Goal: Task Accomplishment & Management: Manage account settings

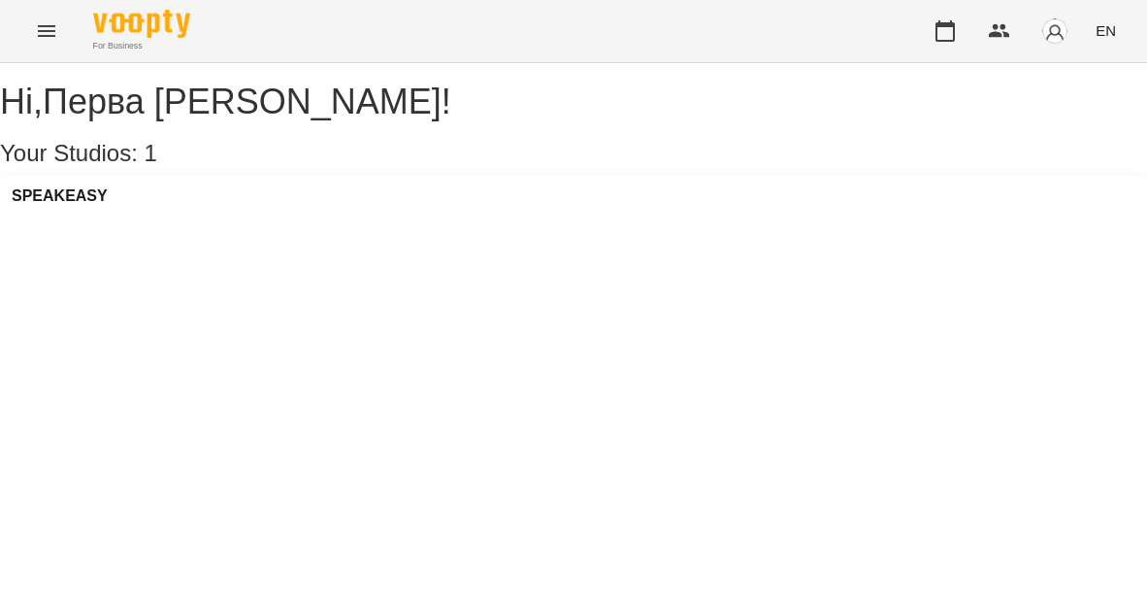
click at [48, 25] on icon "Menu" at bounding box center [46, 31] width 17 height 12
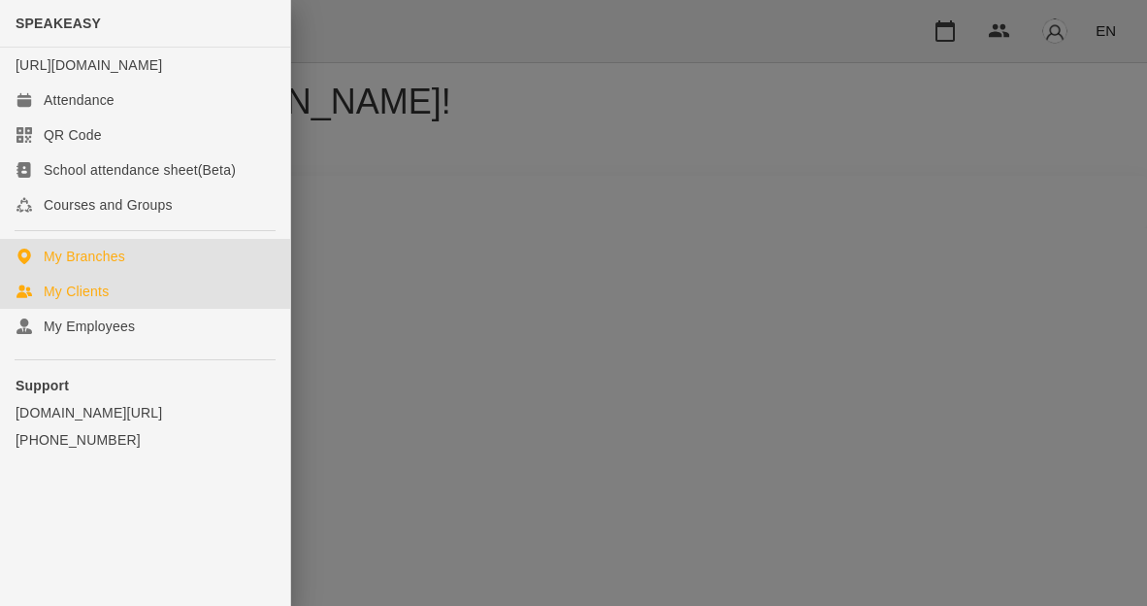
click at [90, 301] on div "My Clients" at bounding box center [76, 290] width 65 height 19
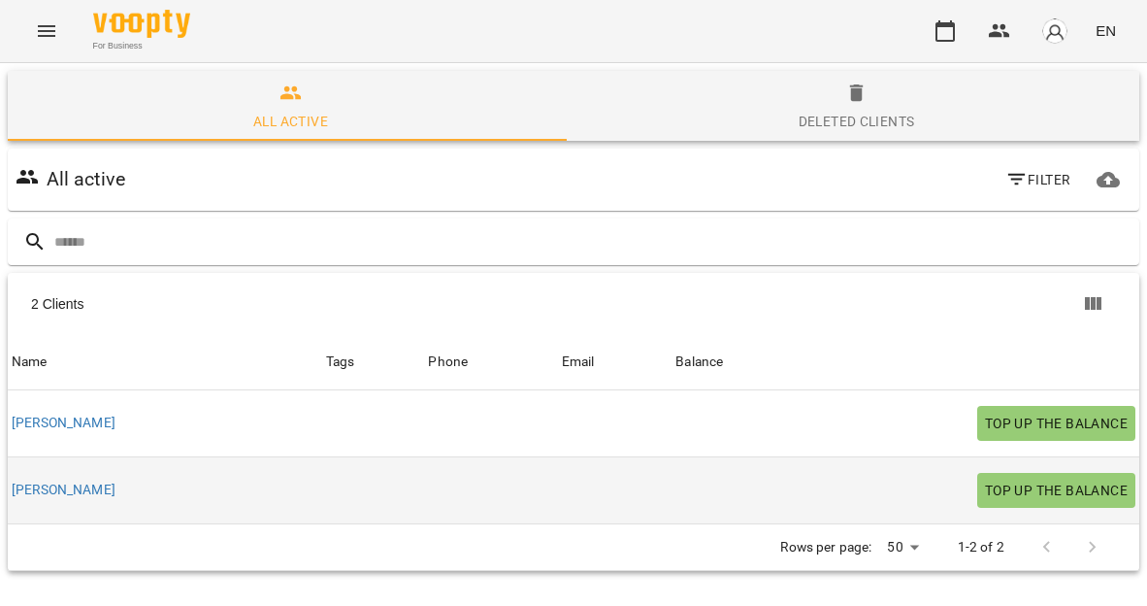
scroll to position [85, 0]
click at [31, 480] on link "[PERSON_NAME]" at bounding box center [64, 489] width 104 height 19
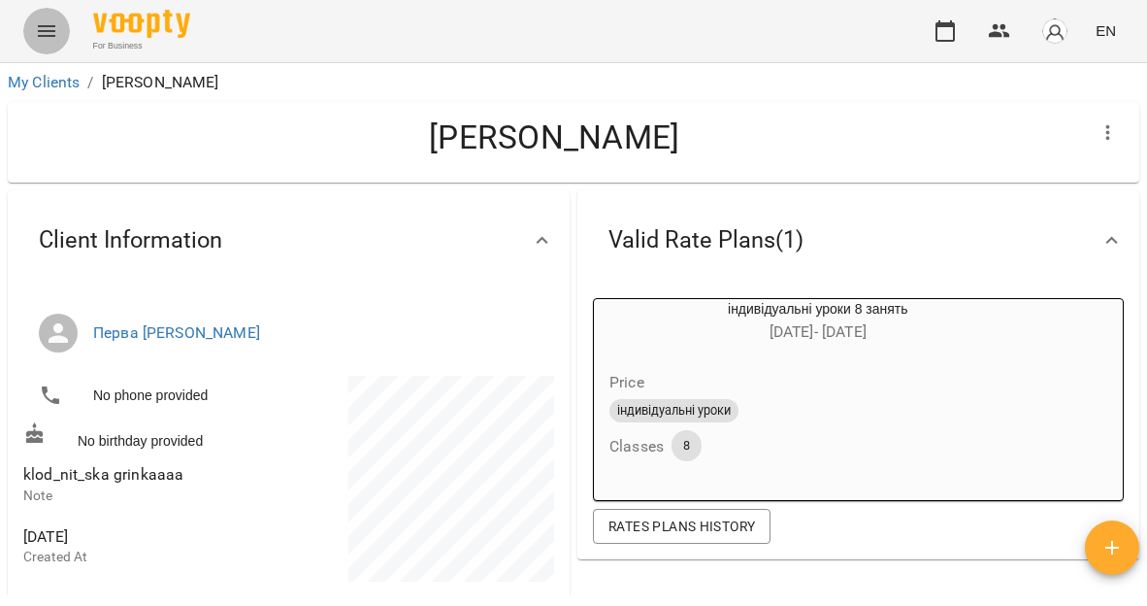
click at [50, 33] on icon "Menu" at bounding box center [46, 30] width 23 height 23
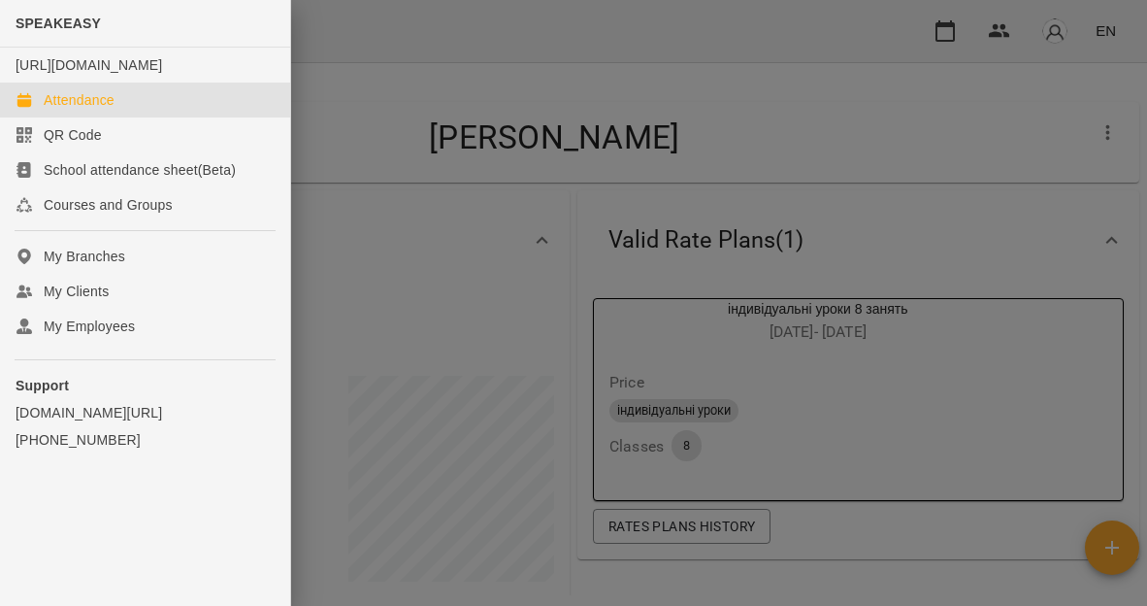
click at [100, 110] on div "Attendance" at bounding box center [79, 99] width 71 height 19
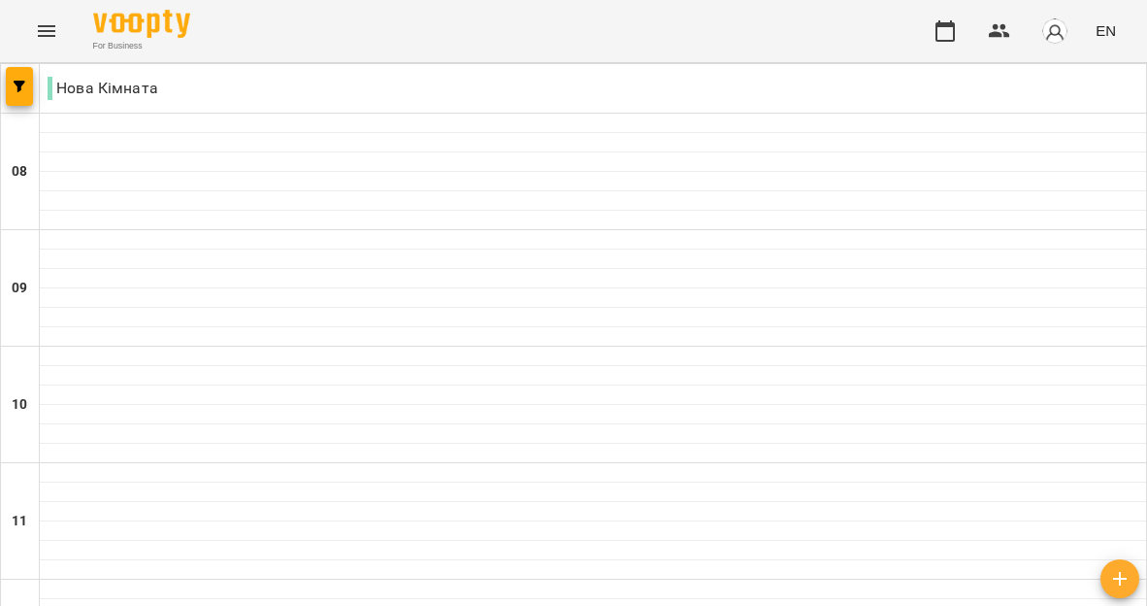
click at [48, 33] on icon "Menu" at bounding box center [46, 30] width 23 height 23
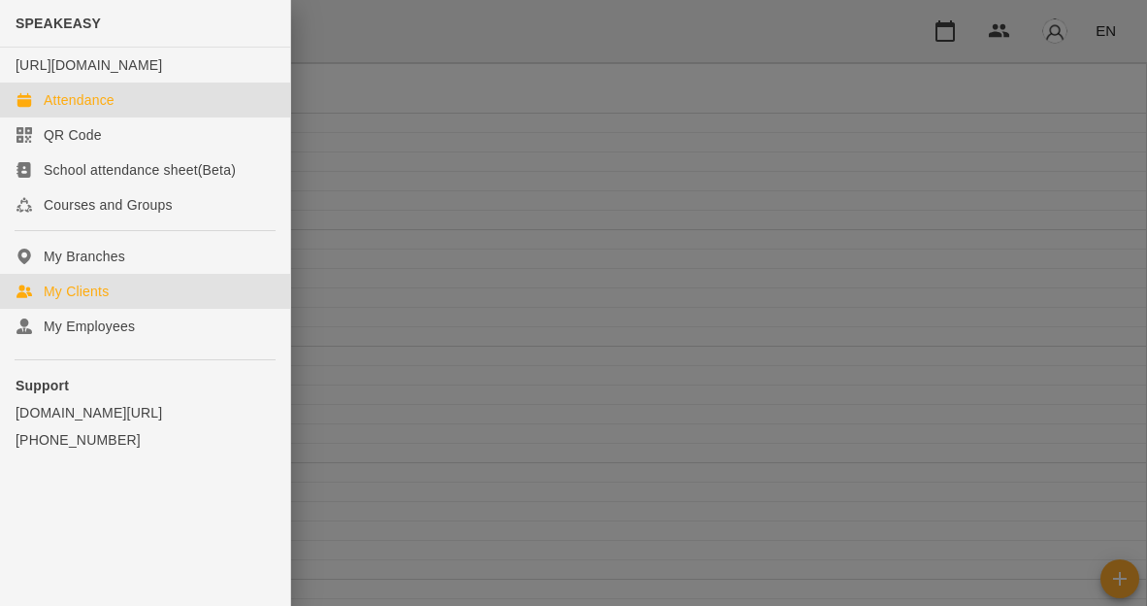
click at [90, 301] on div "My Clients" at bounding box center [76, 290] width 65 height 19
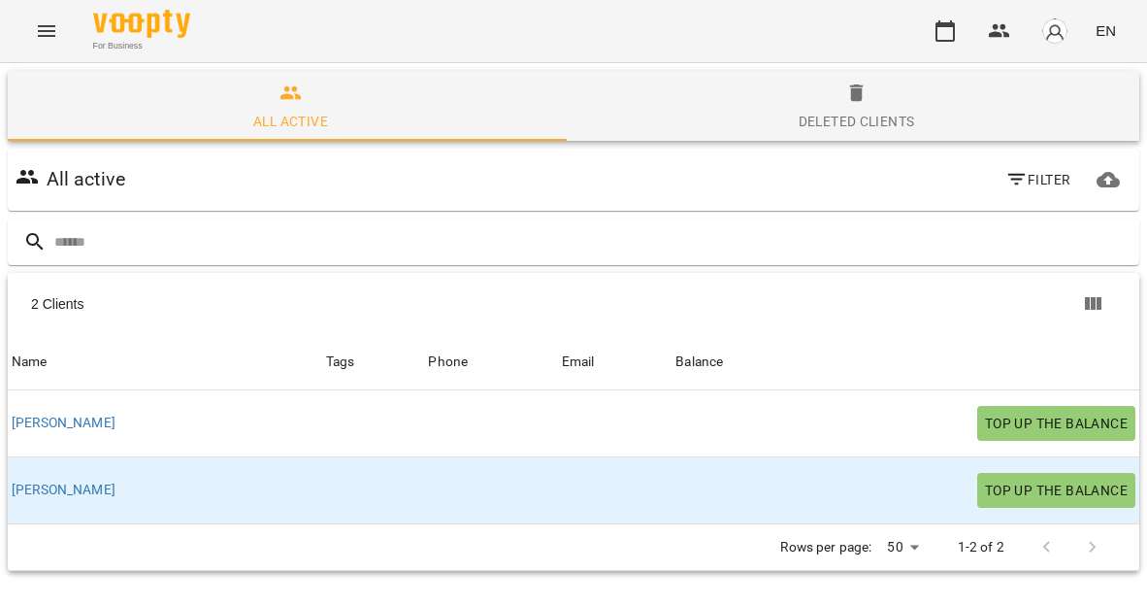
scroll to position [85, 0]
click at [326, 350] on div "Tags" at bounding box center [373, 361] width 95 height 23
click at [428, 350] on div "Phone" at bounding box center [448, 361] width 40 height 23
click at [46, 23] on icon "Menu" at bounding box center [46, 30] width 23 height 23
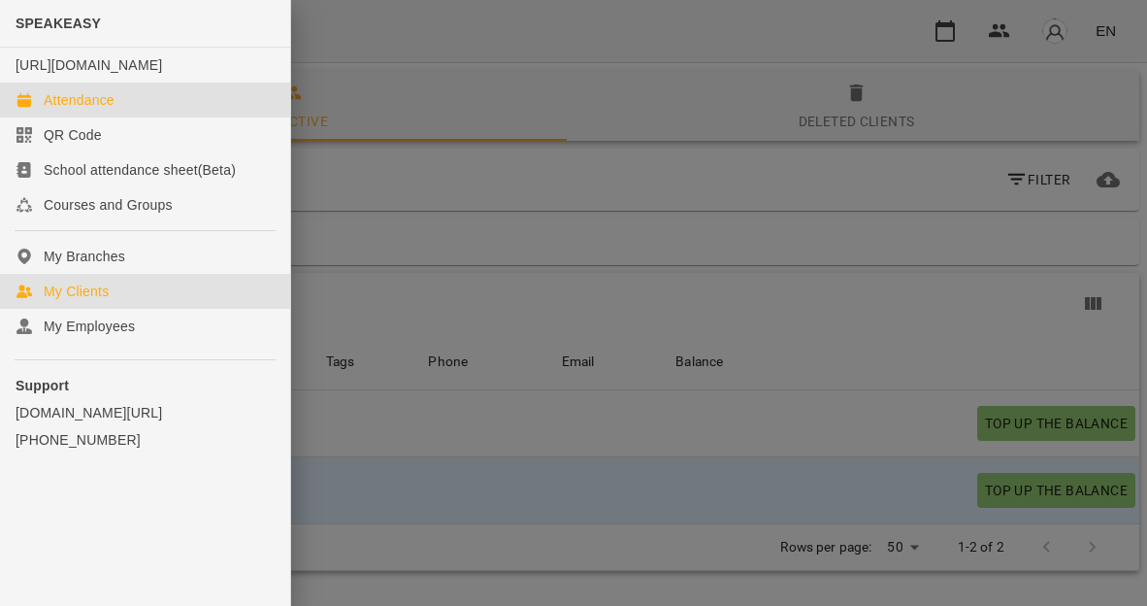
click at [82, 110] on div "Attendance" at bounding box center [79, 99] width 71 height 19
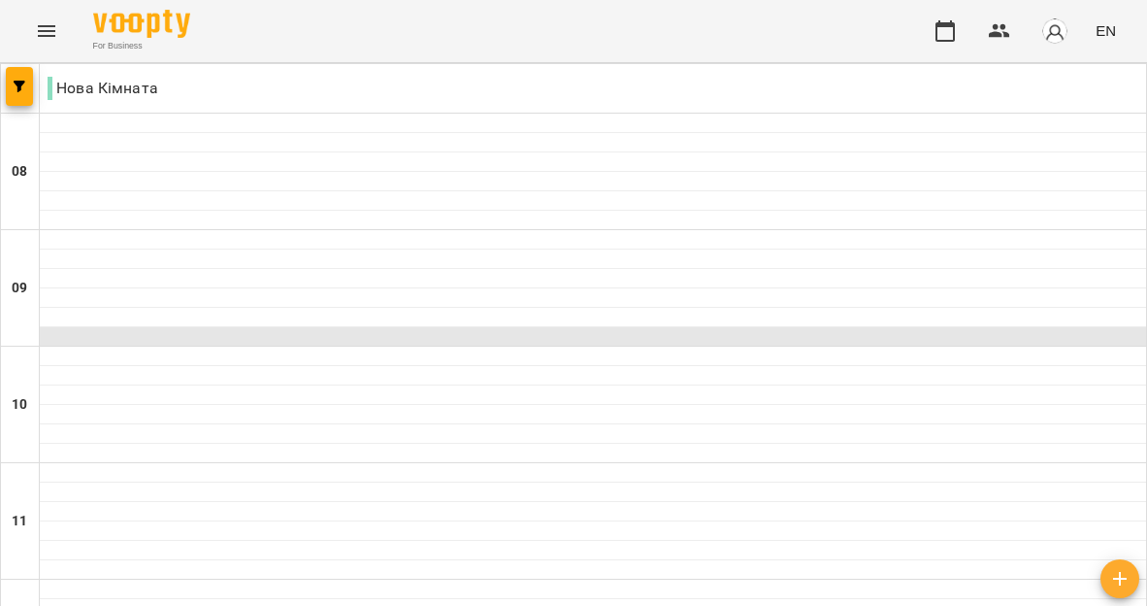
scroll to position [622, 0]
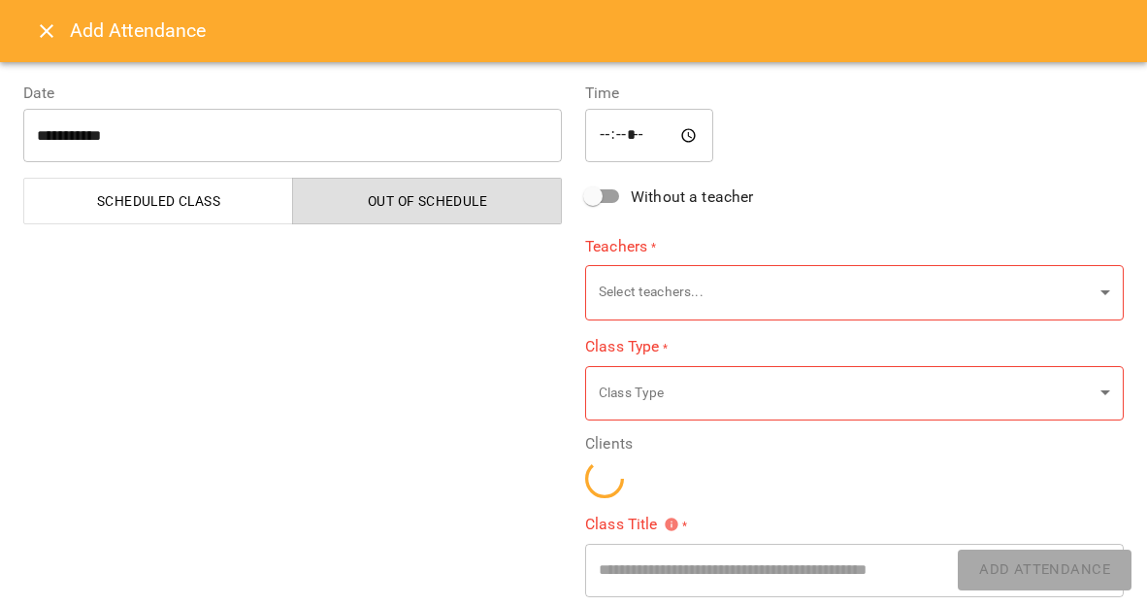
type input "**********"
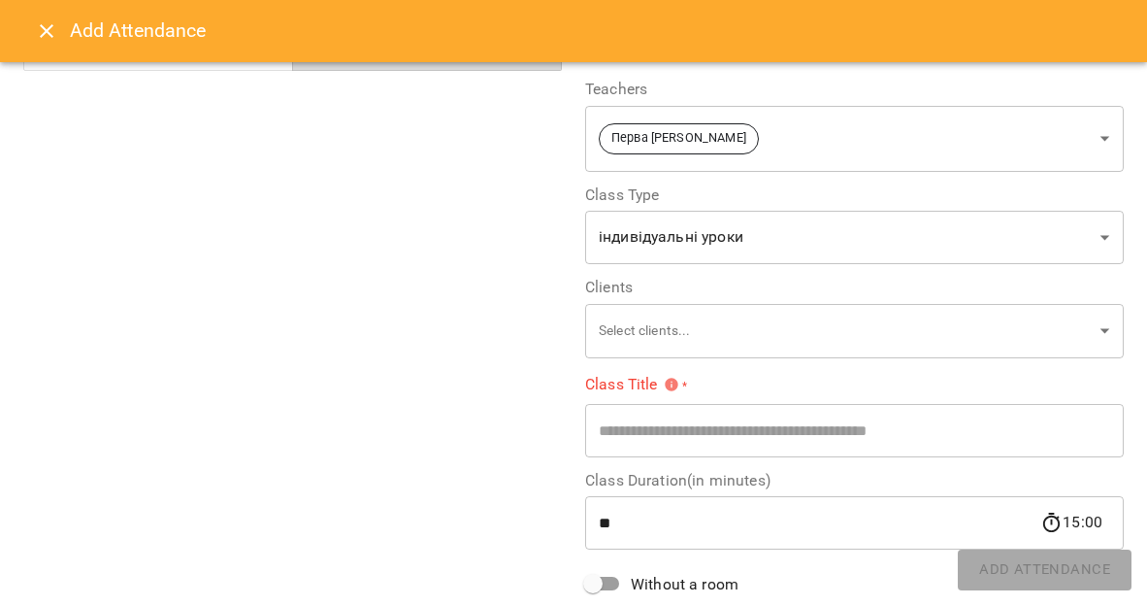
scroll to position [160, 0]
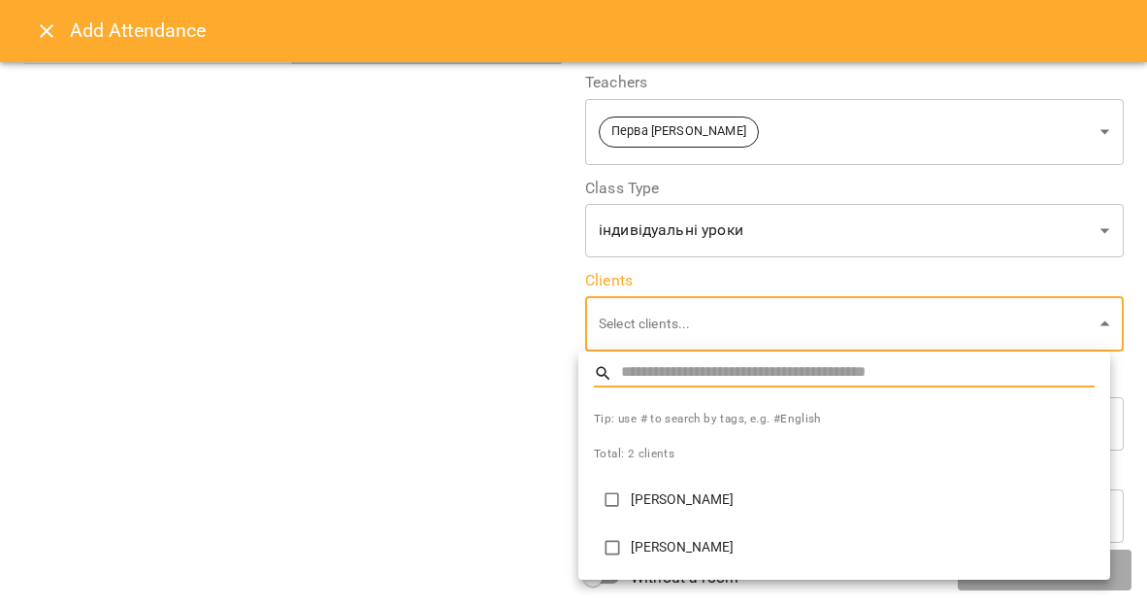
type input "*"
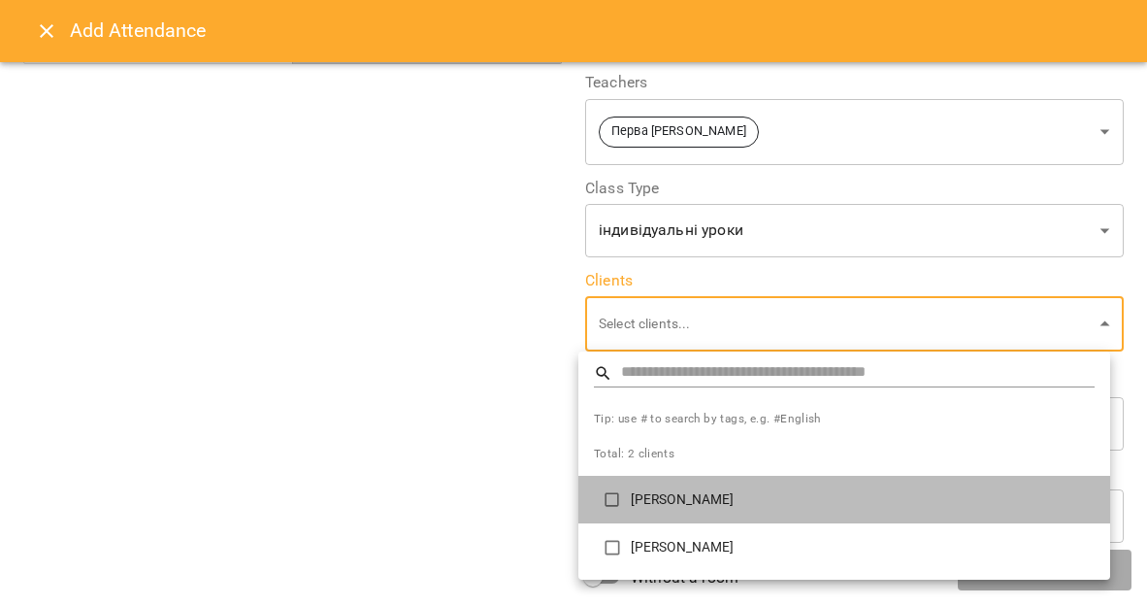
click at [702, 500] on p "[PERSON_NAME]" at bounding box center [863, 499] width 464 height 19
type input "**********"
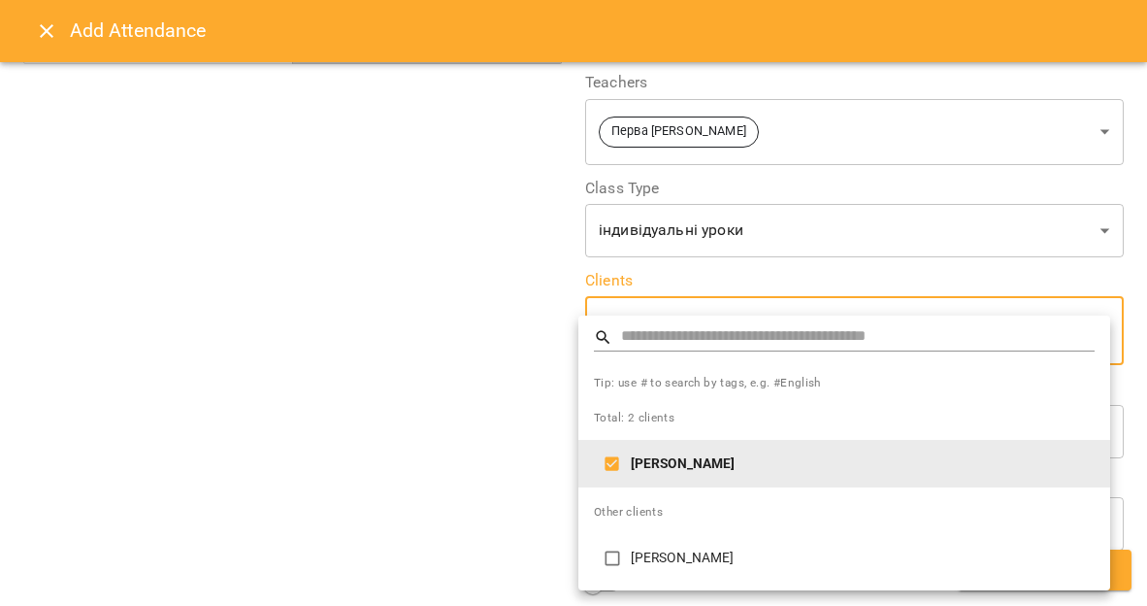
click at [514, 412] on div at bounding box center [573, 303] width 1147 height 606
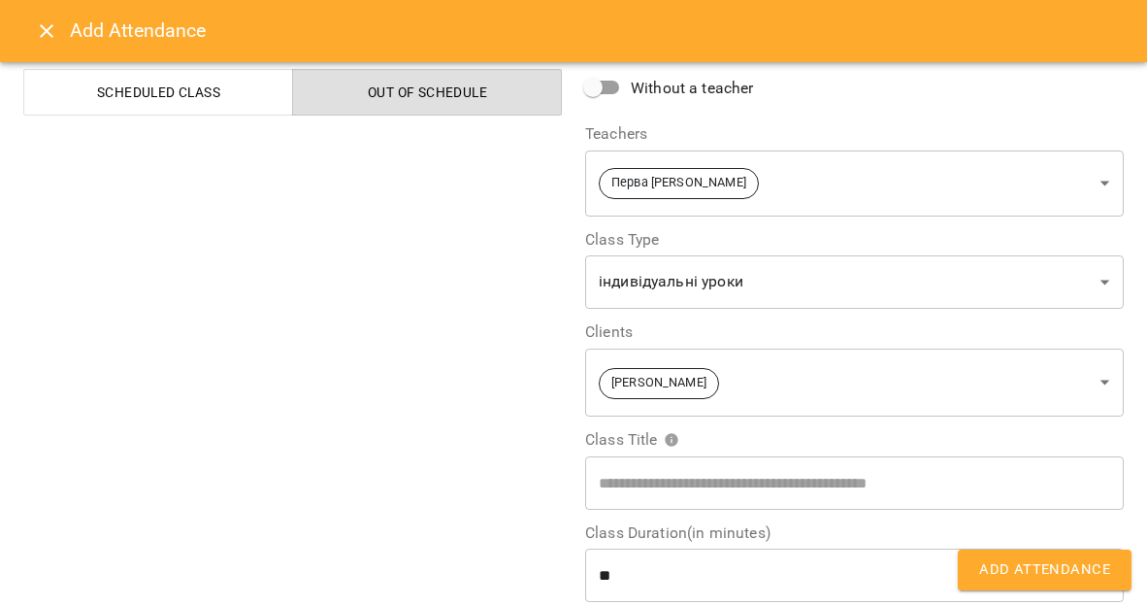
scroll to position [213, 0]
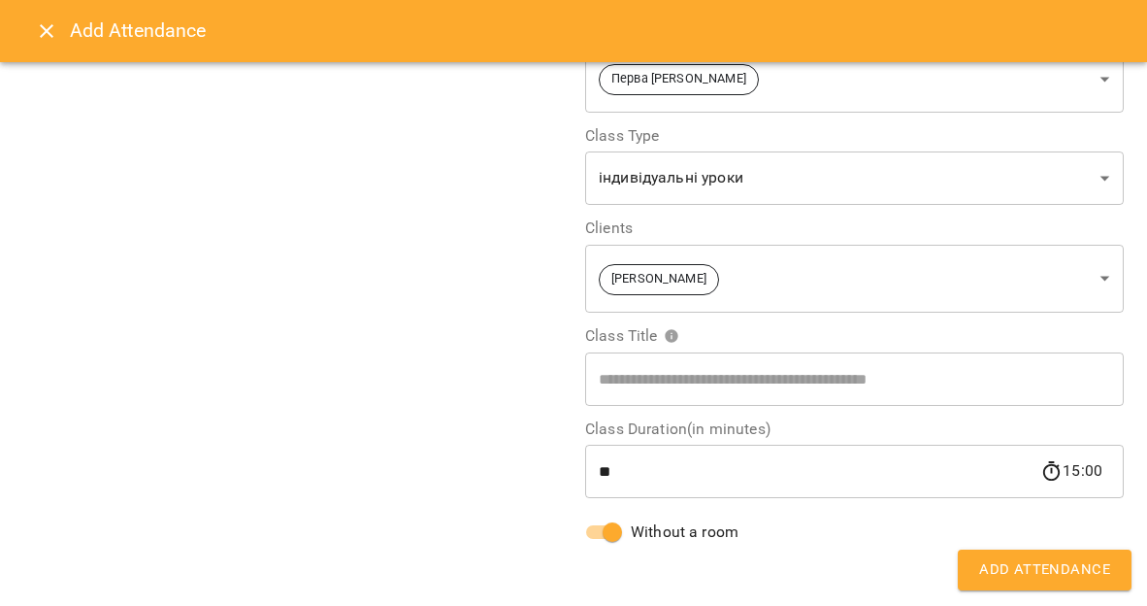
click at [1011, 575] on span "Add Attendance" at bounding box center [1044, 569] width 131 height 25
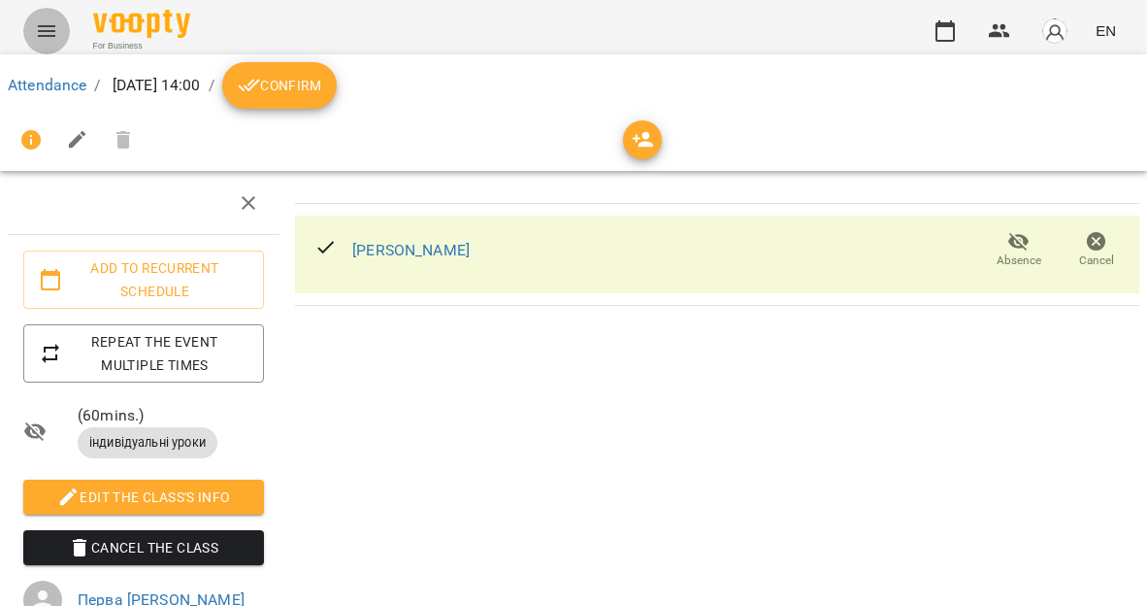
click at [51, 27] on icon "Menu" at bounding box center [46, 30] width 23 height 23
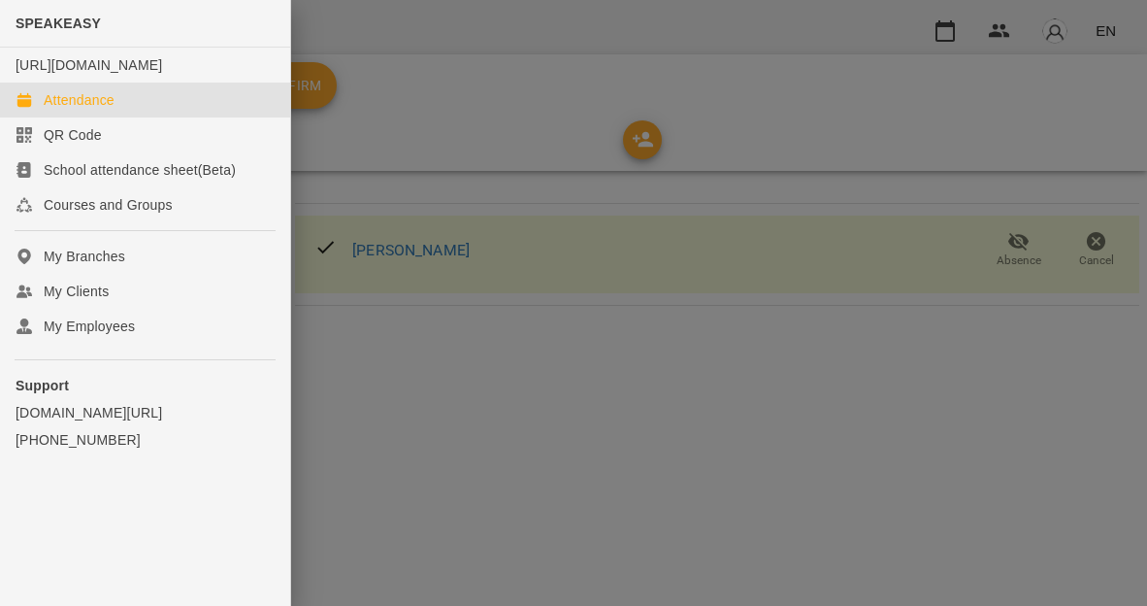
click at [101, 110] on div "Attendance" at bounding box center [79, 99] width 71 height 19
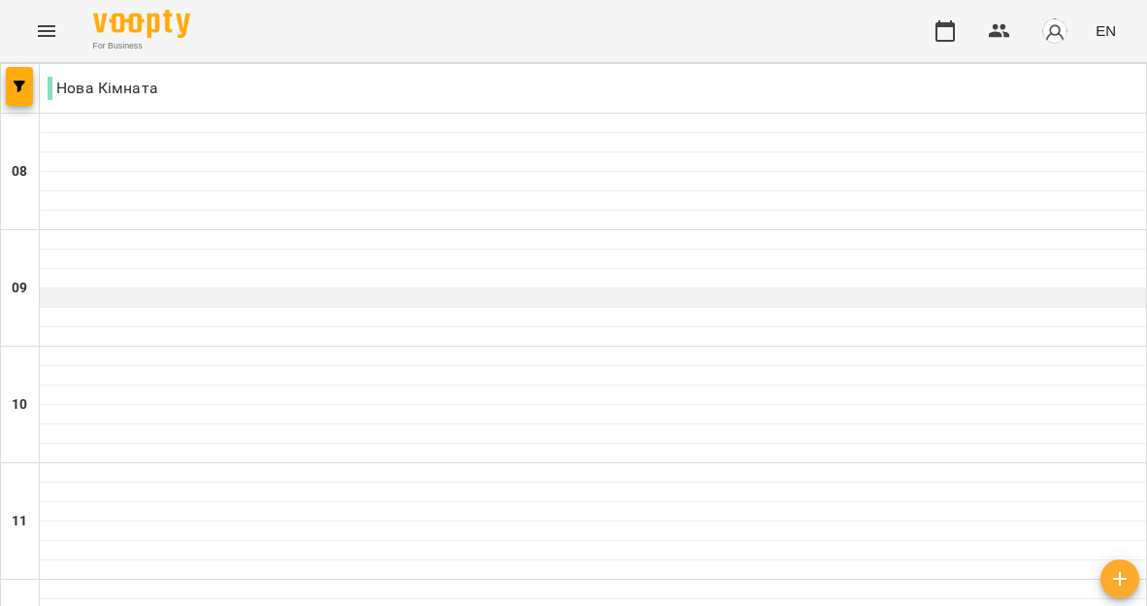
scroll to position [282, 0]
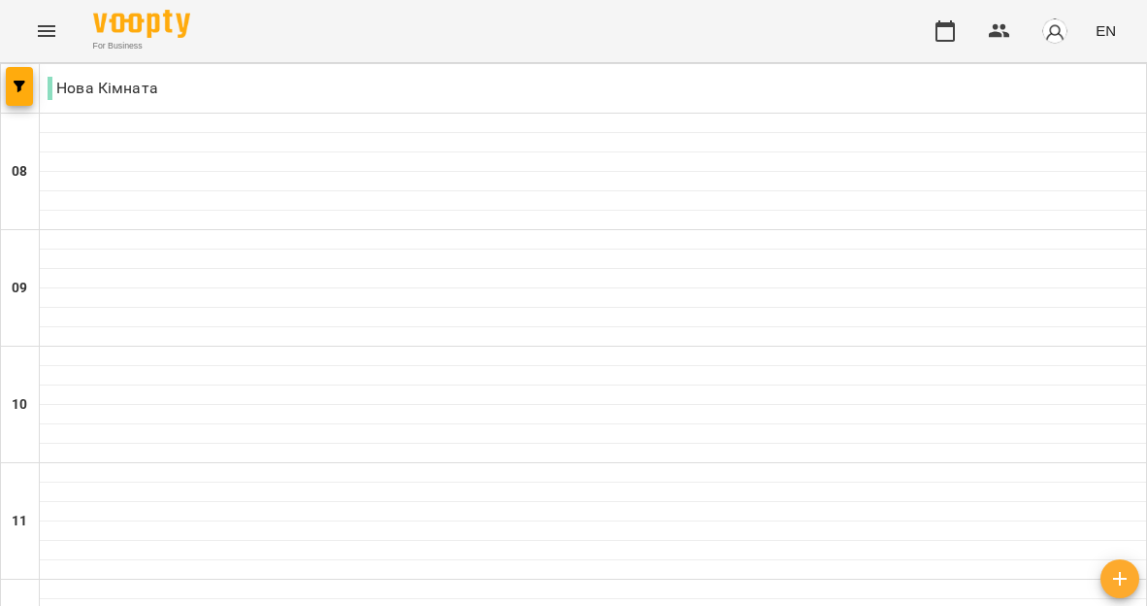
click at [48, 89] on p "Нова Кімната" at bounding box center [103, 88] width 111 height 23
click at [42, 29] on icon "Menu" at bounding box center [46, 30] width 23 height 23
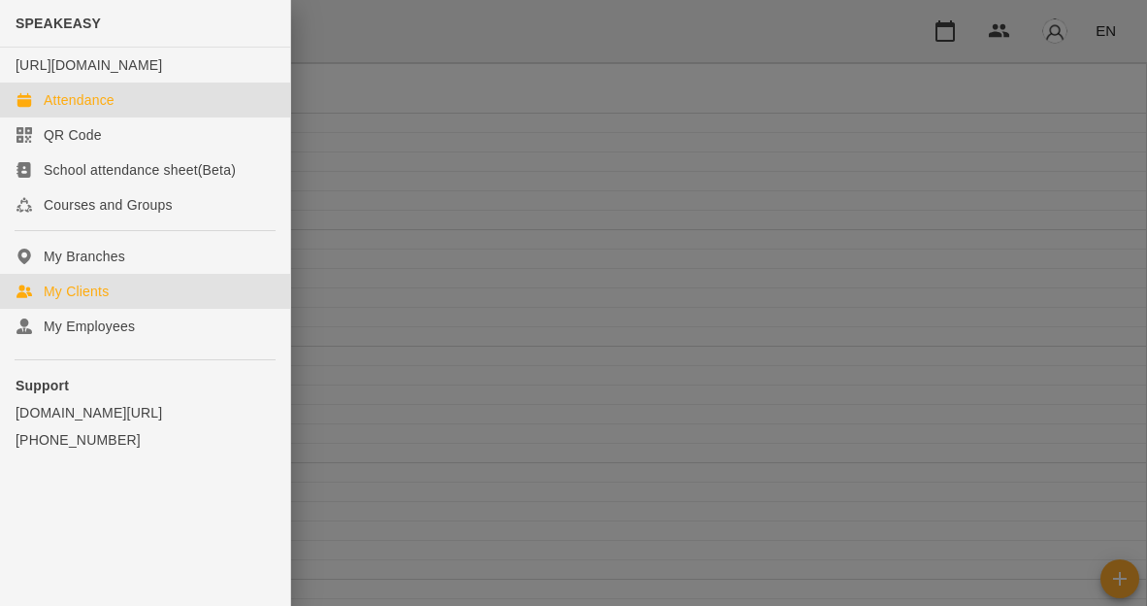
click at [104, 301] on div "My Clients" at bounding box center [76, 290] width 65 height 19
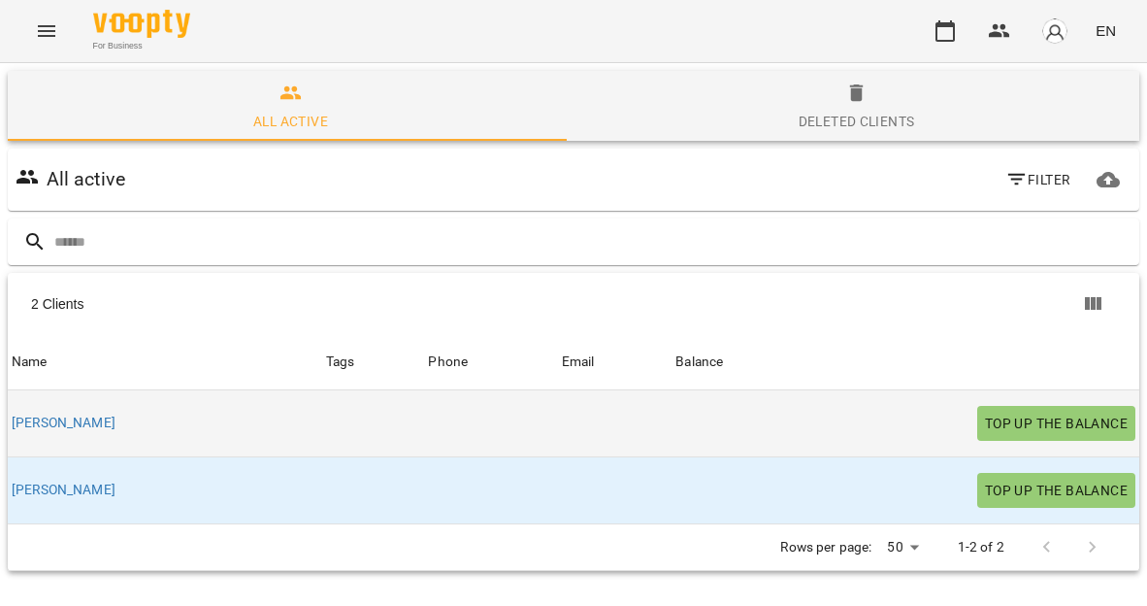
scroll to position [77, 0]
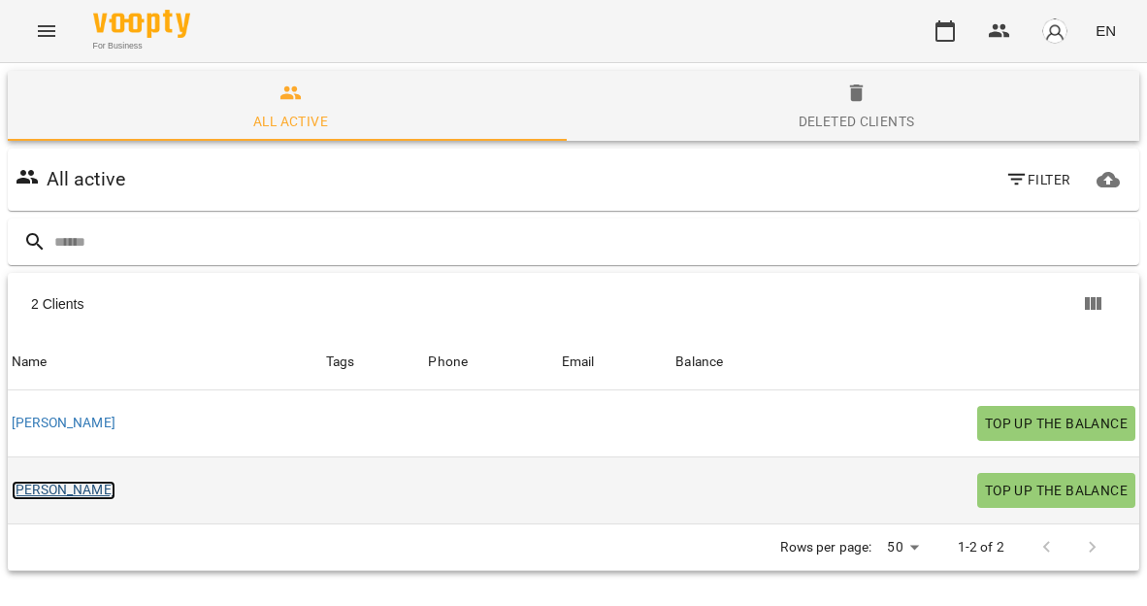
click at [51, 480] on link "[PERSON_NAME]" at bounding box center [64, 489] width 104 height 19
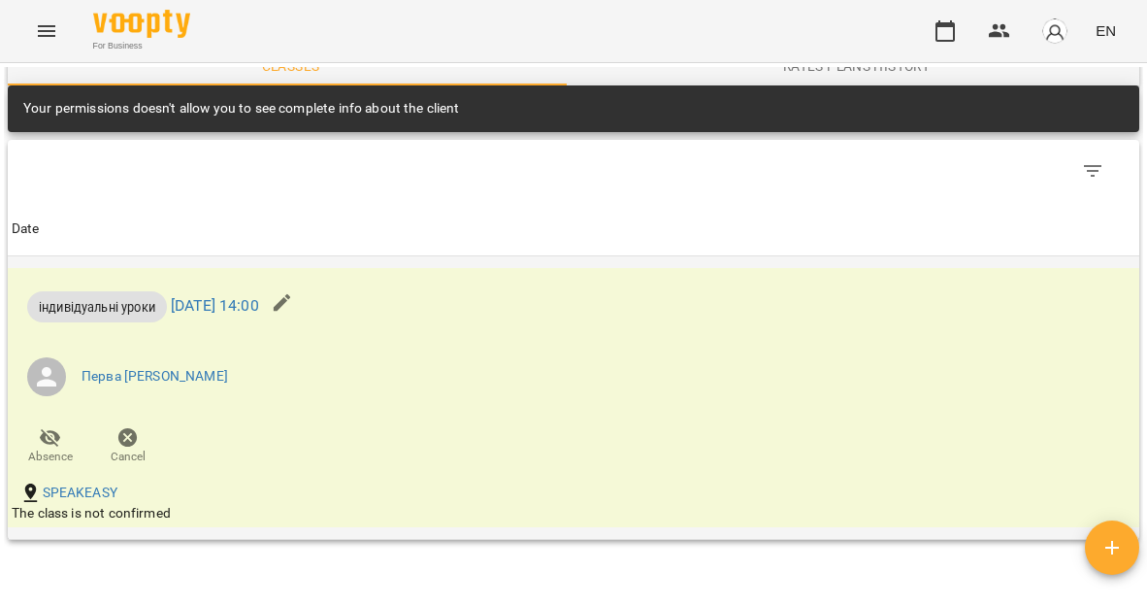
scroll to position [941, 0]
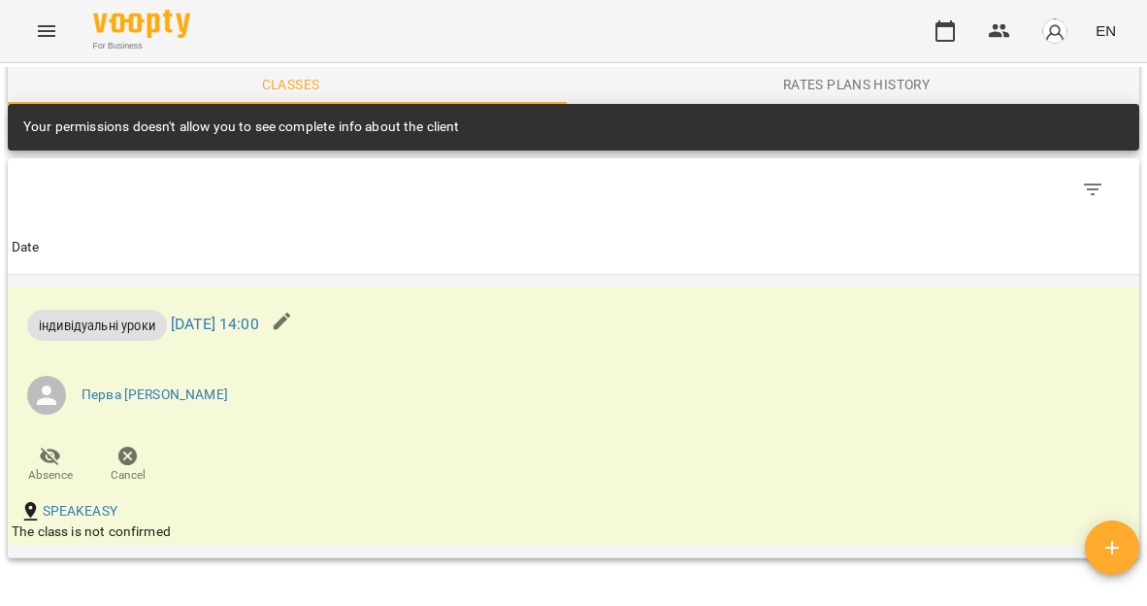
click at [291, 322] on icon "button" at bounding box center [282, 321] width 17 height 17
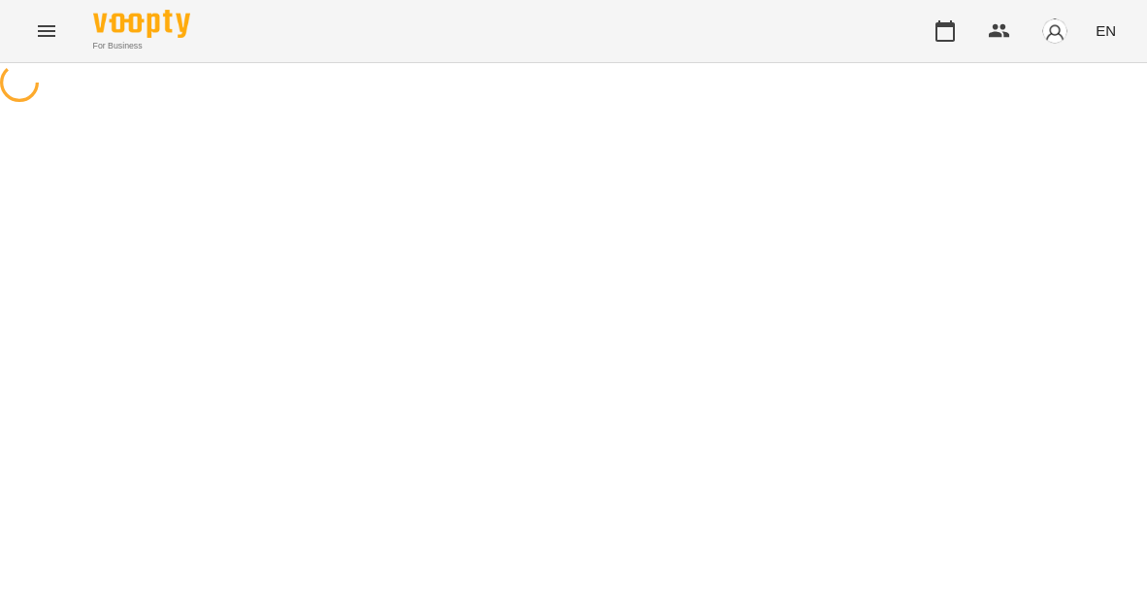
select select "**********"
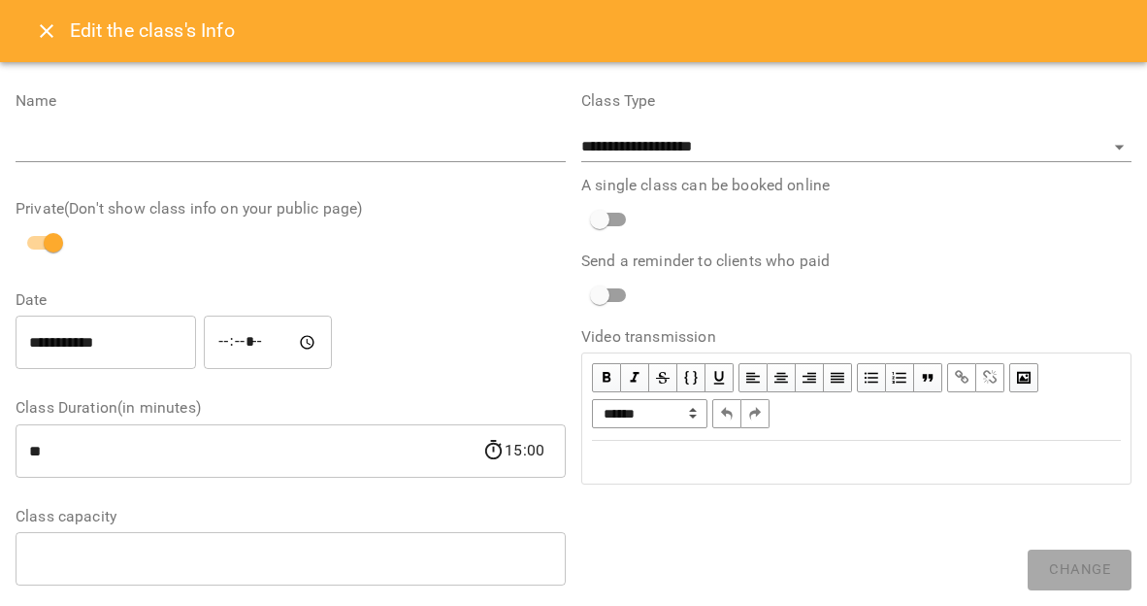
click at [44, 24] on icon "Close" at bounding box center [46, 30] width 23 height 23
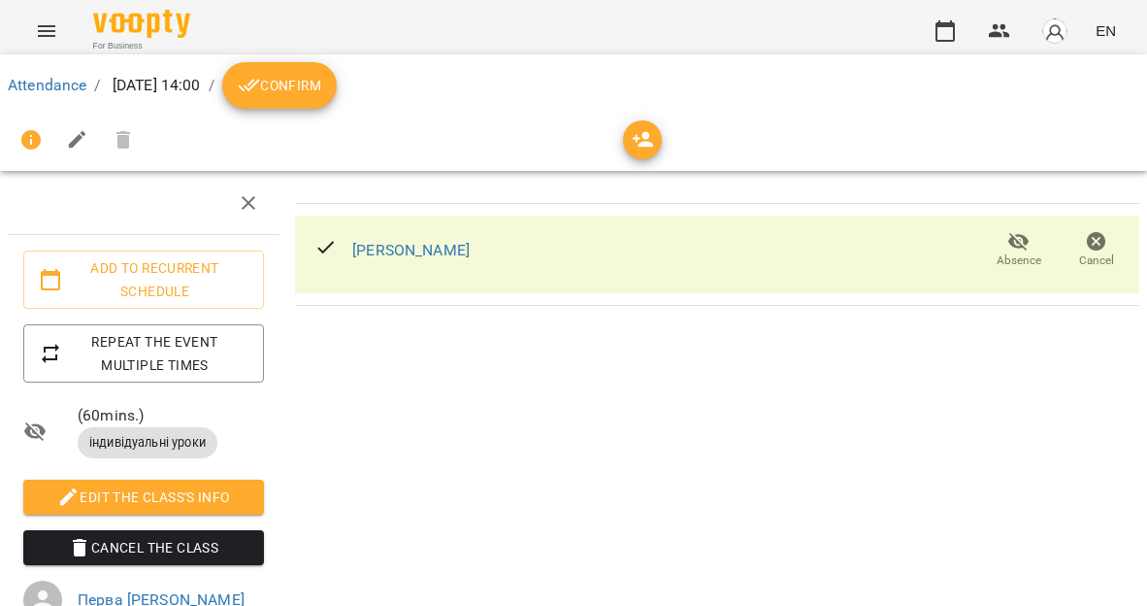
click at [261, 86] on icon "breadcrumb" at bounding box center [249, 85] width 23 height 23
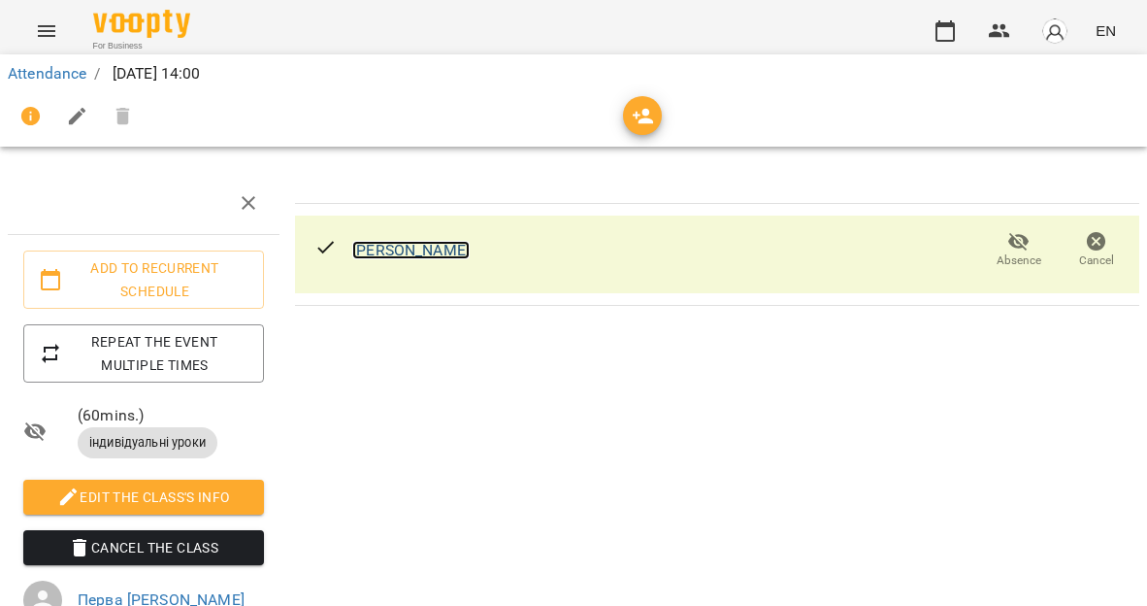
click at [388, 252] on link "[PERSON_NAME]" at bounding box center [410, 250] width 117 height 18
click at [50, 29] on icon "Menu" at bounding box center [46, 30] width 23 height 23
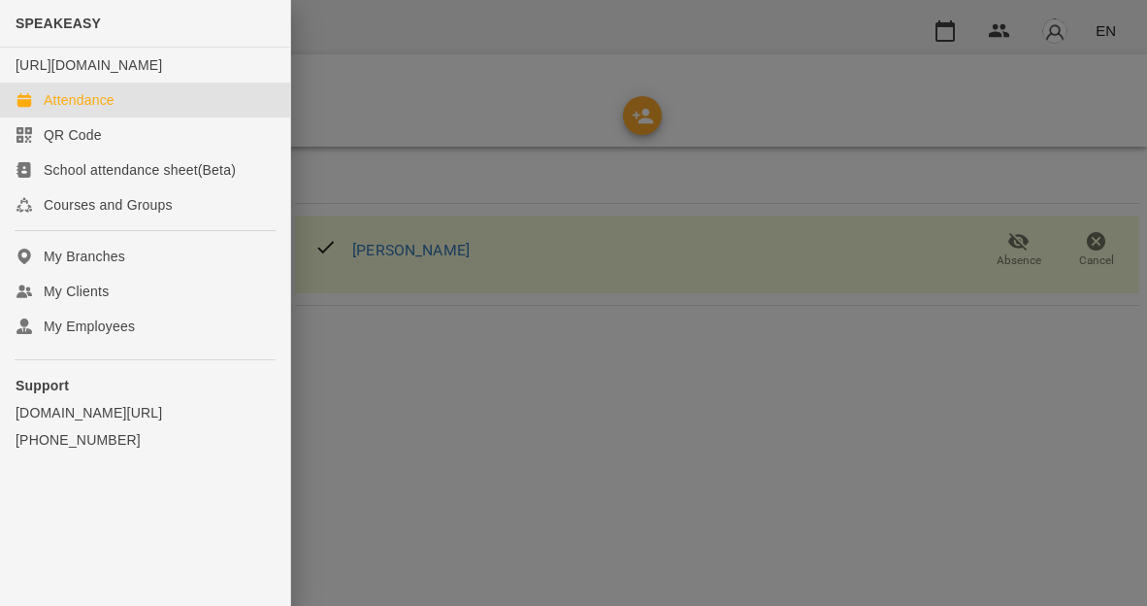
click at [116, 110] on link "Attendance" at bounding box center [145, 99] width 290 height 35
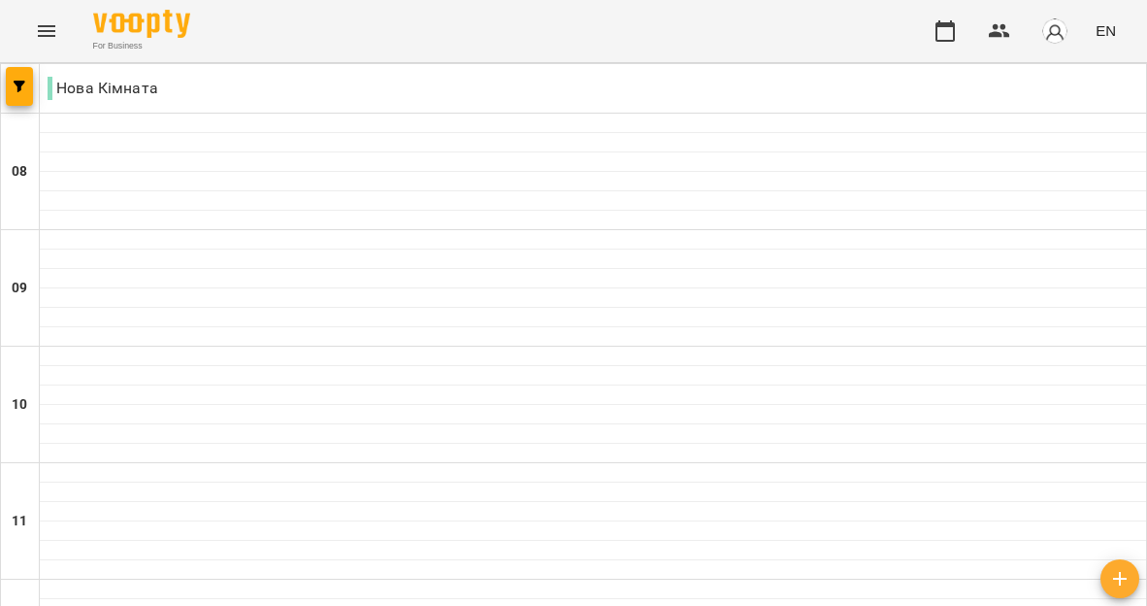
type input "**********"
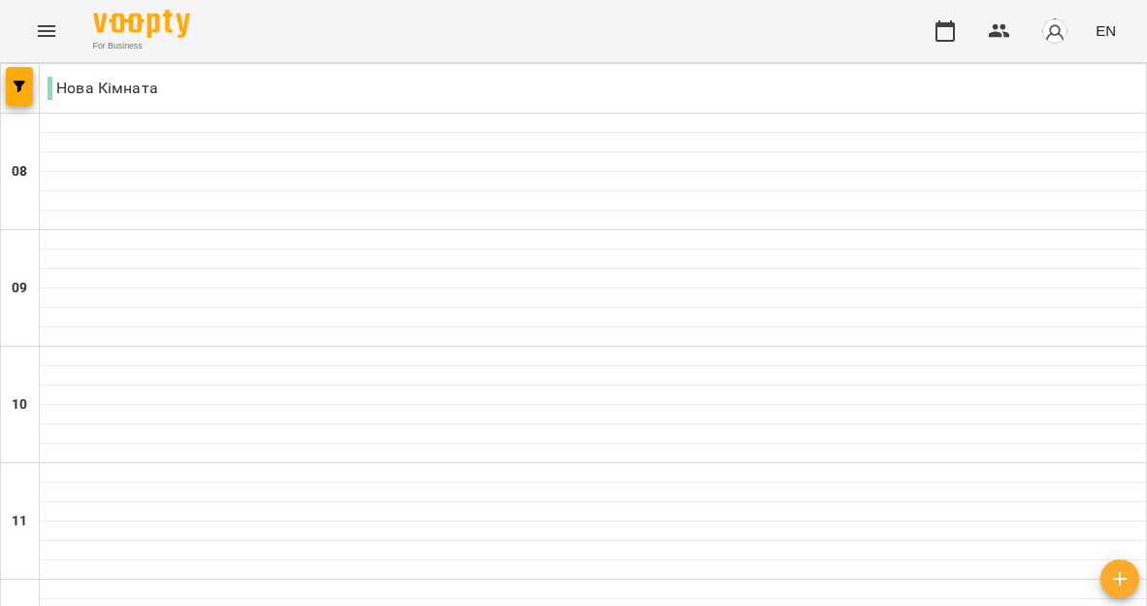
scroll to position [588, 0]
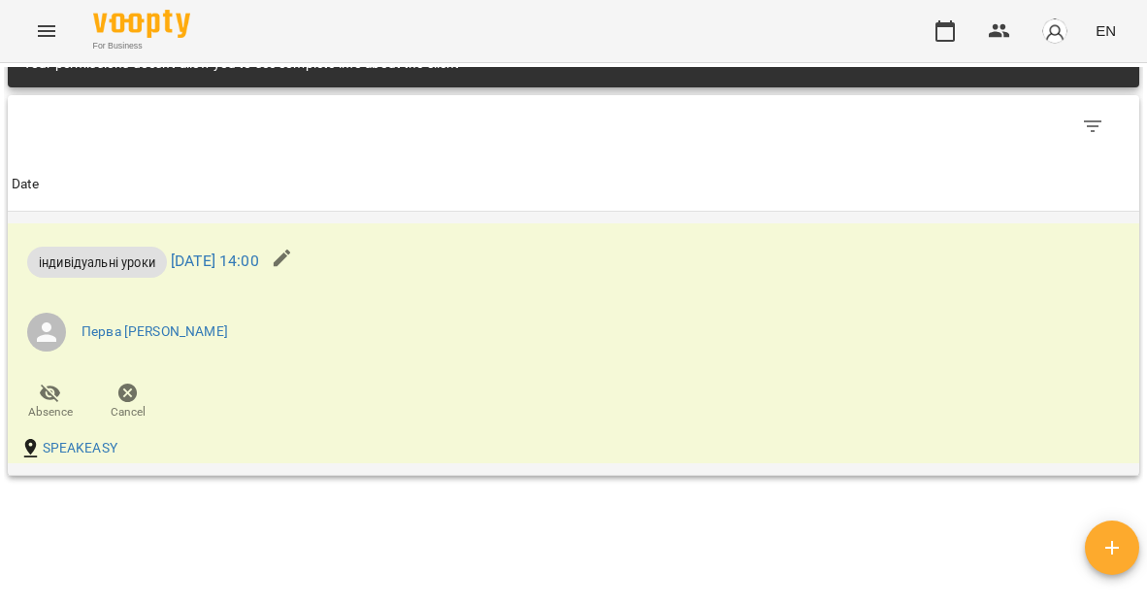
scroll to position [1003, 0]
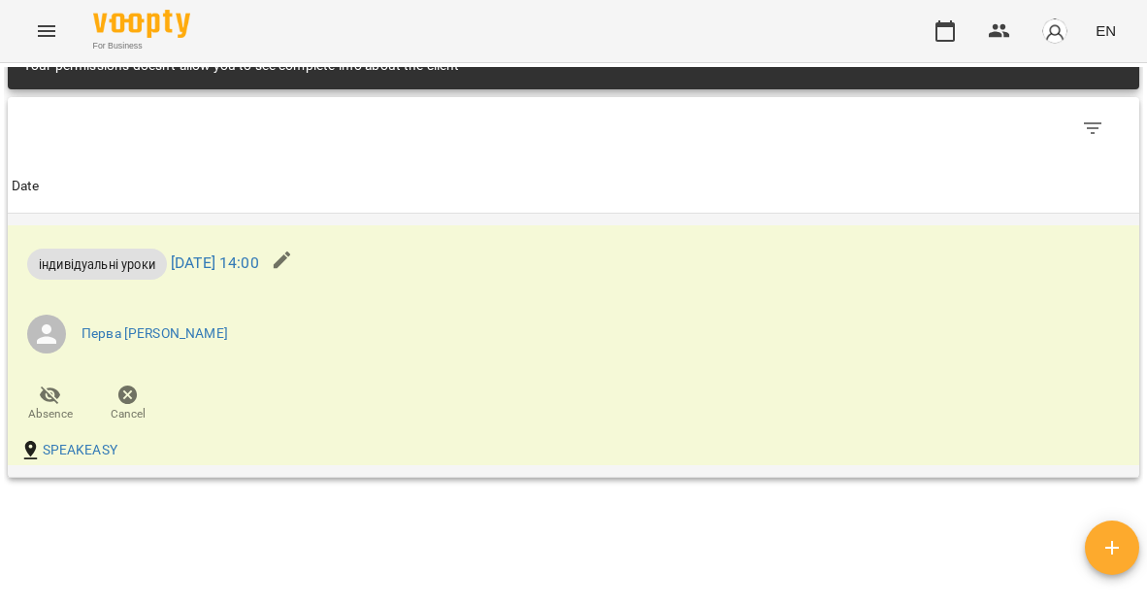
click at [316, 352] on li "Перва [PERSON_NAME]" at bounding box center [385, 334] width 746 height 54
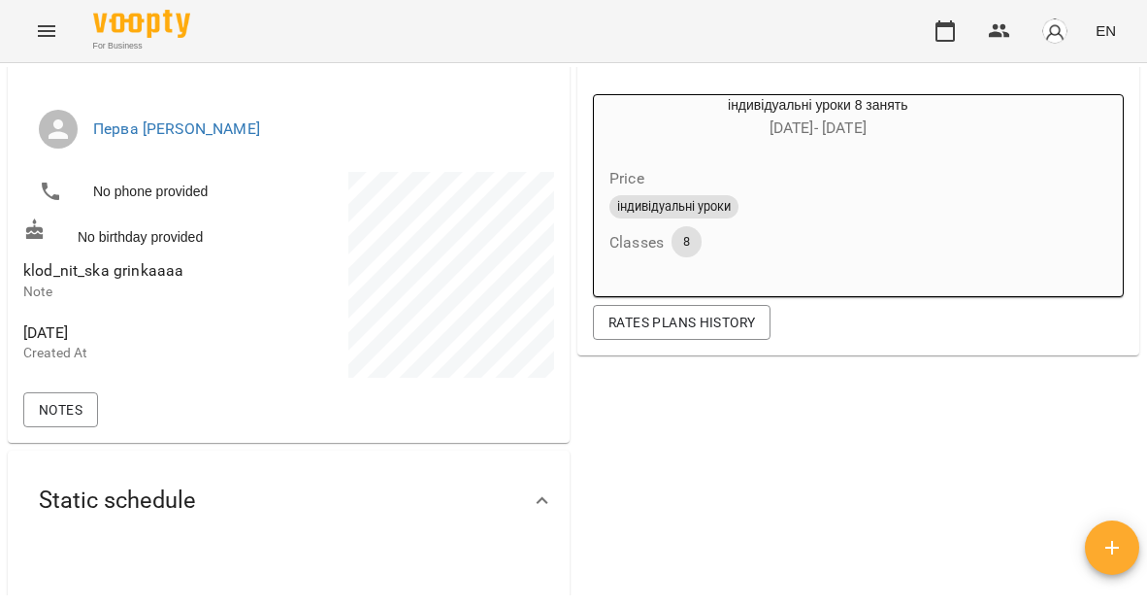
scroll to position [0, 0]
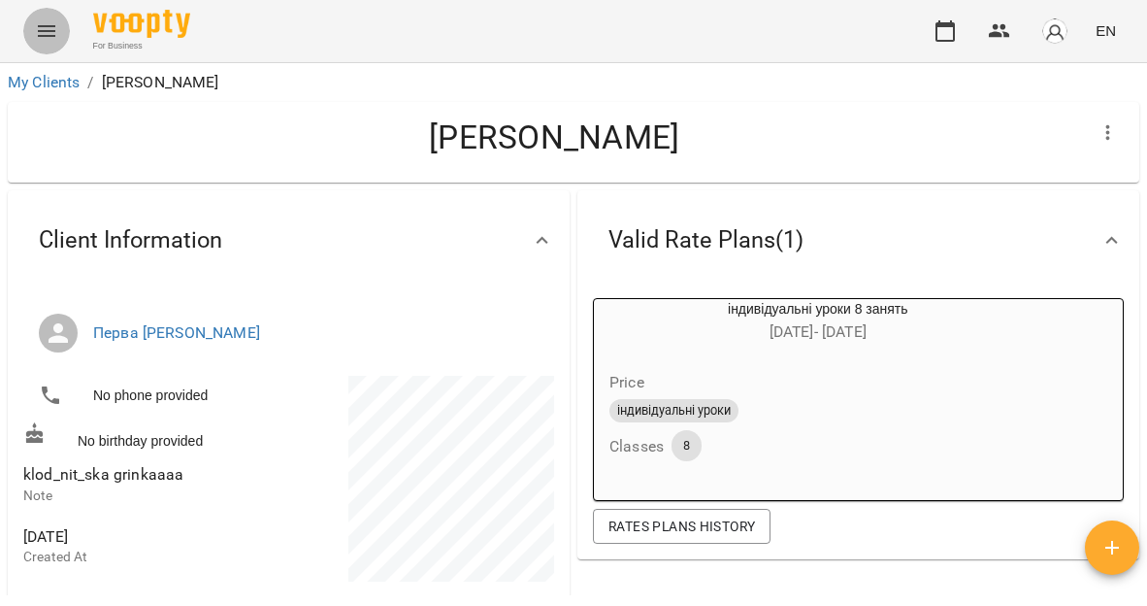
click at [49, 25] on icon "Menu" at bounding box center [46, 31] width 17 height 12
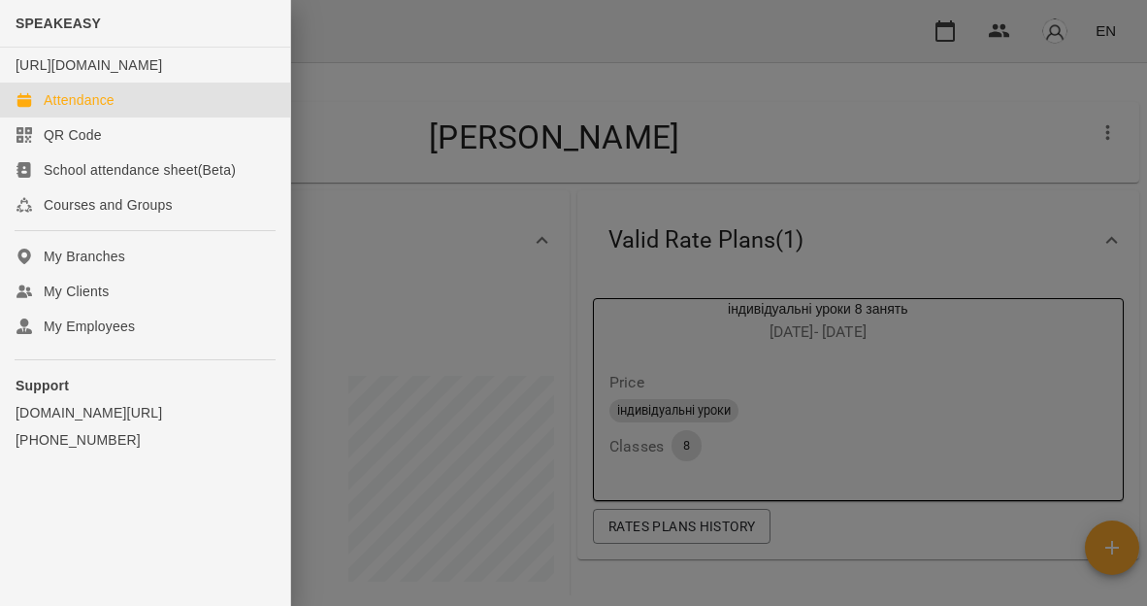
click at [99, 110] on div "Attendance" at bounding box center [79, 99] width 71 height 19
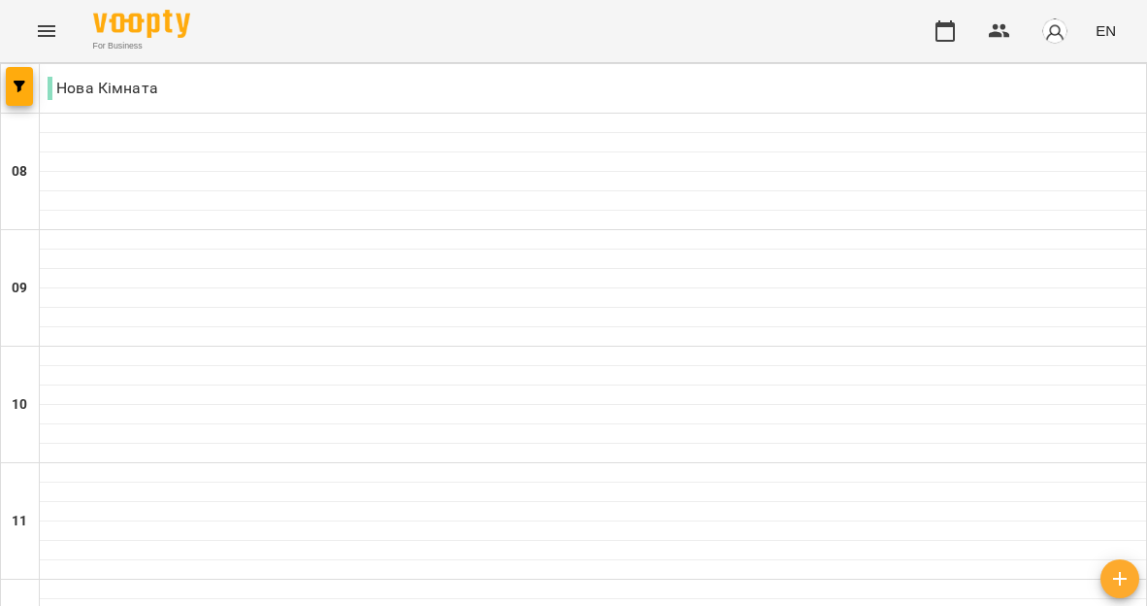
type input "**********"
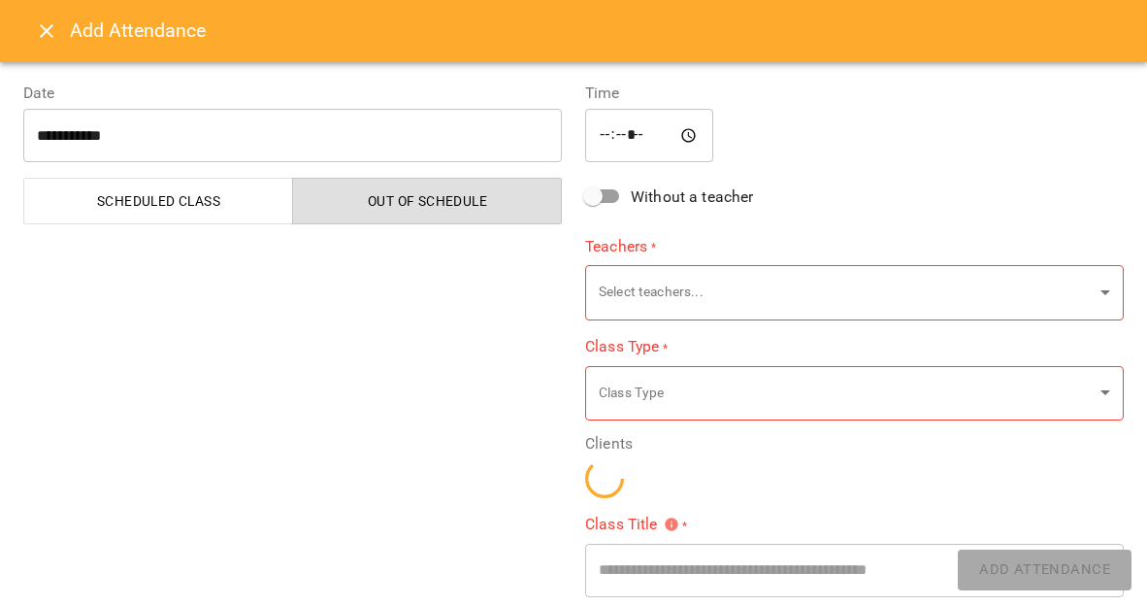
type input "**********"
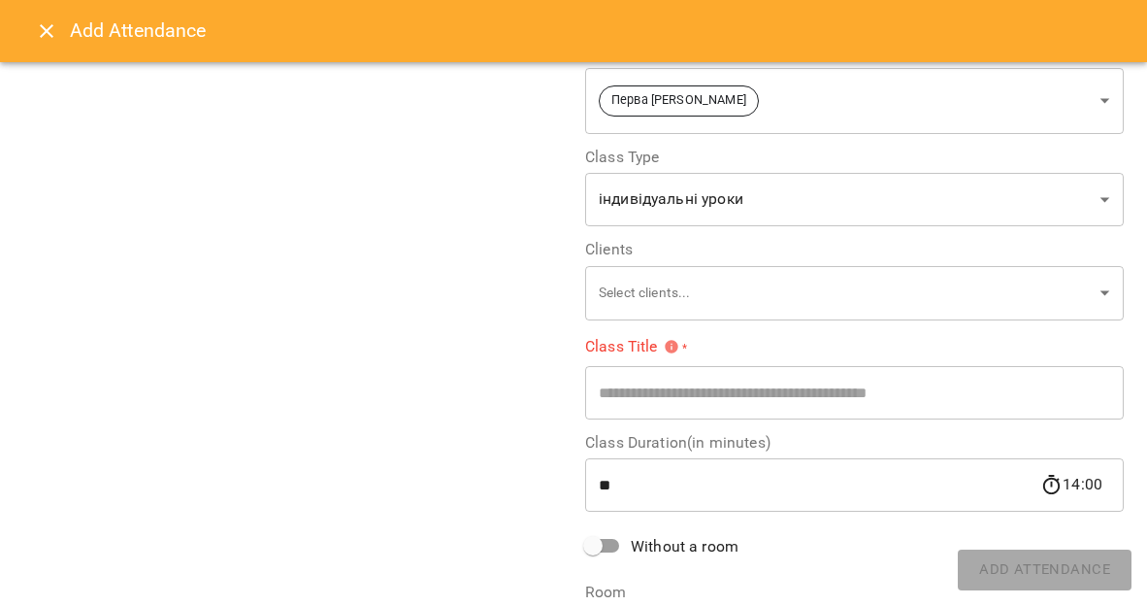
scroll to position [196, 0]
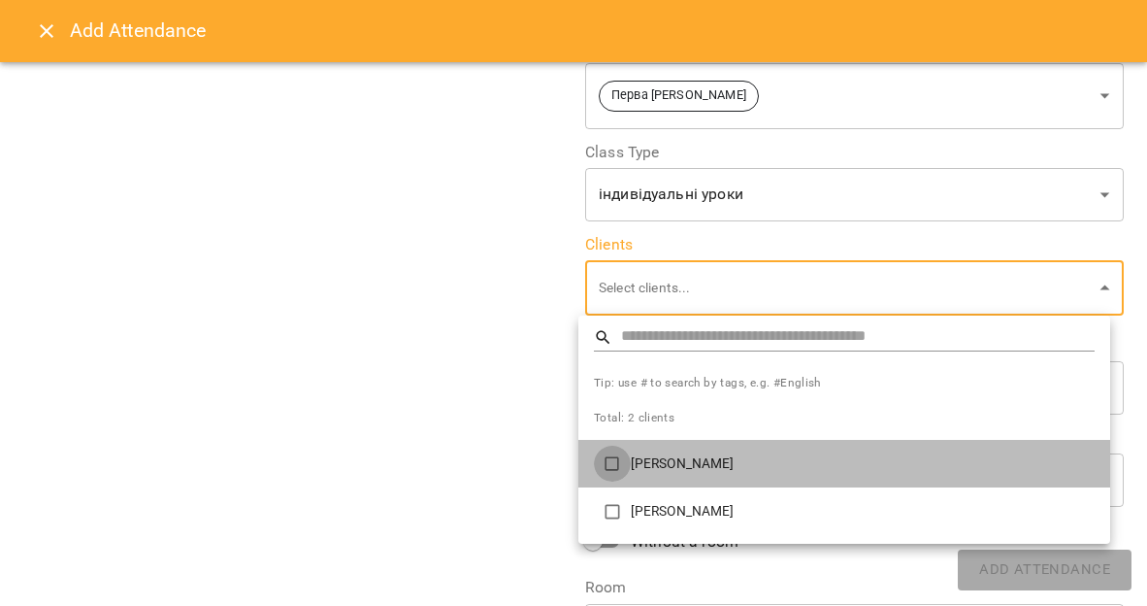
type input "**********"
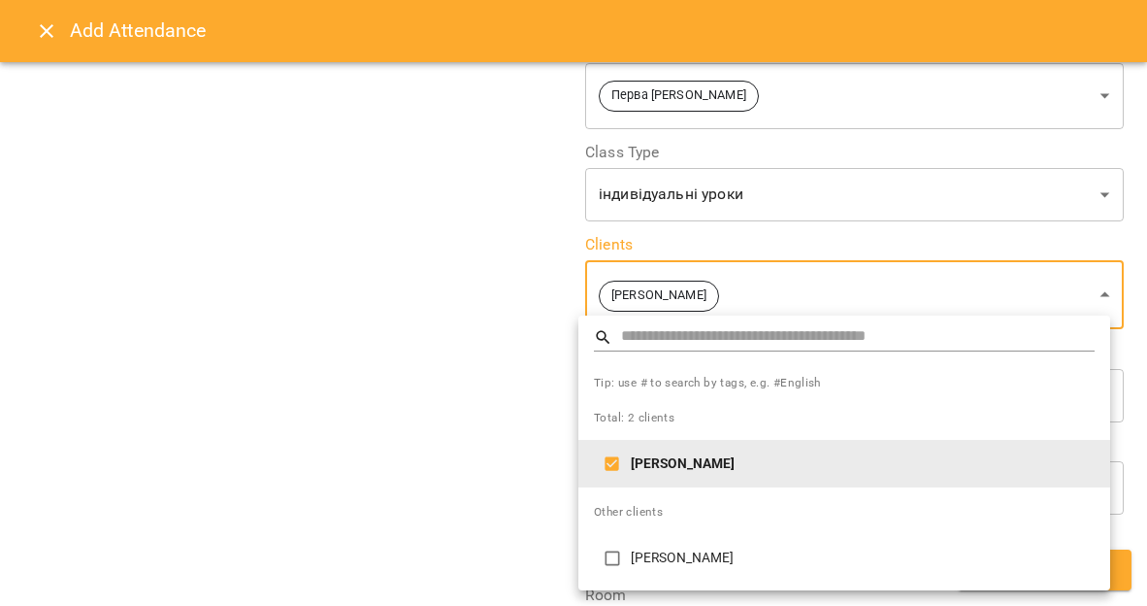
click at [537, 333] on div at bounding box center [573, 303] width 1147 height 606
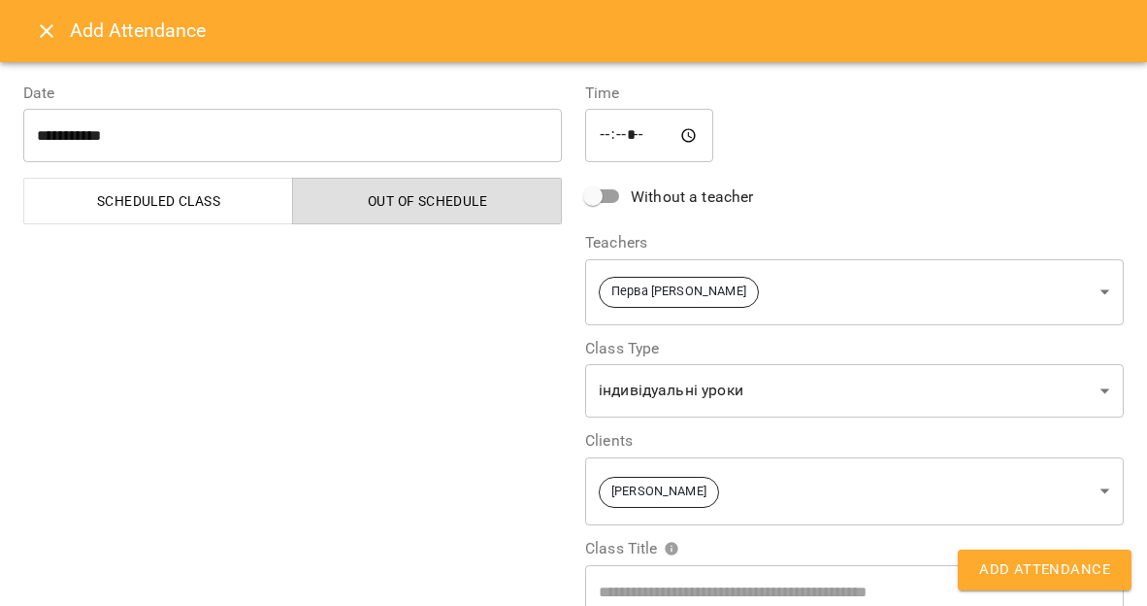
scroll to position [213, 0]
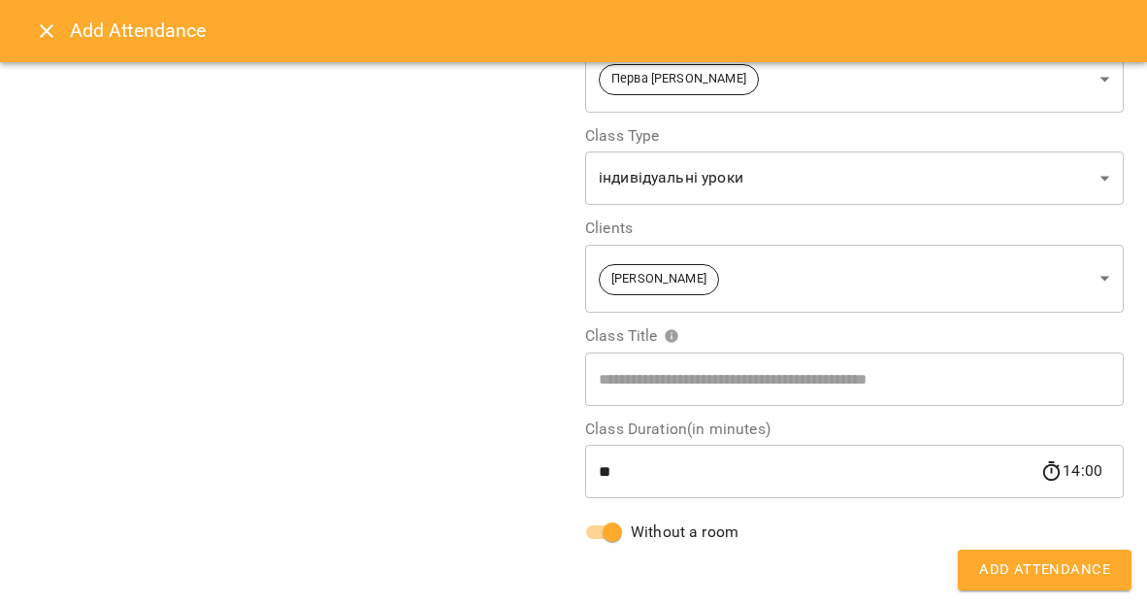
click at [1016, 569] on span "Add Attendance" at bounding box center [1044, 569] width 131 height 25
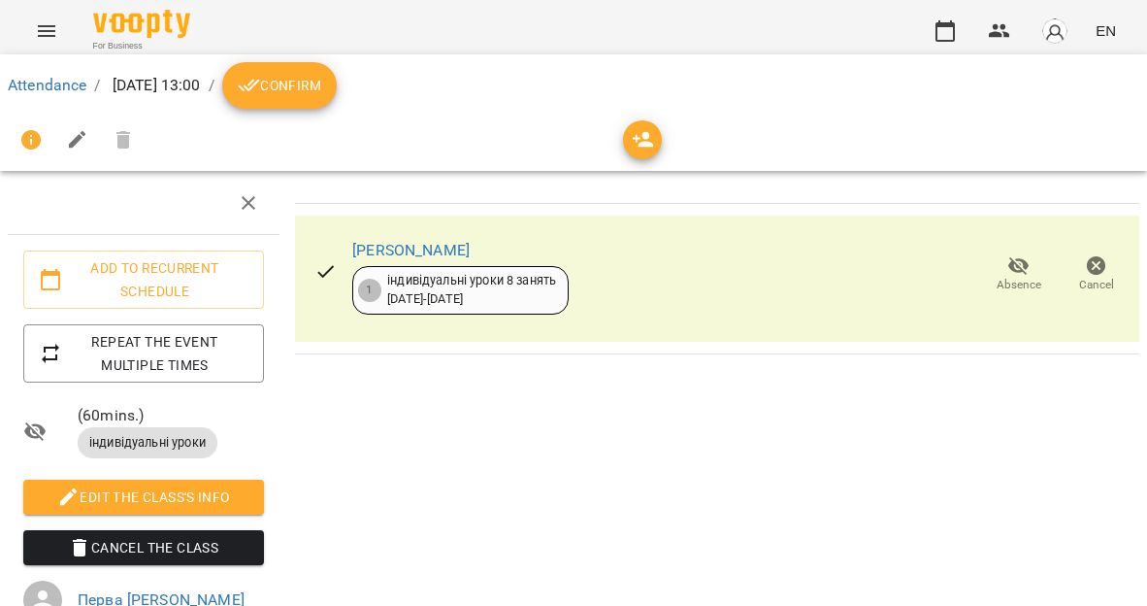
click at [49, 37] on icon "Menu" at bounding box center [46, 30] width 23 height 23
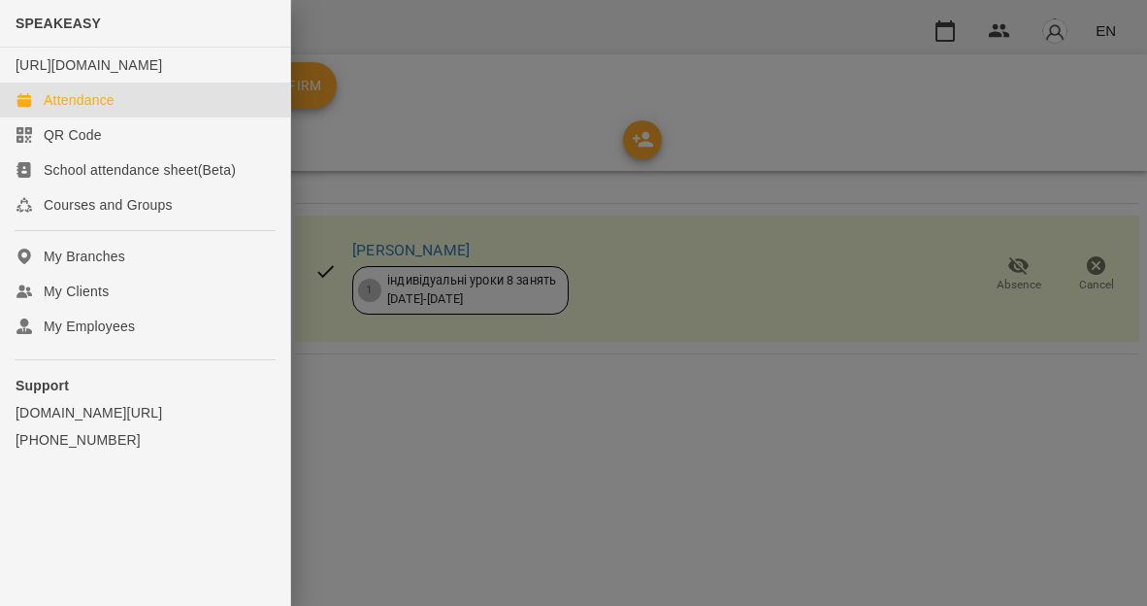
click at [110, 110] on div "Attendance" at bounding box center [79, 99] width 71 height 19
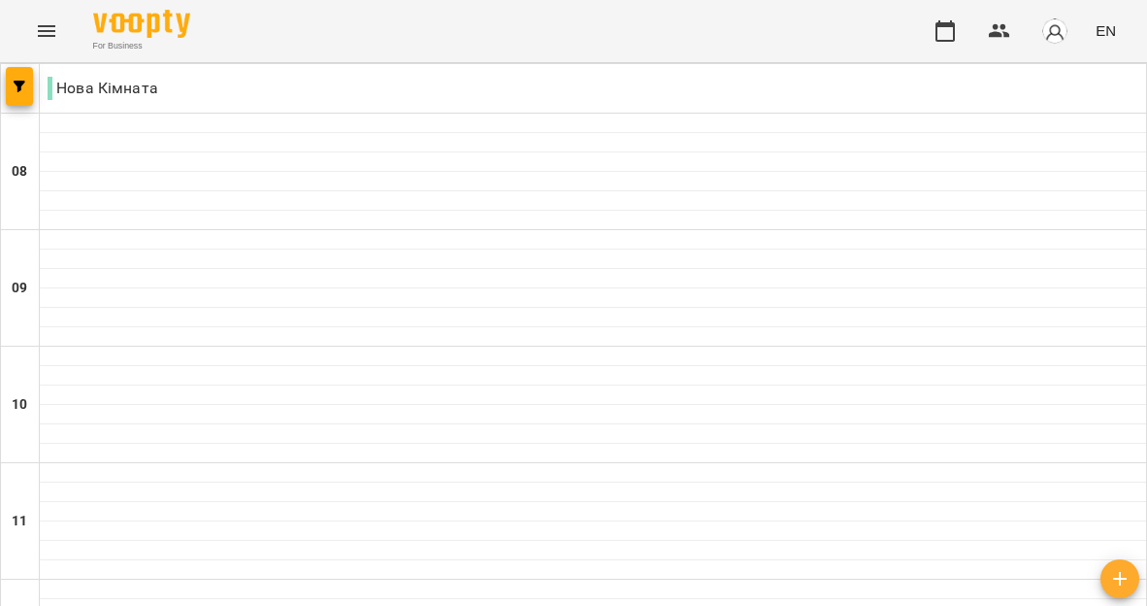
click at [49, 23] on icon "Menu" at bounding box center [46, 30] width 23 height 23
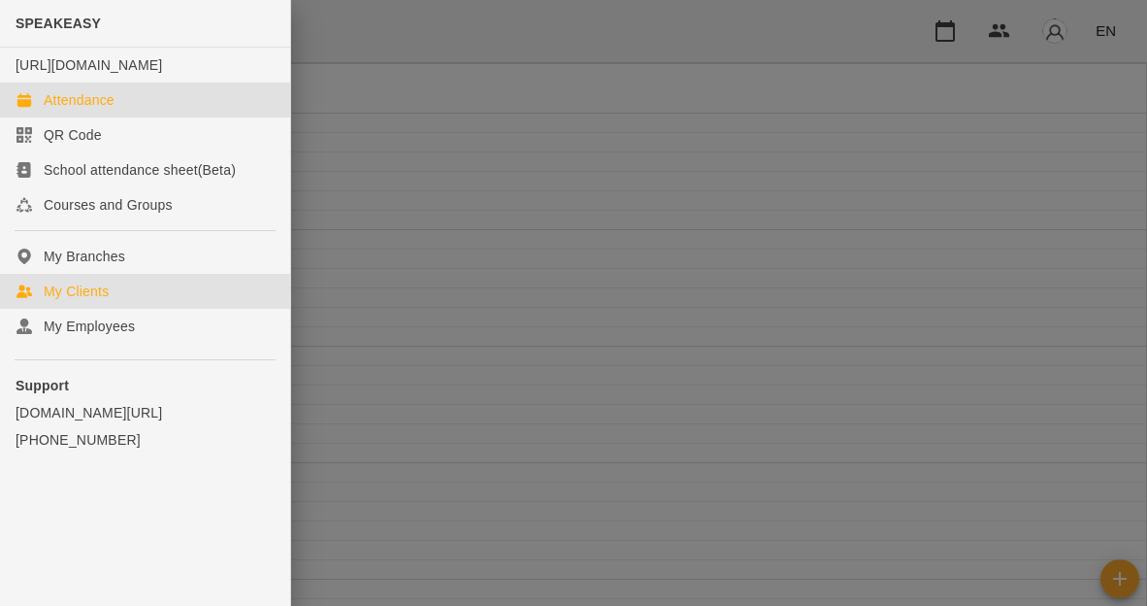
click at [93, 301] on div "My Clients" at bounding box center [76, 290] width 65 height 19
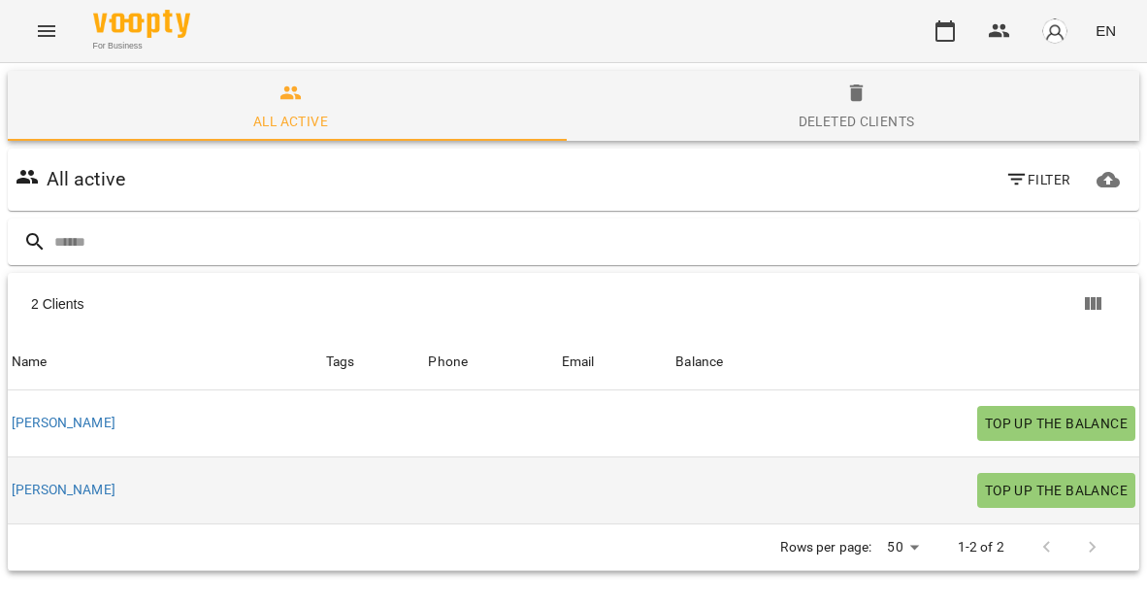
scroll to position [85, 0]
click at [322, 486] on div at bounding box center [373, 490] width 103 height 8
click at [55, 480] on link "[PERSON_NAME]" at bounding box center [64, 489] width 104 height 19
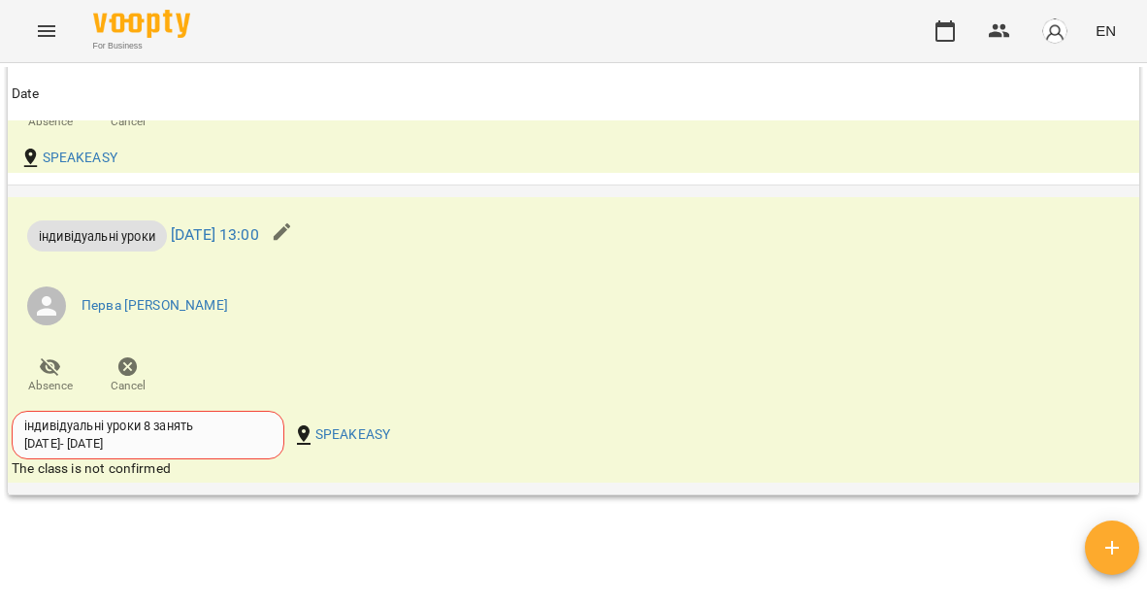
scroll to position [1344, 0]
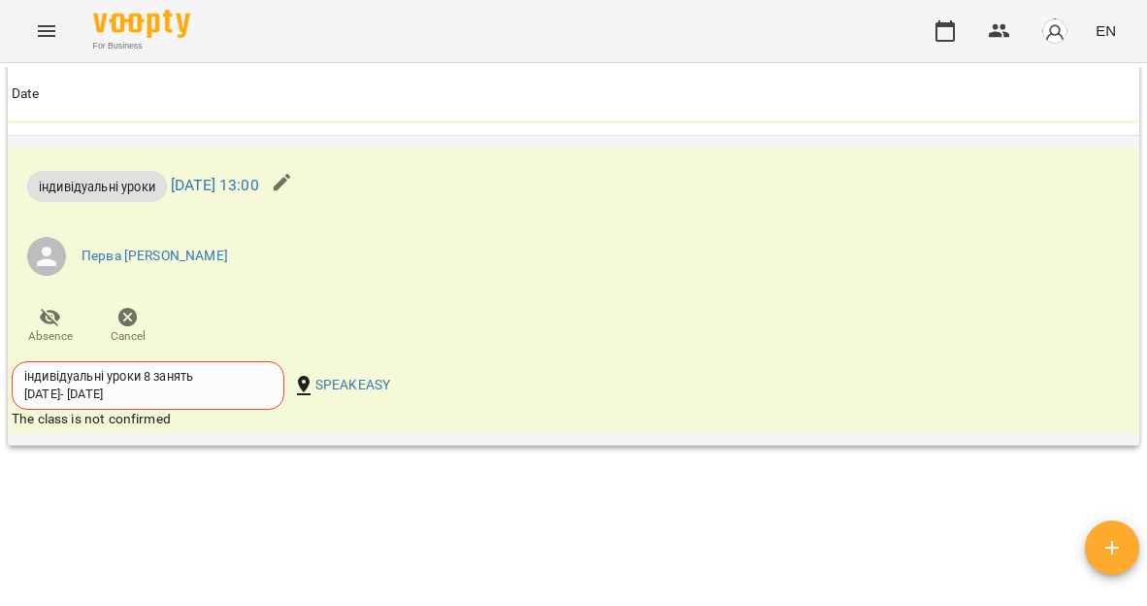
click at [133, 424] on div "The class is not confirmed" at bounding box center [385, 419] width 746 height 19
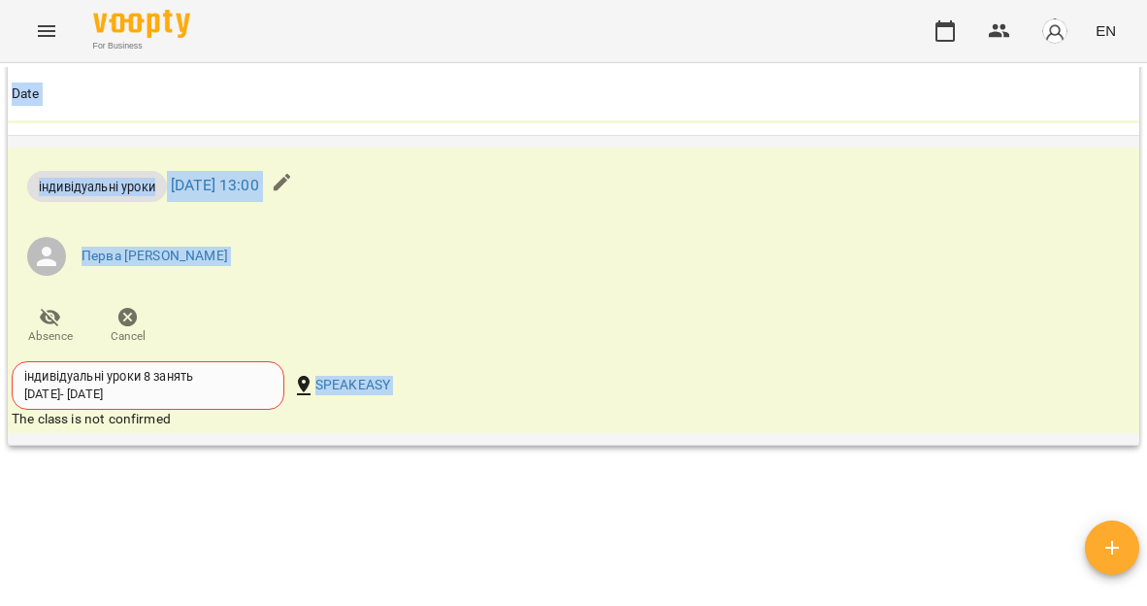
click at [133, 424] on div "The class is not confirmed" at bounding box center [385, 419] width 746 height 19
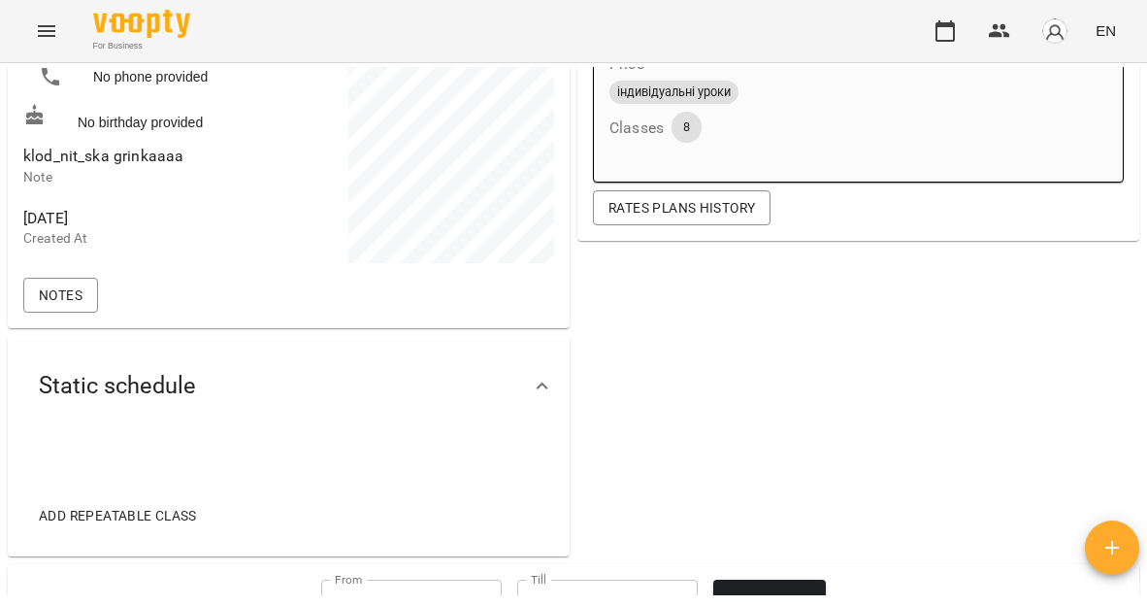
scroll to position [0, 0]
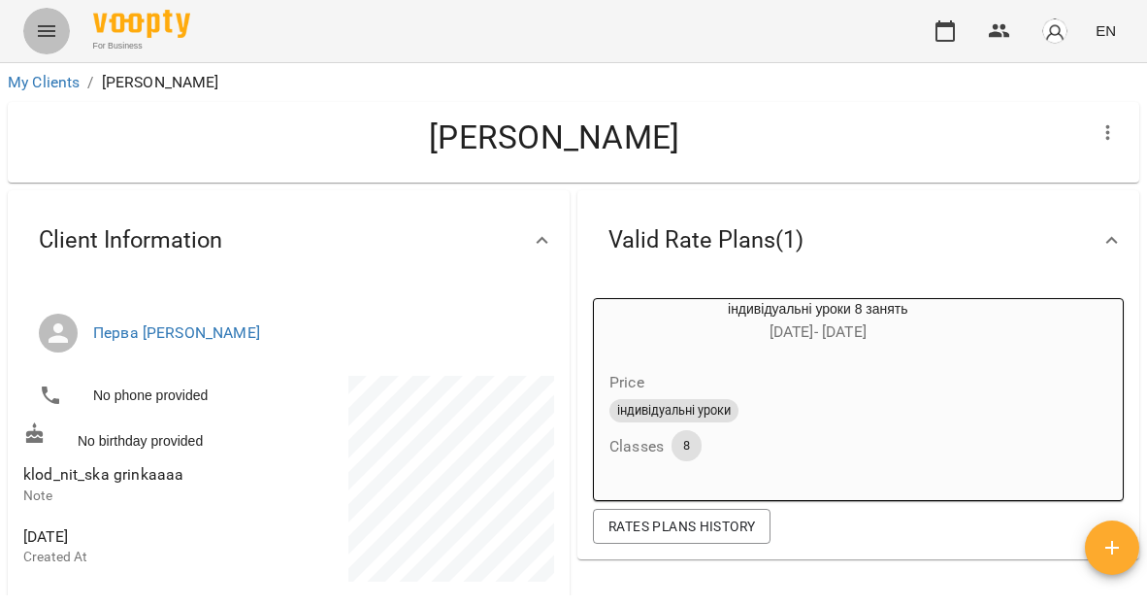
click at [47, 43] on button "Menu" at bounding box center [46, 31] width 47 height 47
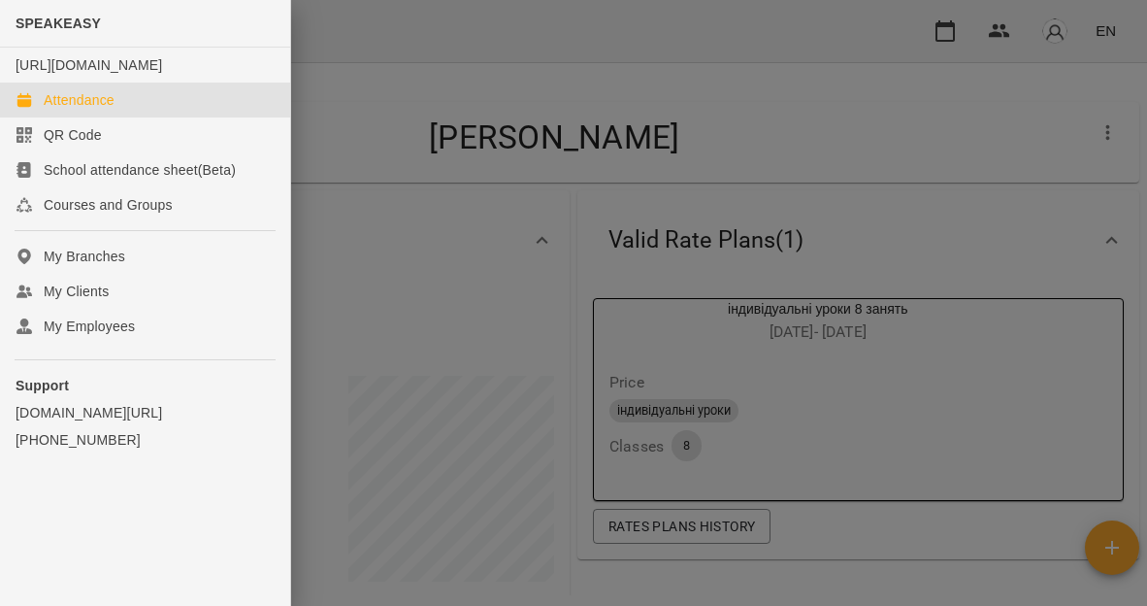
click at [82, 110] on div "Attendance" at bounding box center [79, 99] width 71 height 19
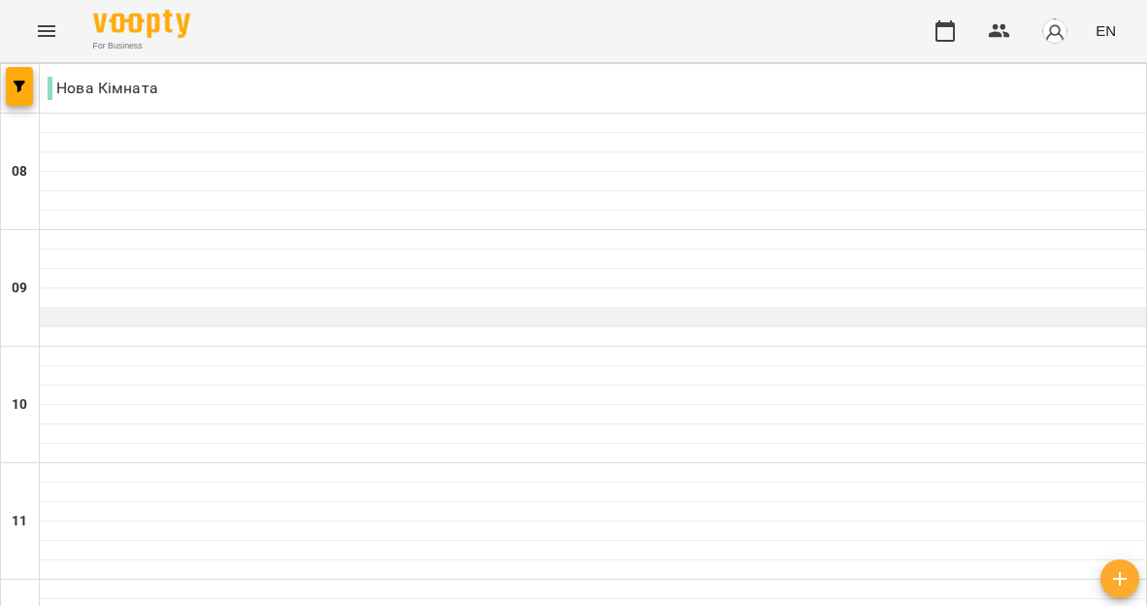
scroll to position [1049, 0]
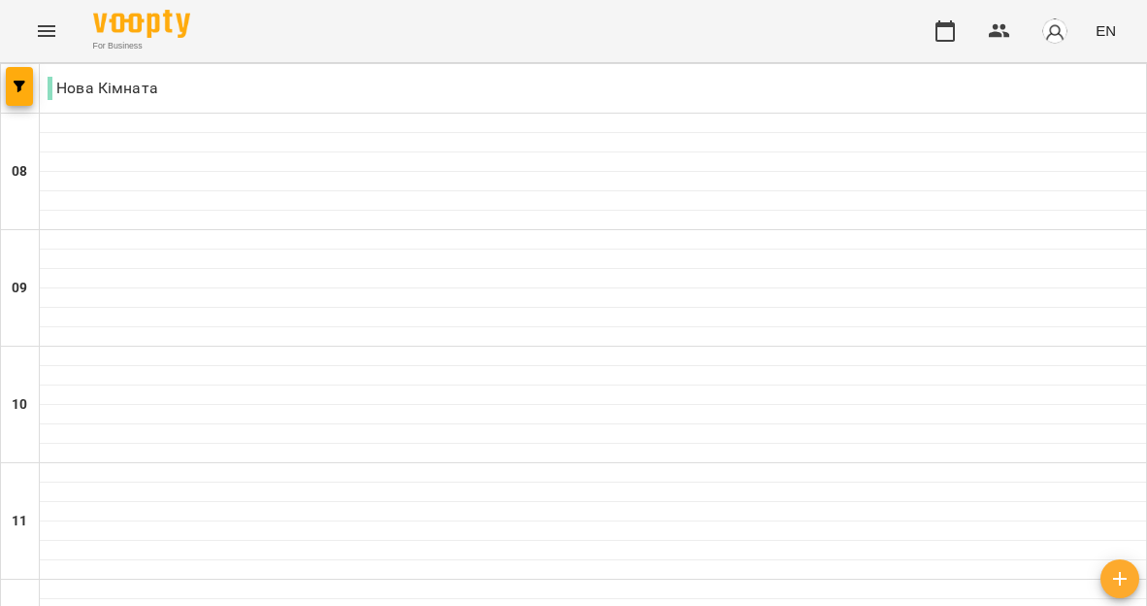
click at [53, 31] on icon "Menu" at bounding box center [46, 31] width 17 height 12
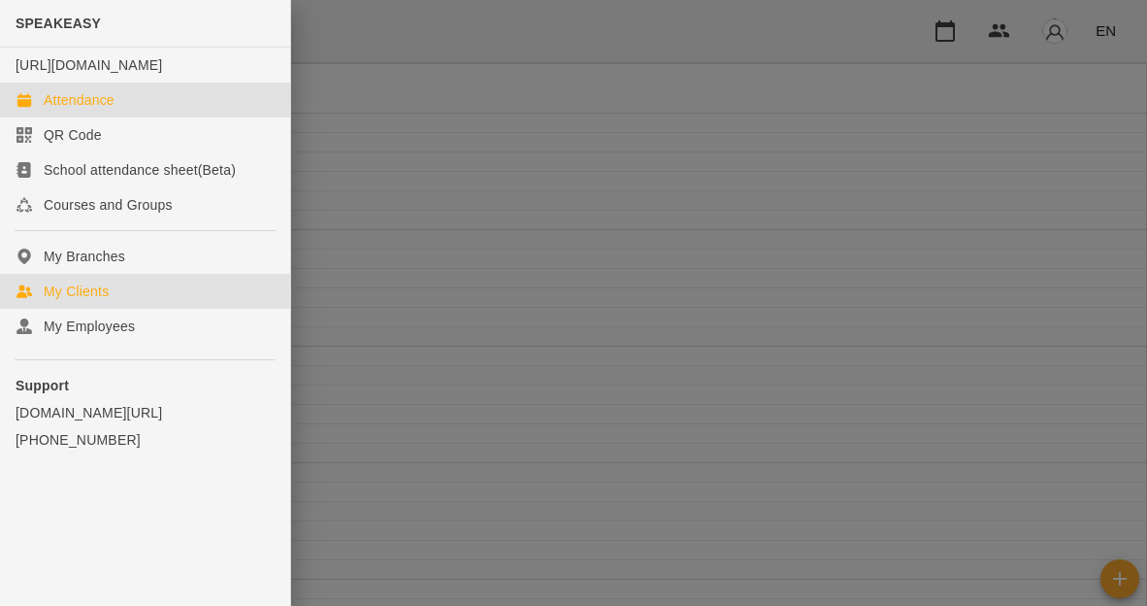
click at [94, 301] on div "My Clients" at bounding box center [76, 290] width 65 height 19
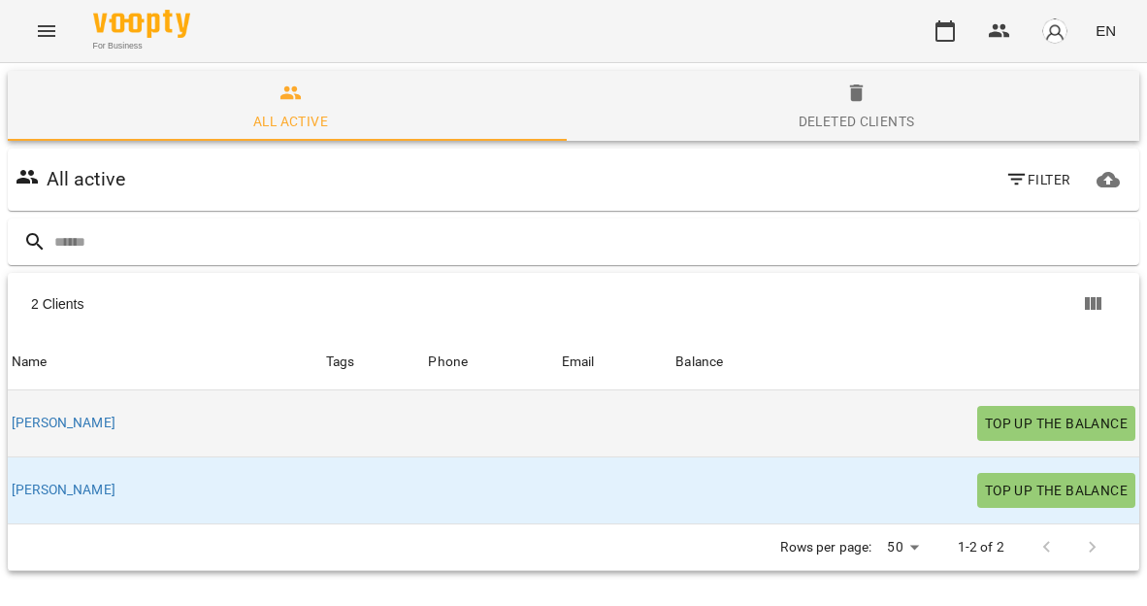
scroll to position [85, 0]
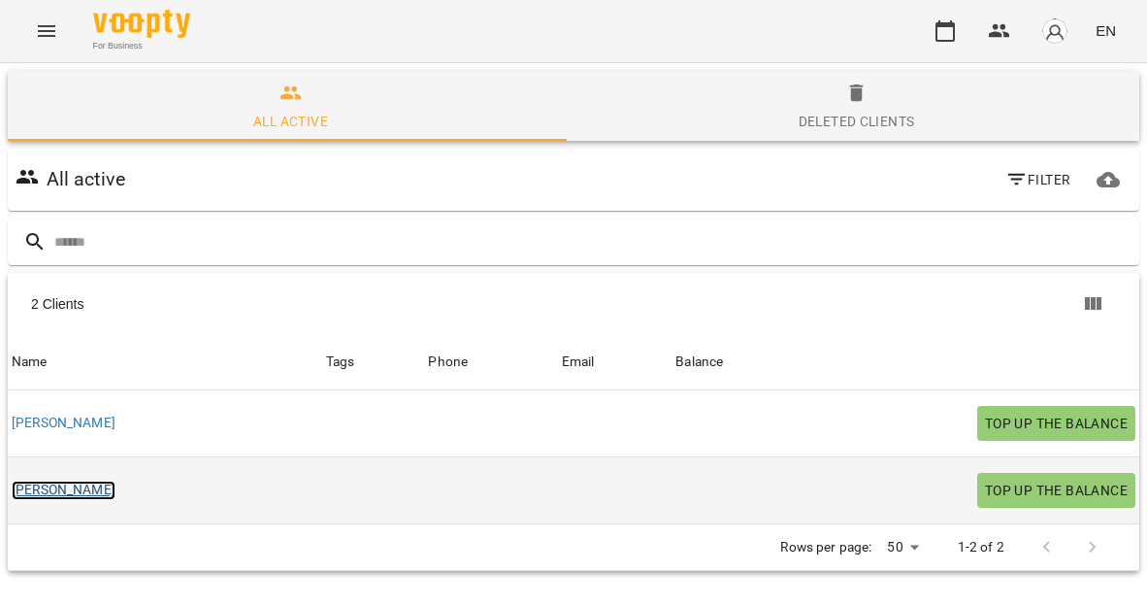
click at [40, 480] on link "[PERSON_NAME]" at bounding box center [64, 489] width 104 height 19
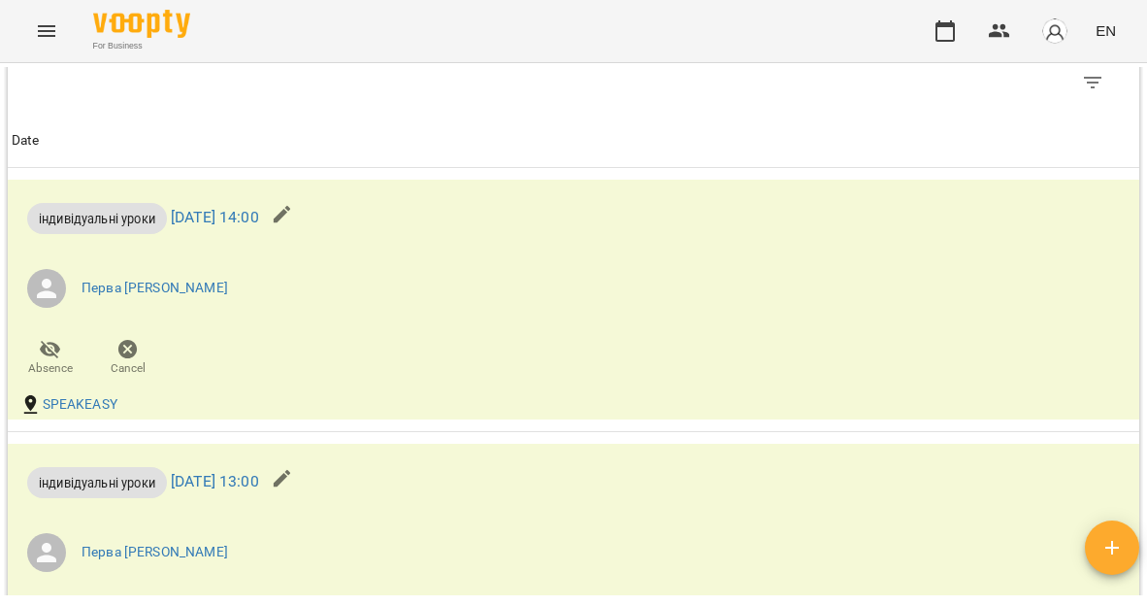
scroll to position [1038, 0]
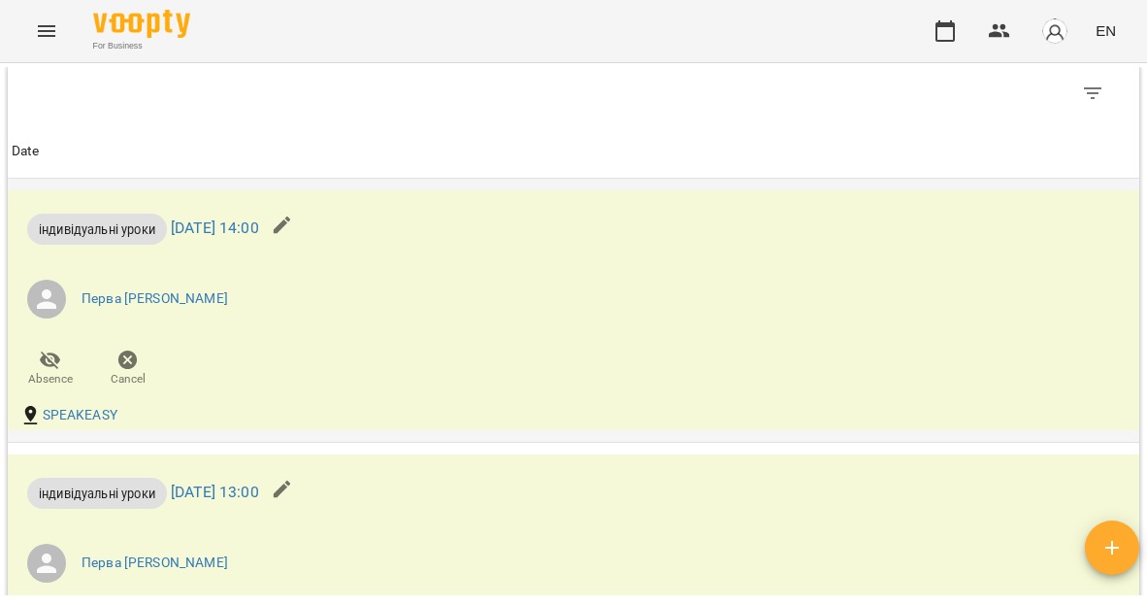
click at [291, 220] on icon "button" at bounding box center [282, 224] width 17 height 17
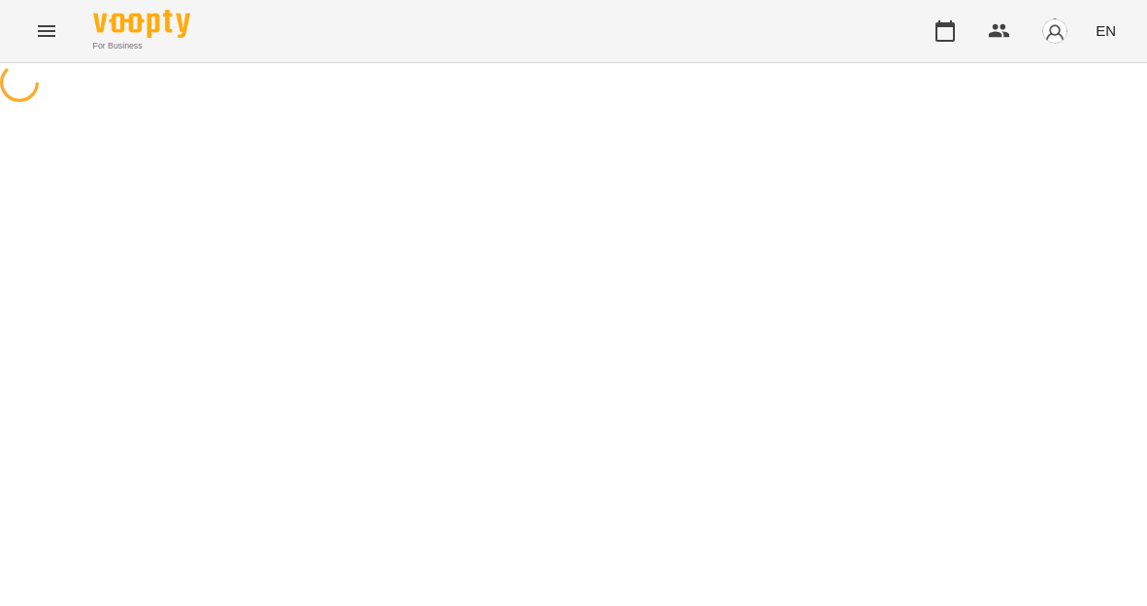
select select "**********"
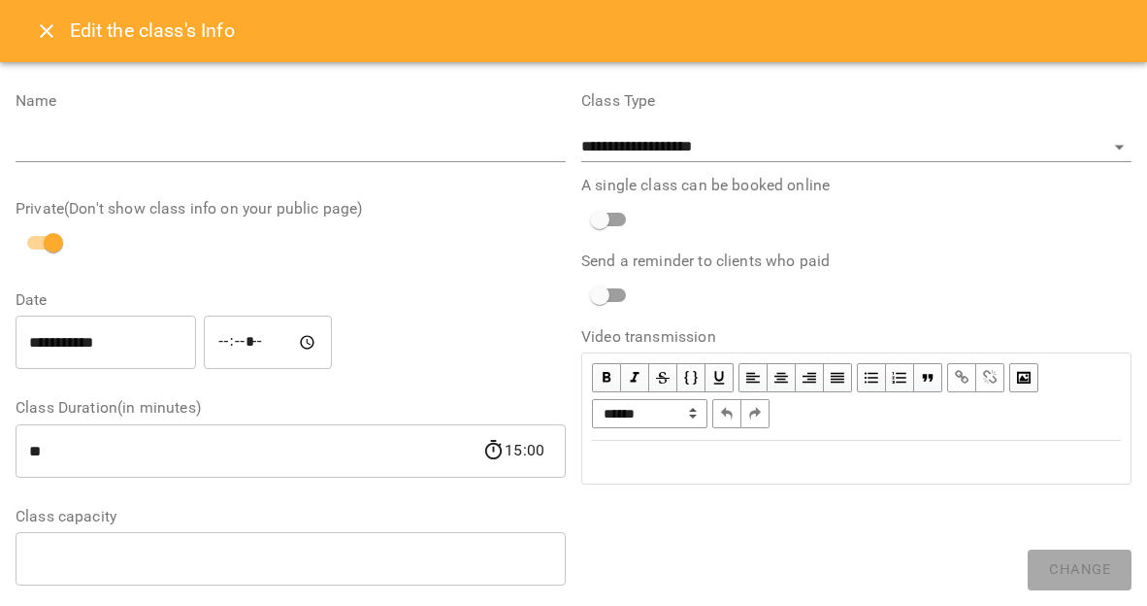
click at [45, 28] on icon "Close" at bounding box center [47, 31] width 14 height 14
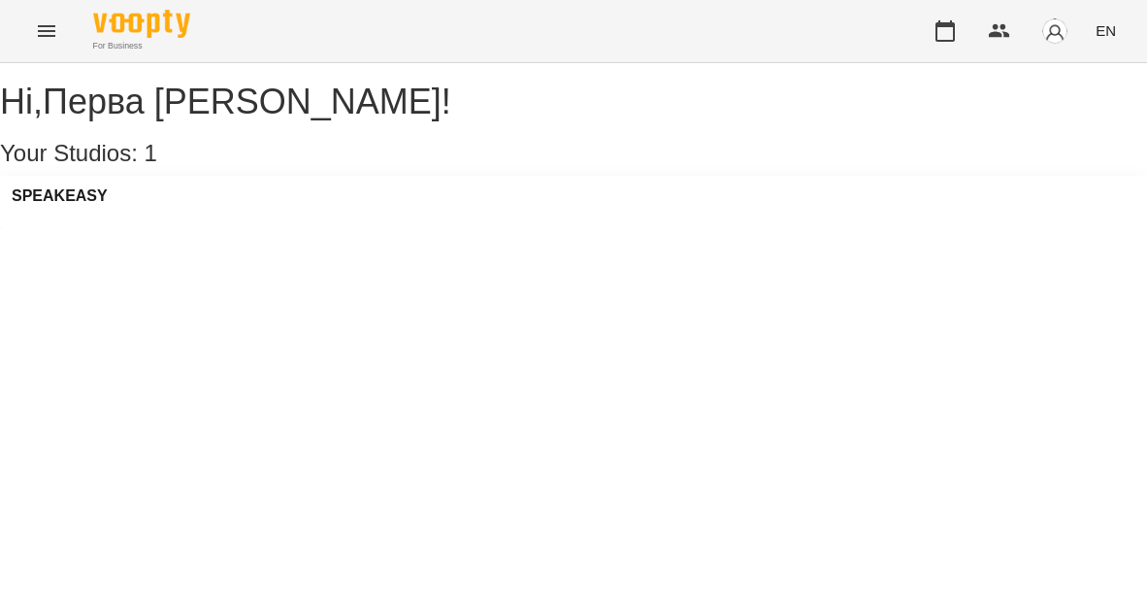
click at [49, 28] on icon "Menu" at bounding box center [46, 30] width 23 height 23
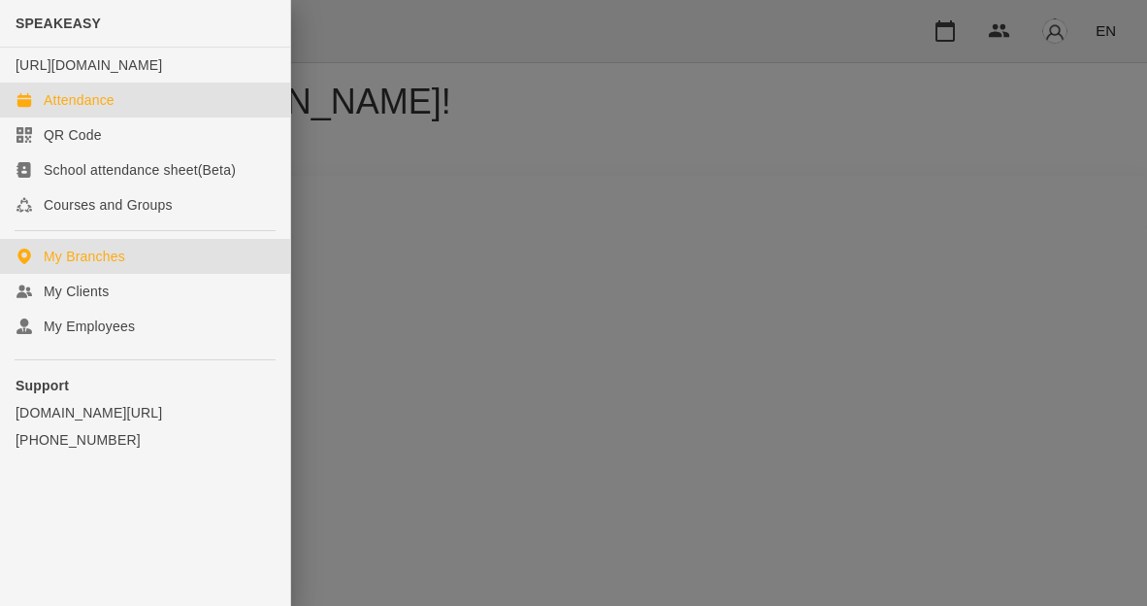
click at [94, 117] on link "Attendance" at bounding box center [145, 99] width 290 height 35
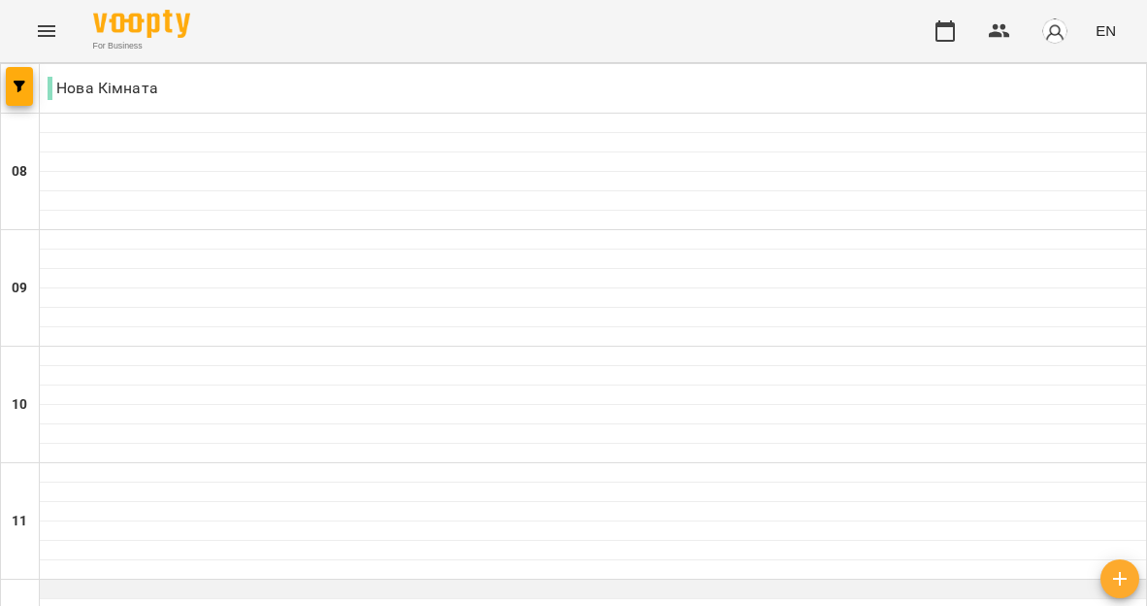
scroll to position [641, 0]
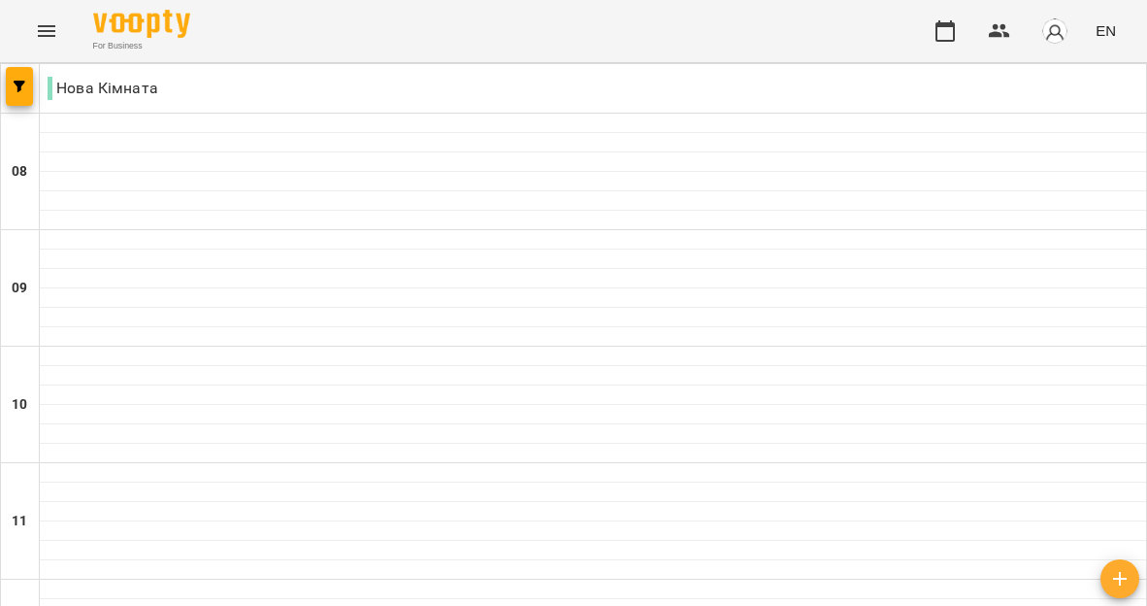
type input "**********"
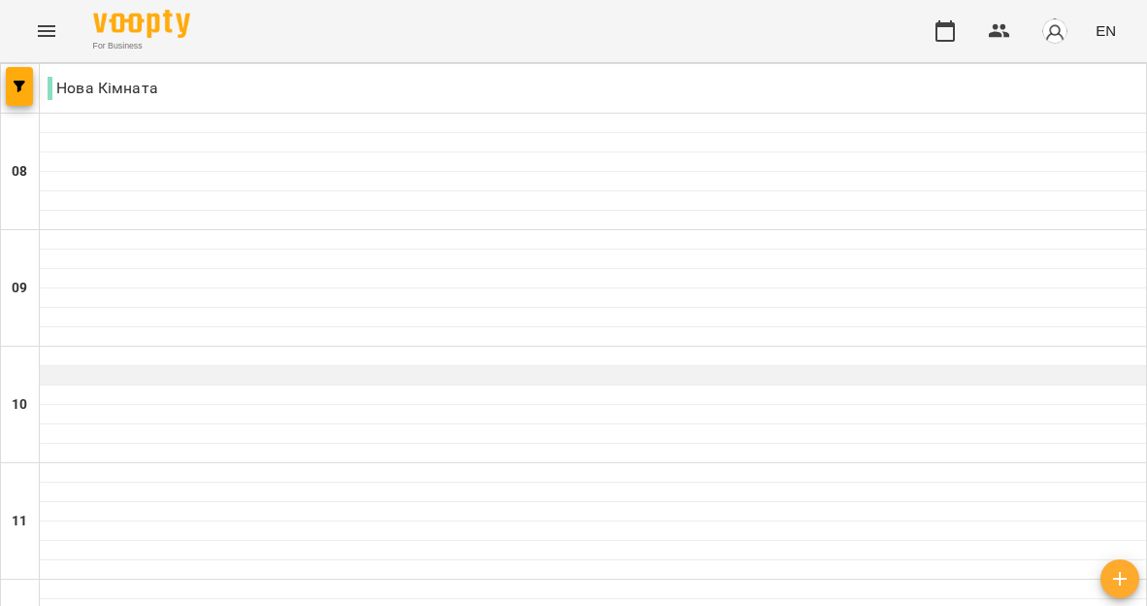
scroll to position [473, 0]
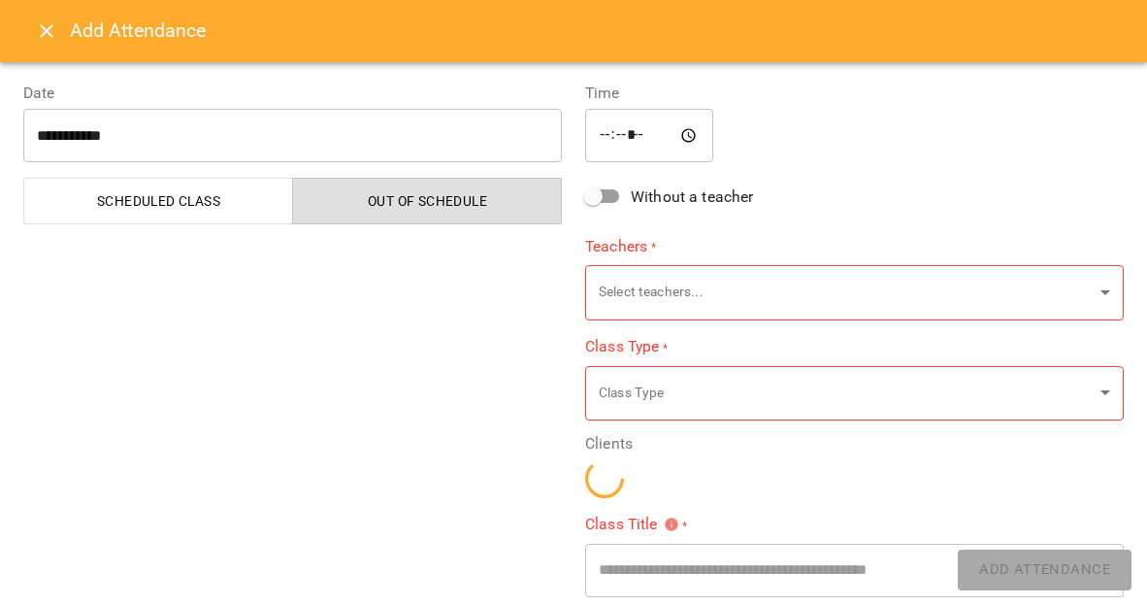
type input "**********"
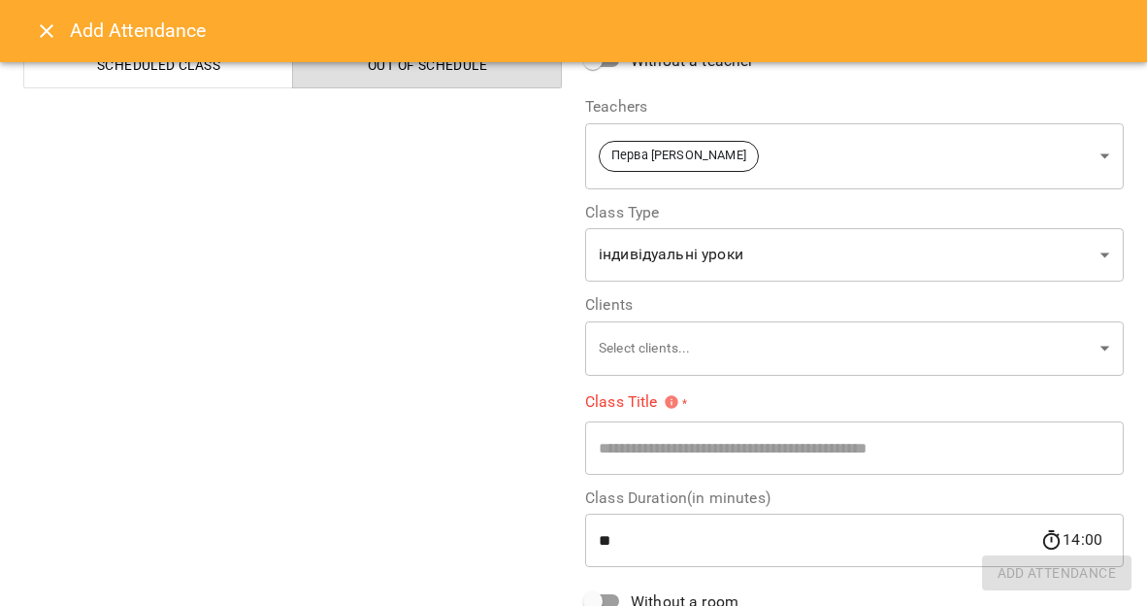
scroll to position [154, 0]
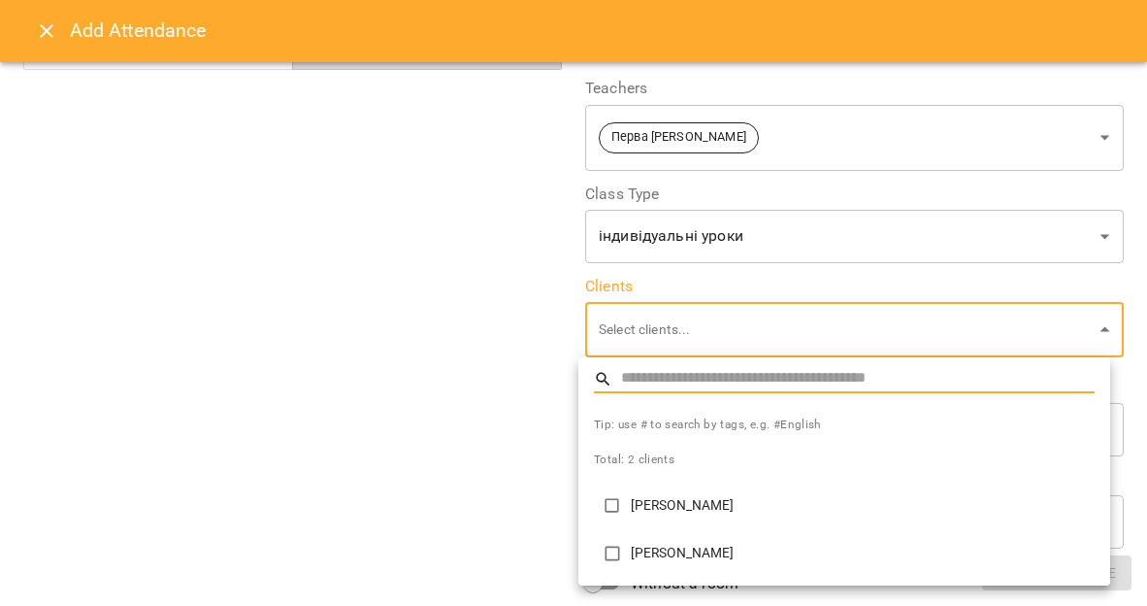
click at [462, 461] on div at bounding box center [573, 303] width 1147 height 606
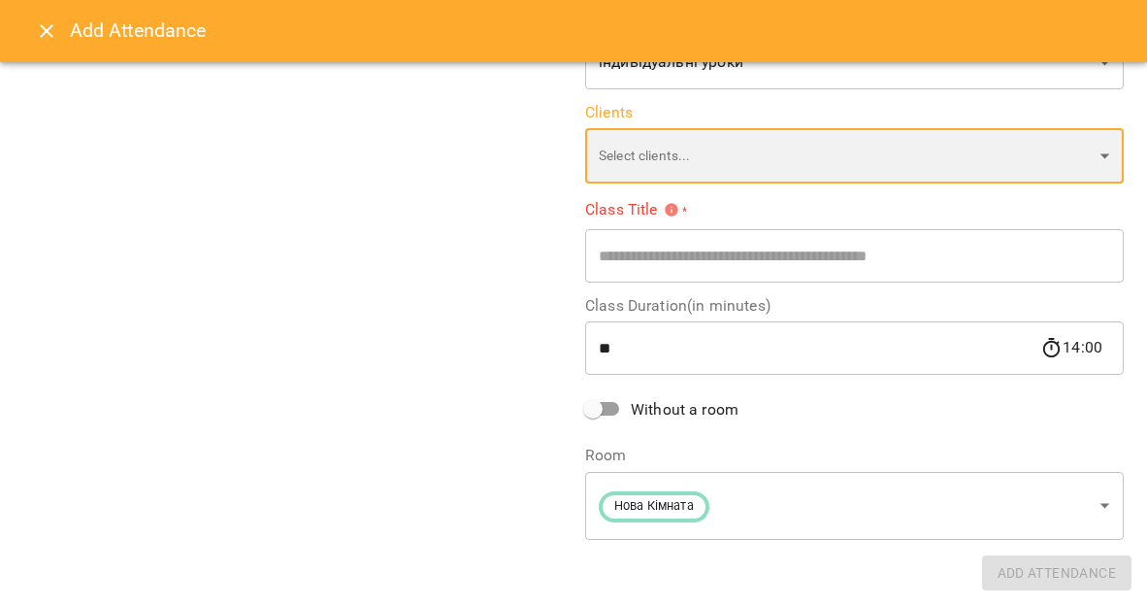
scroll to position [0, 0]
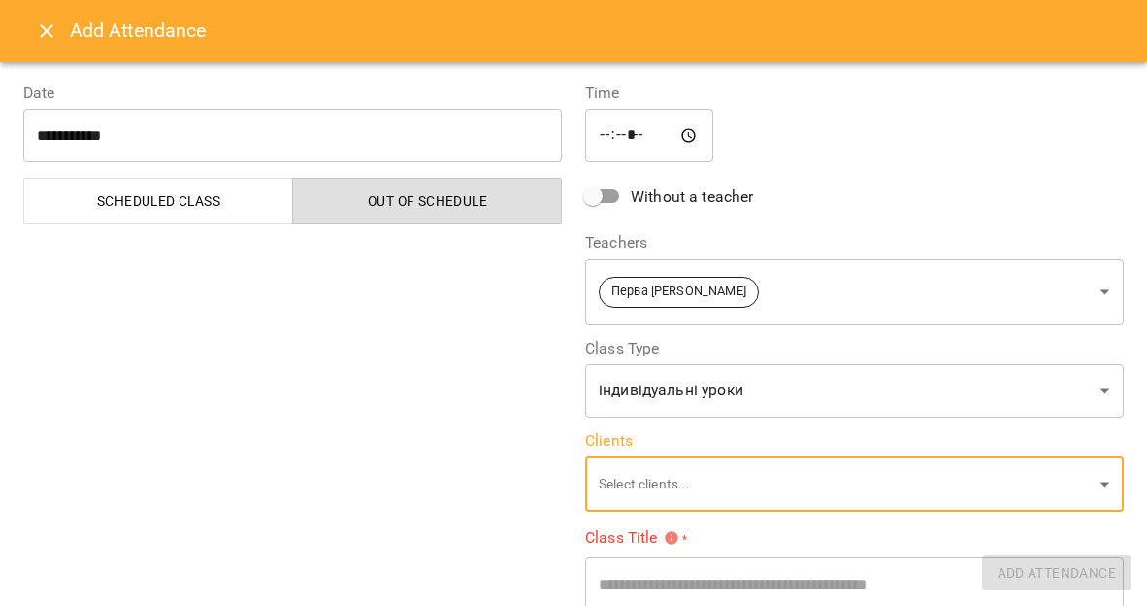
click at [39, 22] on icon "Close" at bounding box center [46, 30] width 23 height 23
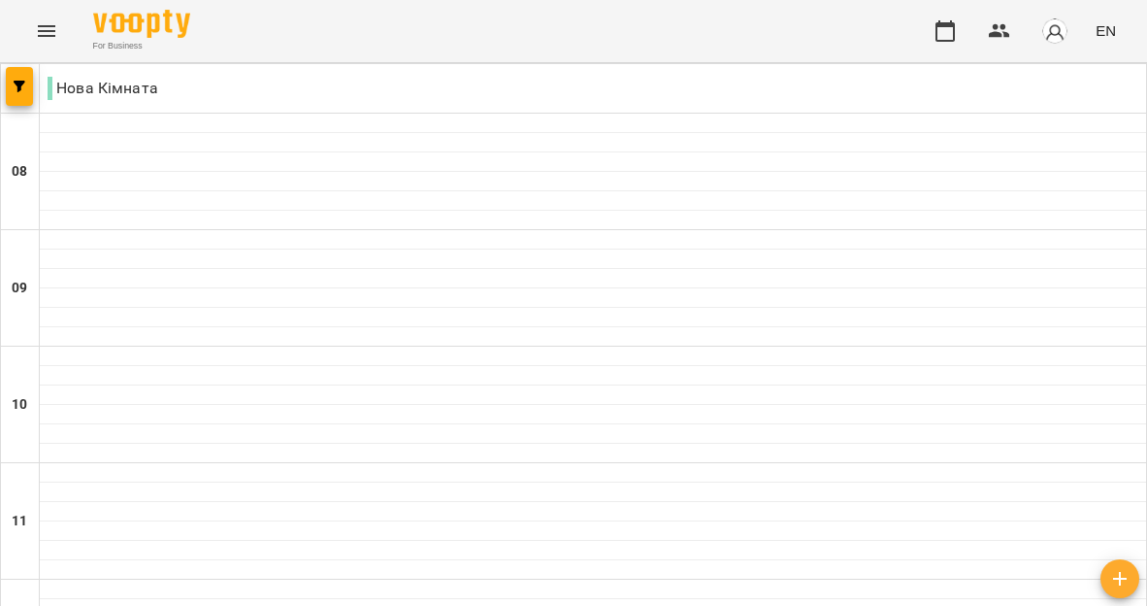
scroll to position [591, 0]
click at [49, 29] on icon "Menu" at bounding box center [46, 30] width 23 height 23
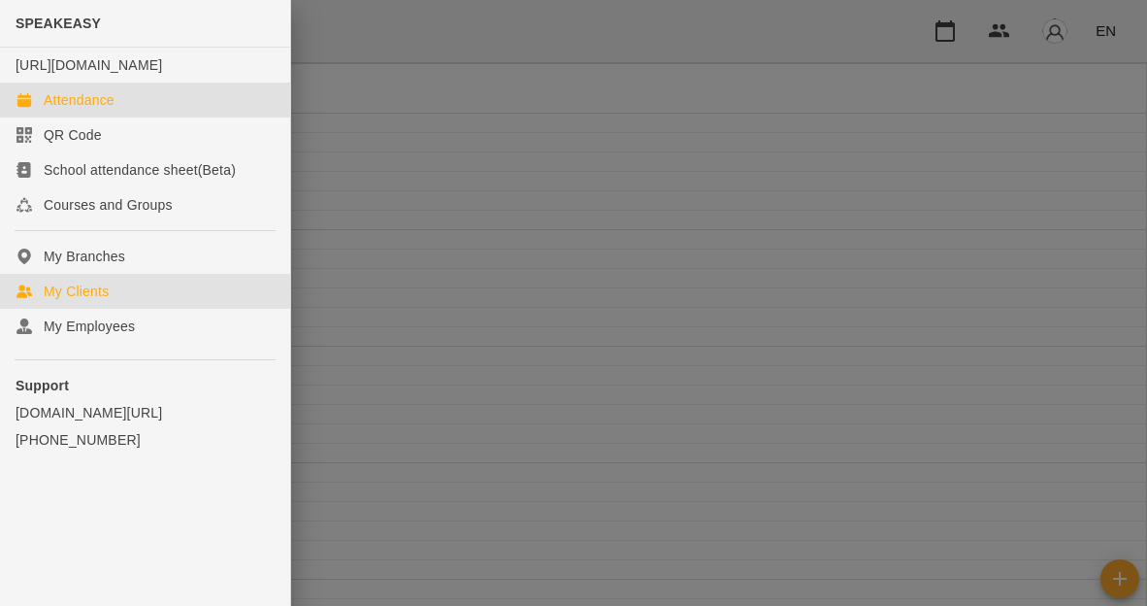
click at [82, 301] on div "My Clients" at bounding box center [76, 290] width 65 height 19
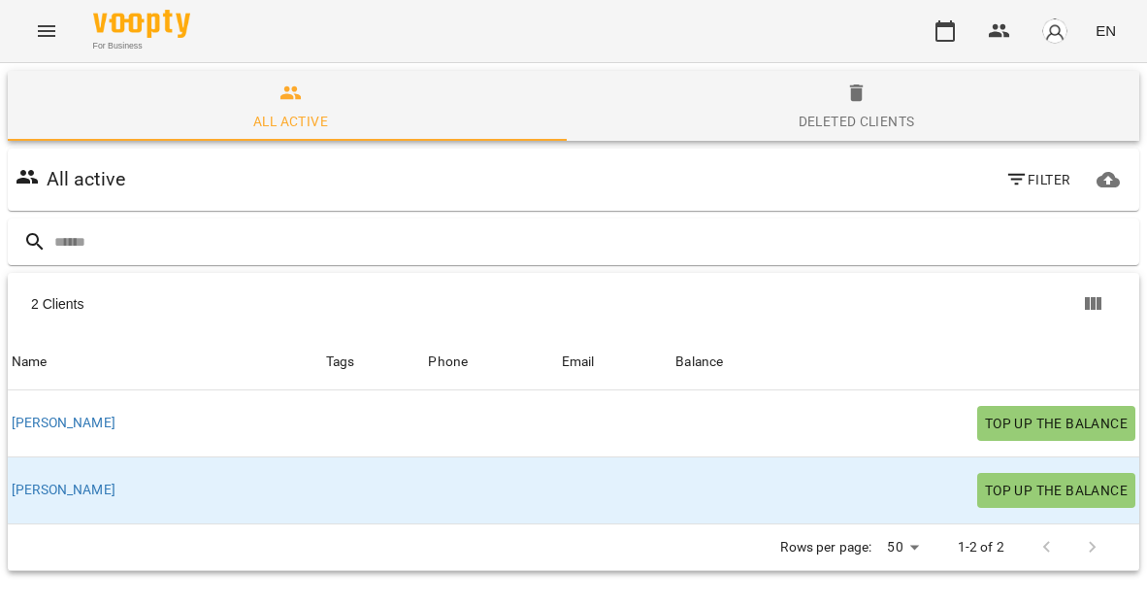
scroll to position [85, 0]
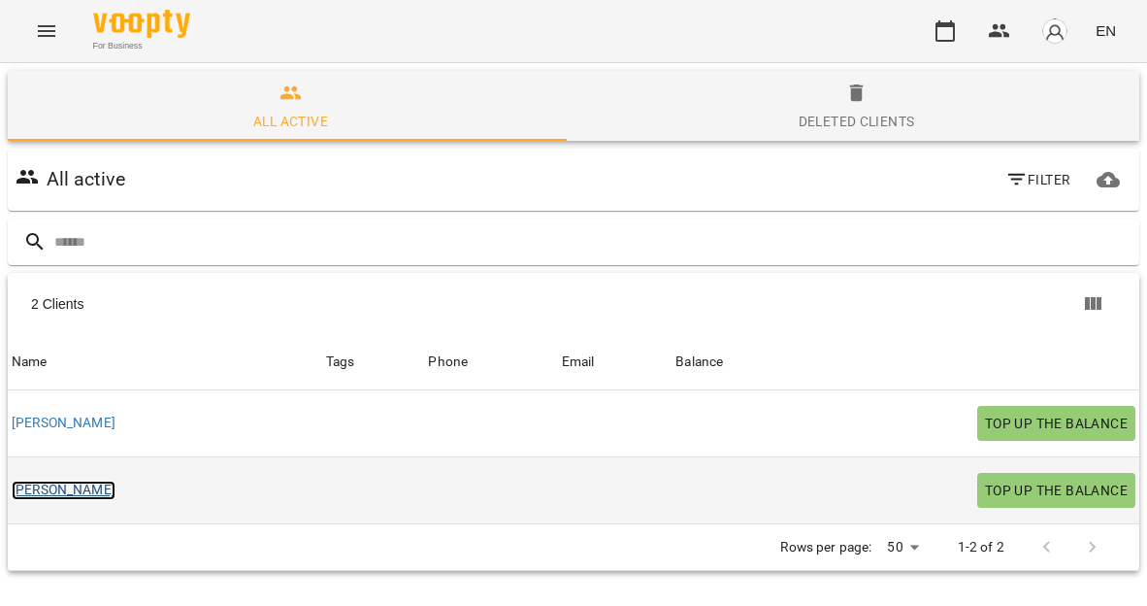
click at [50, 480] on link "[PERSON_NAME]" at bounding box center [64, 489] width 104 height 19
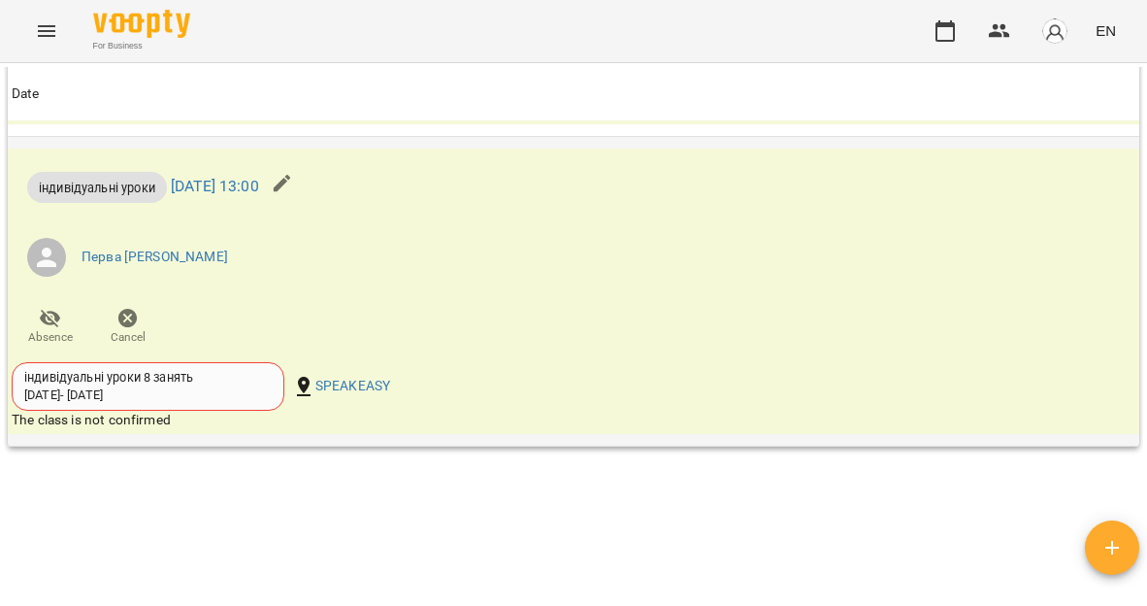
scroll to position [1350, 0]
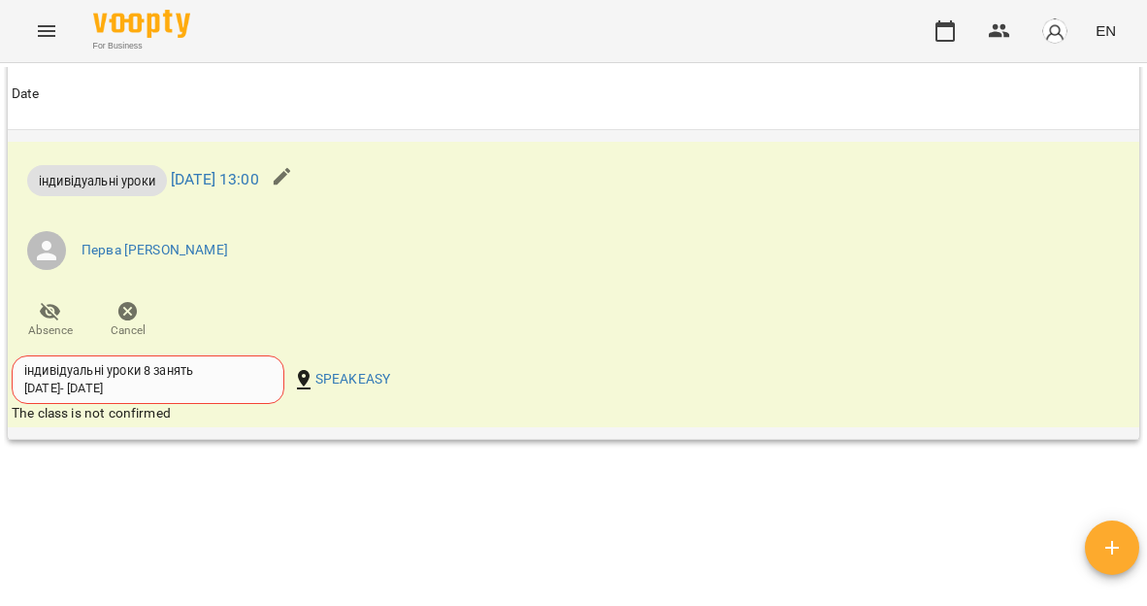
click at [258, 381] on div "індивідуальні уроки 8 занять [DATE] - [DATE]" at bounding box center [147, 380] width 247 height 36
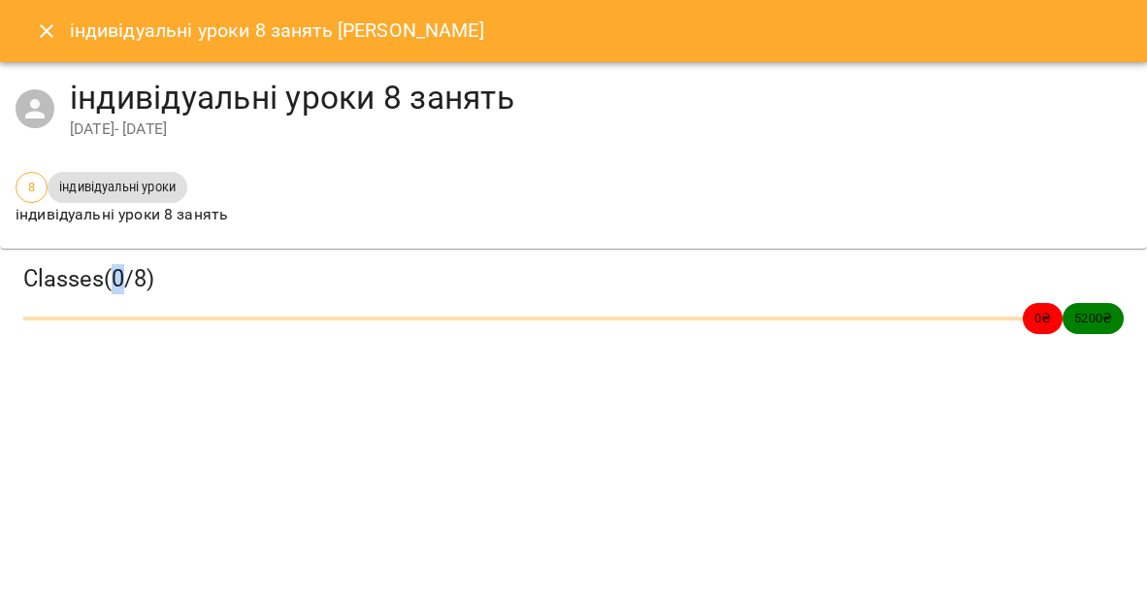
drag, startPoint x: 112, startPoint y: 280, endPoint x: 125, endPoint y: 280, distance: 13.6
click at [125, 280] on h3 "Classes ( 0 / 8 )" at bounding box center [573, 279] width 1101 height 30
click at [45, 23] on icon "Close" at bounding box center [46, 30] width 23 height 23
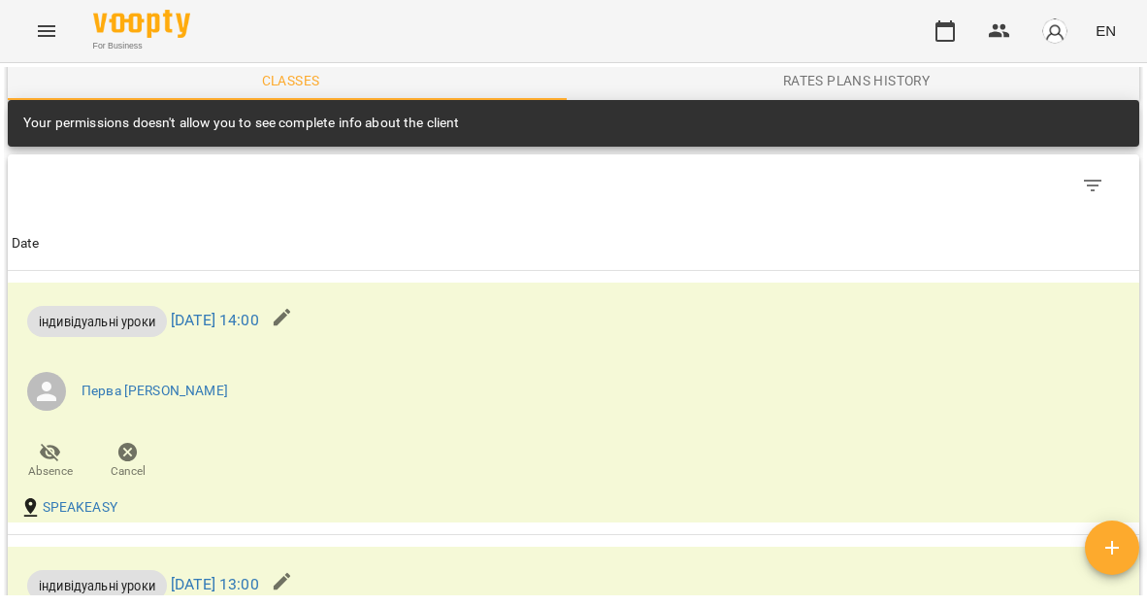
scroll to position [946, 0]
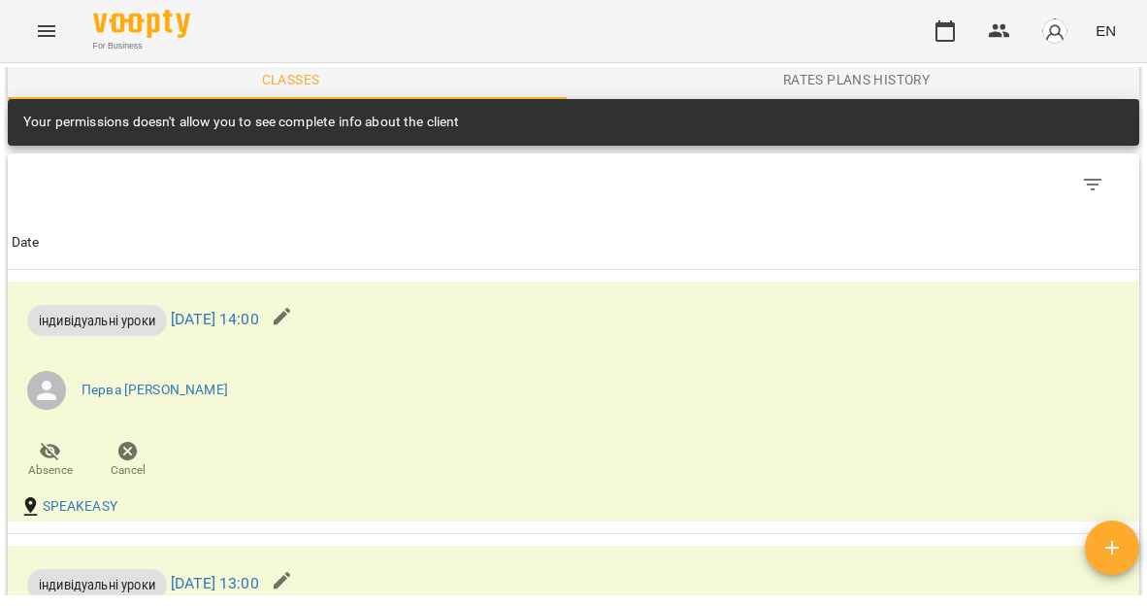
click at [49, 25] on icon "Menu" at bounding box center [46, 30] width 23 height 23
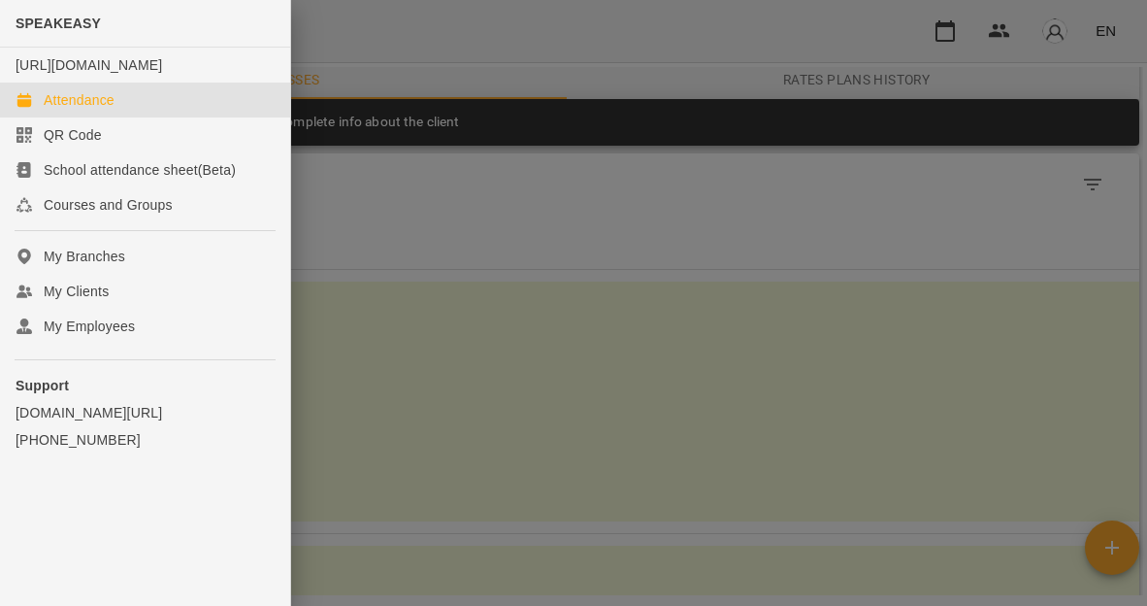
click at [82, 110] on div "Attendance" at bounding box center [79, 99] width 71 height 19
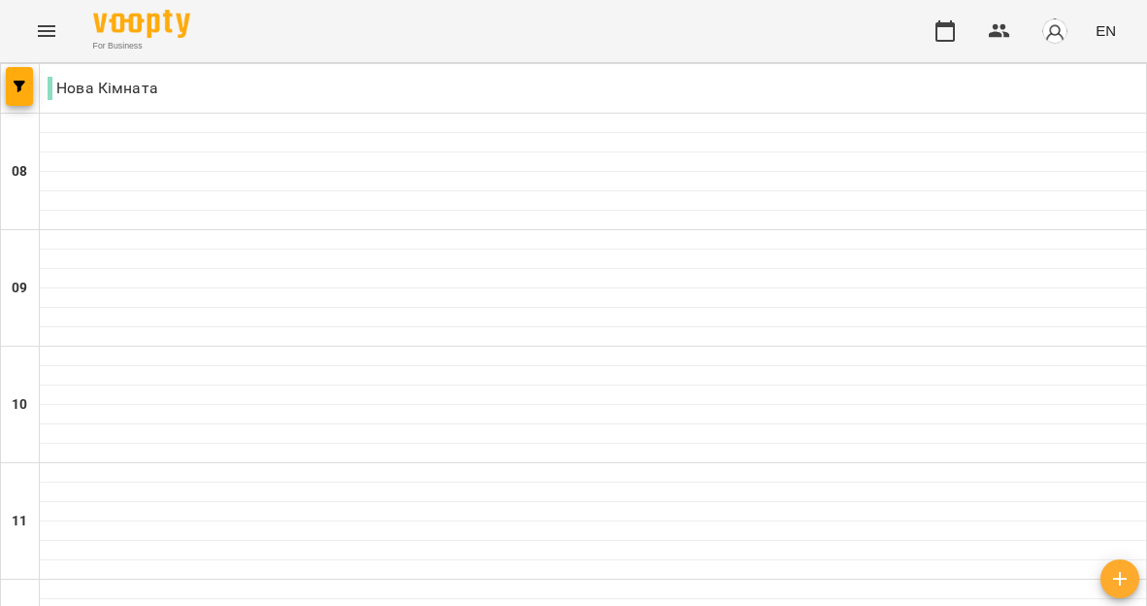
type input "**********"
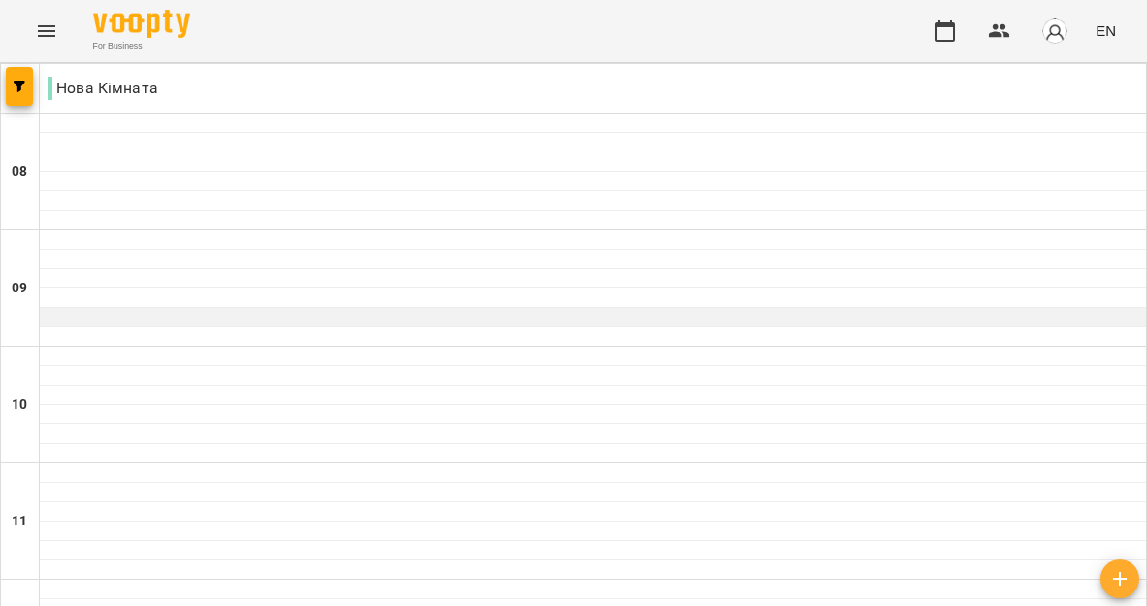
scroll to position [621, 0]
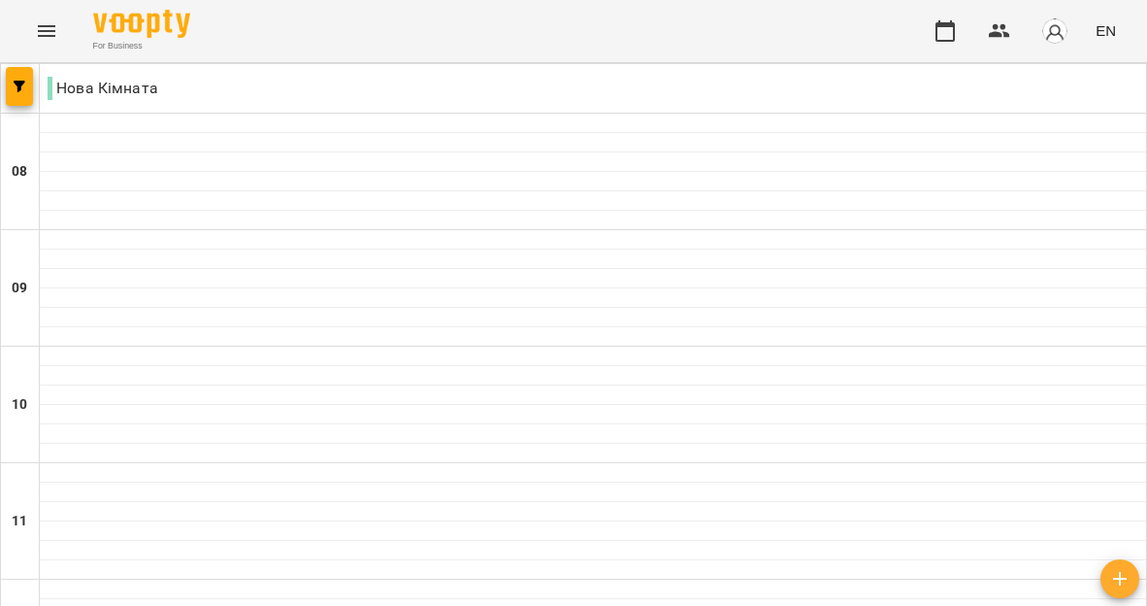
click at [45, 26] on icon "Menu" at bounding box center [46, 31] width 17 height 12
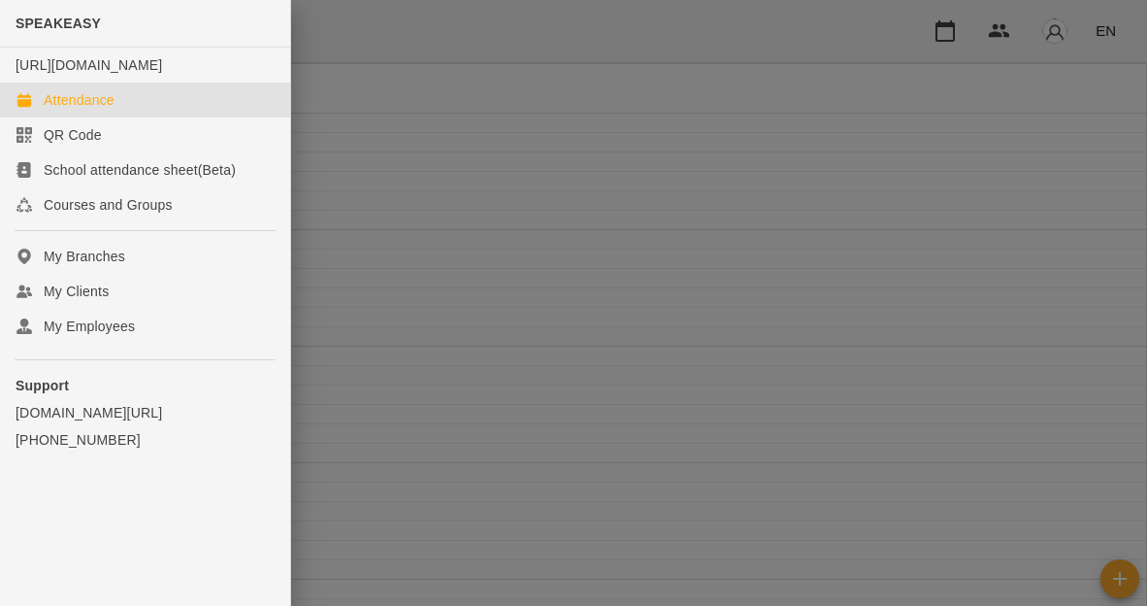
click at [90, 110] on div "Attendance" at bounding box center [79, 99] width 71 height 19
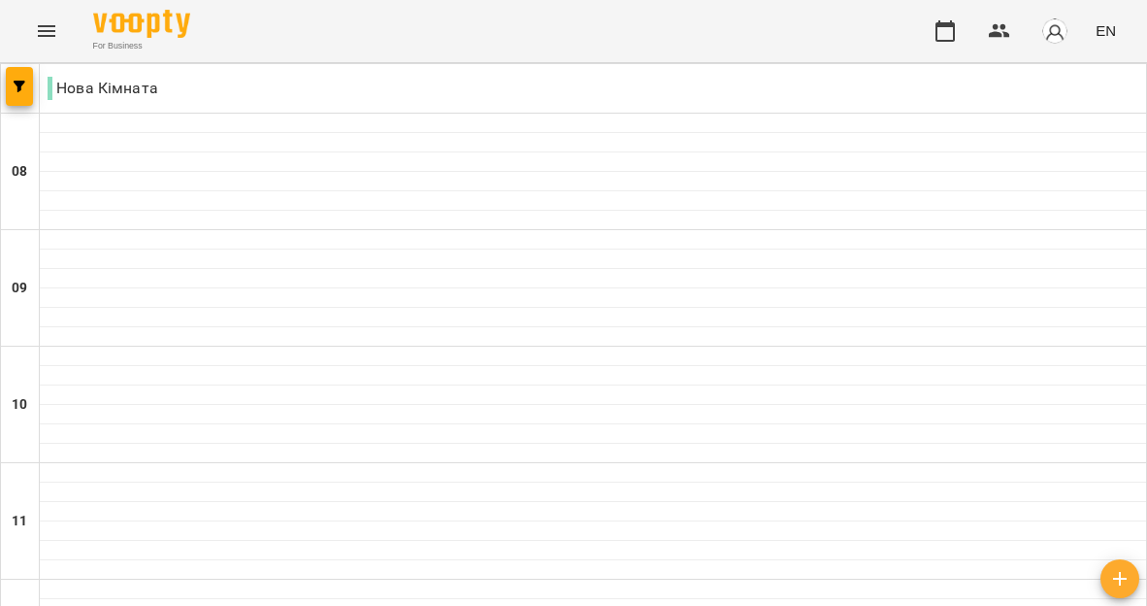
scroll to position [528, 0]
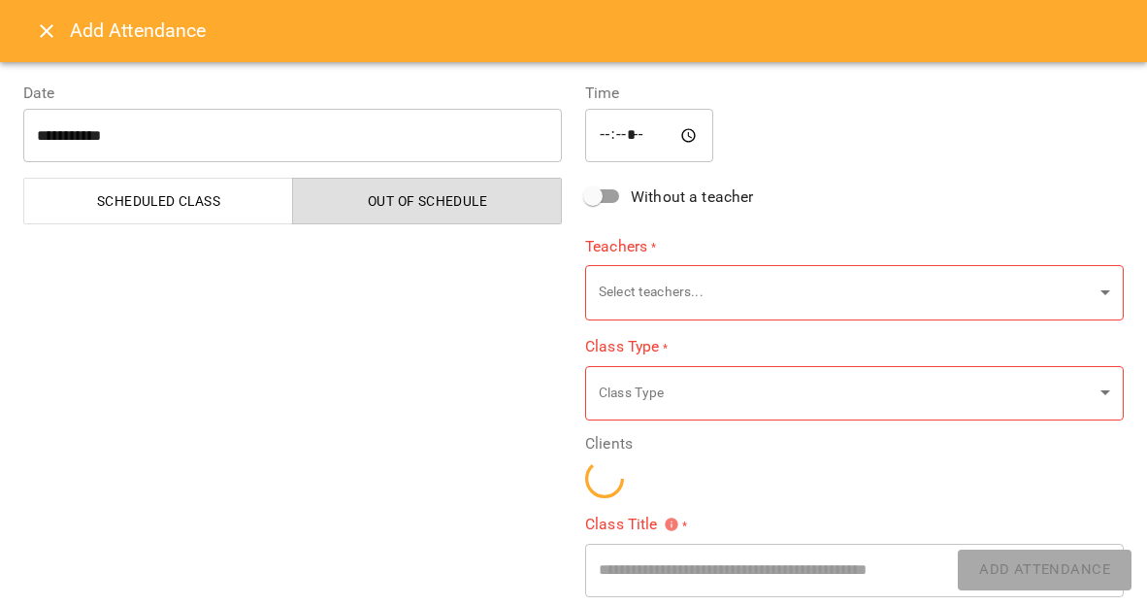
type input "**********"
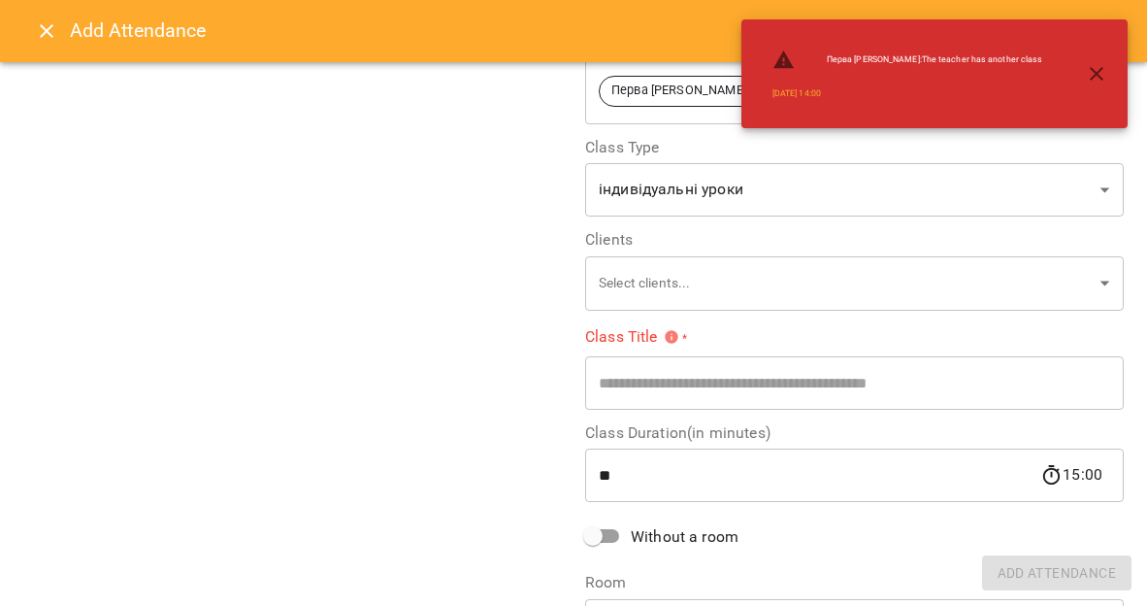
scroll to position [243, 0]
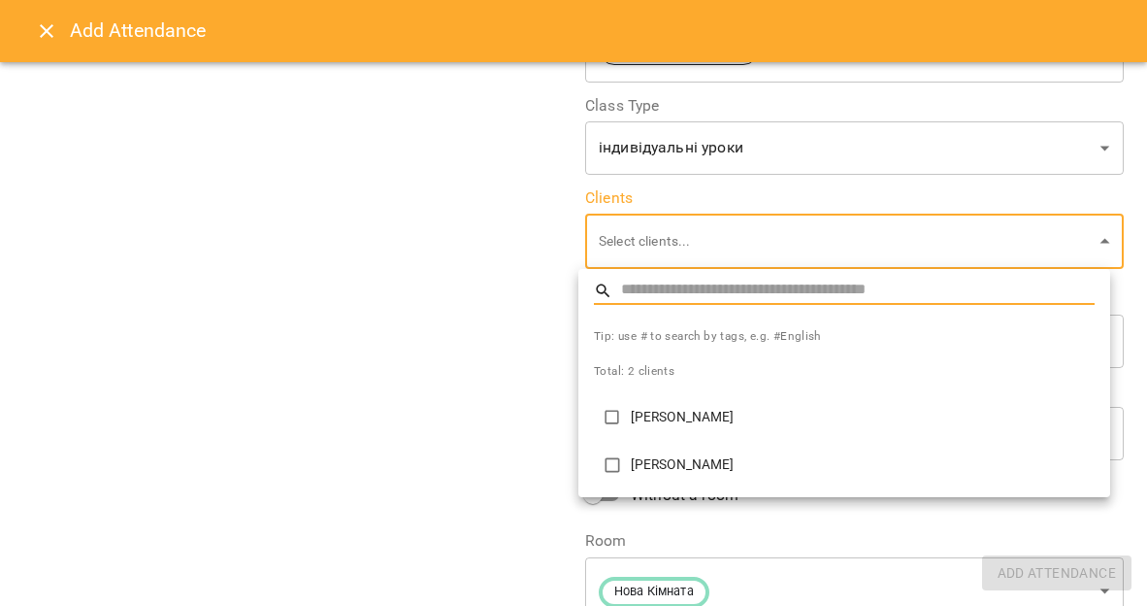
click at [460, 366] on div at bounding box center [573, 303] width 1147 height 606
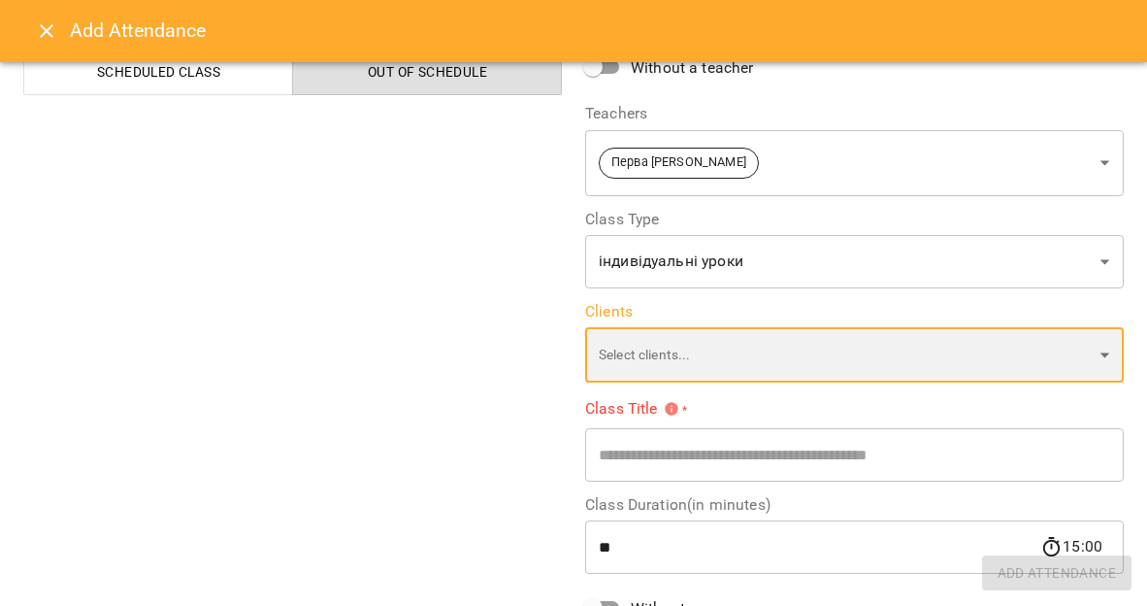
scroll to position [0, 0]
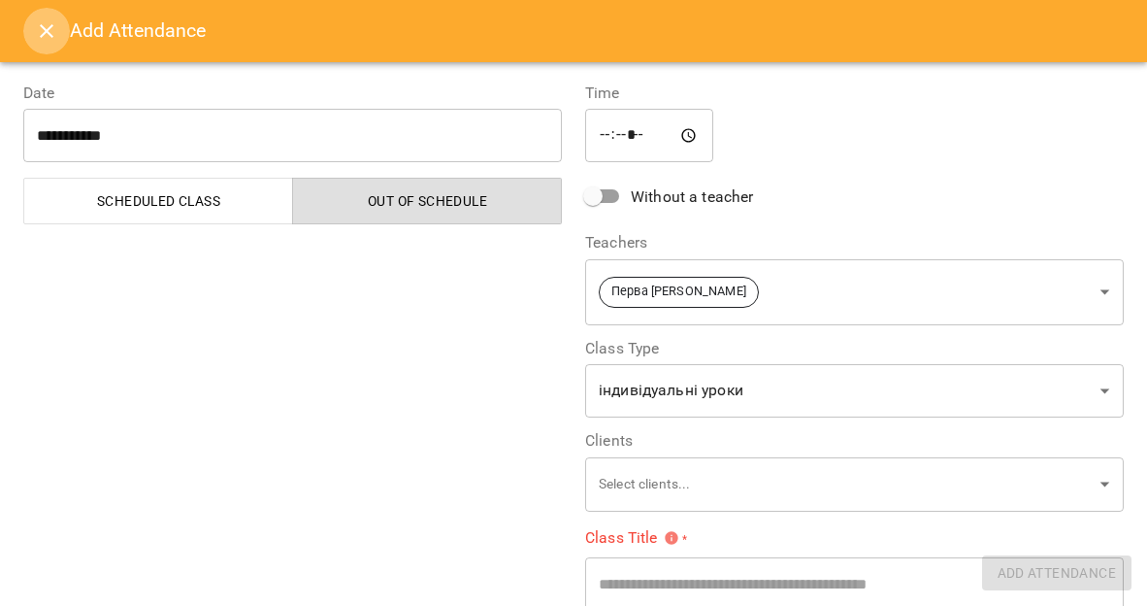
click at [47, 29] on icon "Close" at bounding box center [47, 31] width 14 height 14
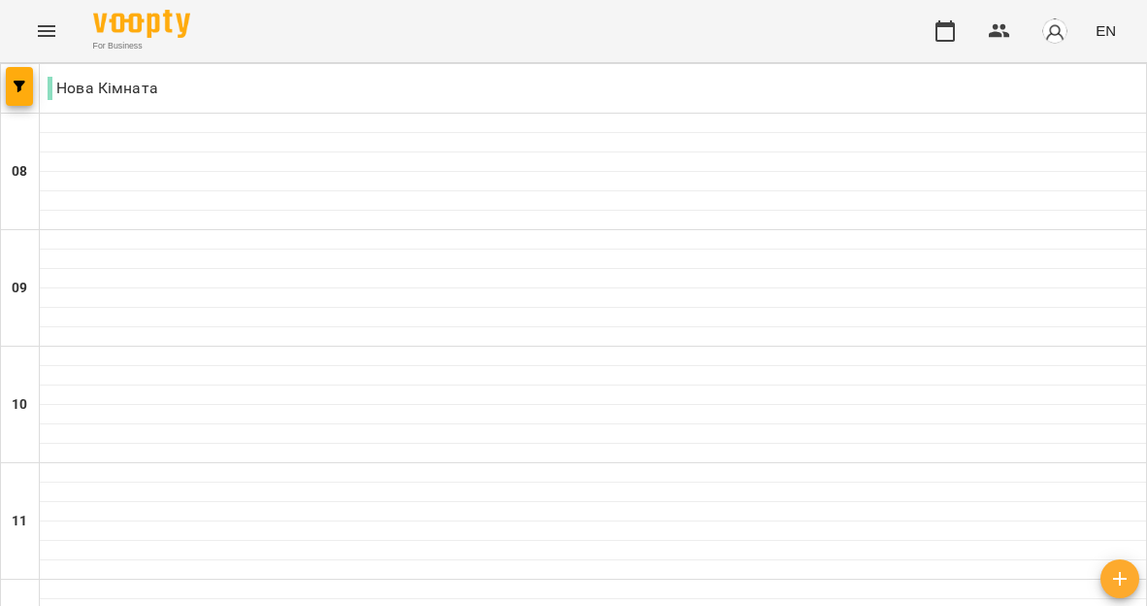
click at [40, 28] on icon "Menu" at bounding box center [46, 30] width 23 height 23
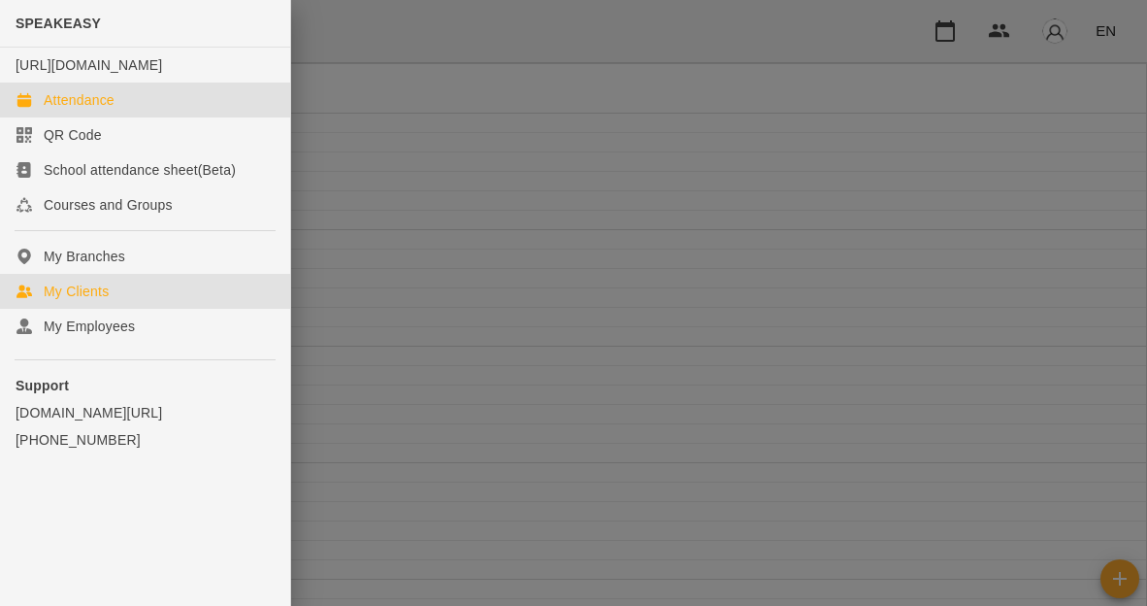
click at [75, 301] on div "My Clients" at bounding box center [76, 290] width 65 height 19
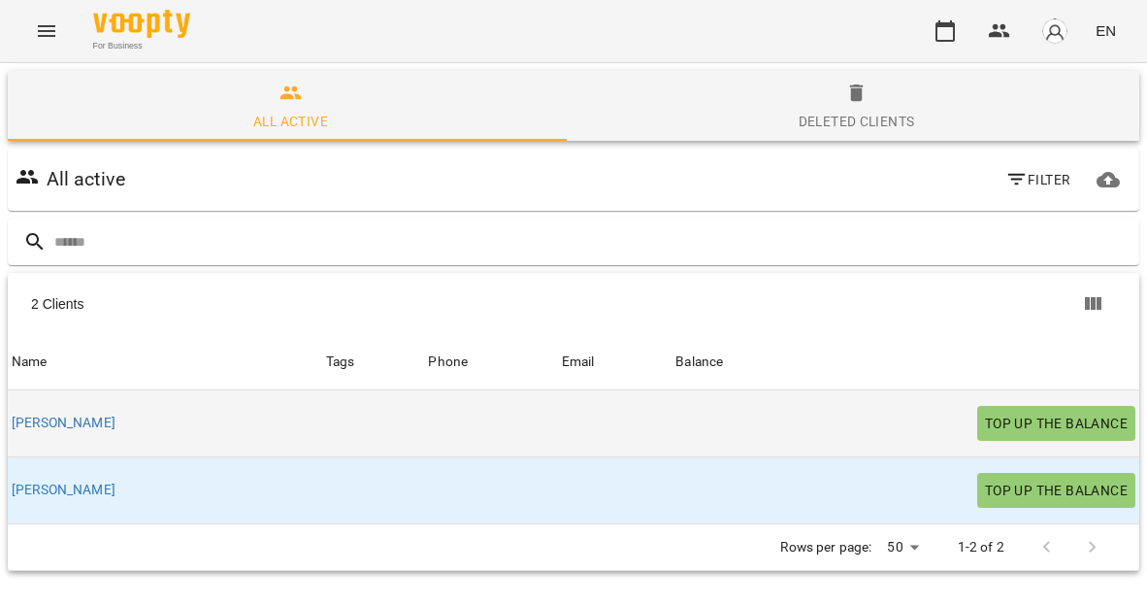
scroll to position [85, 0]
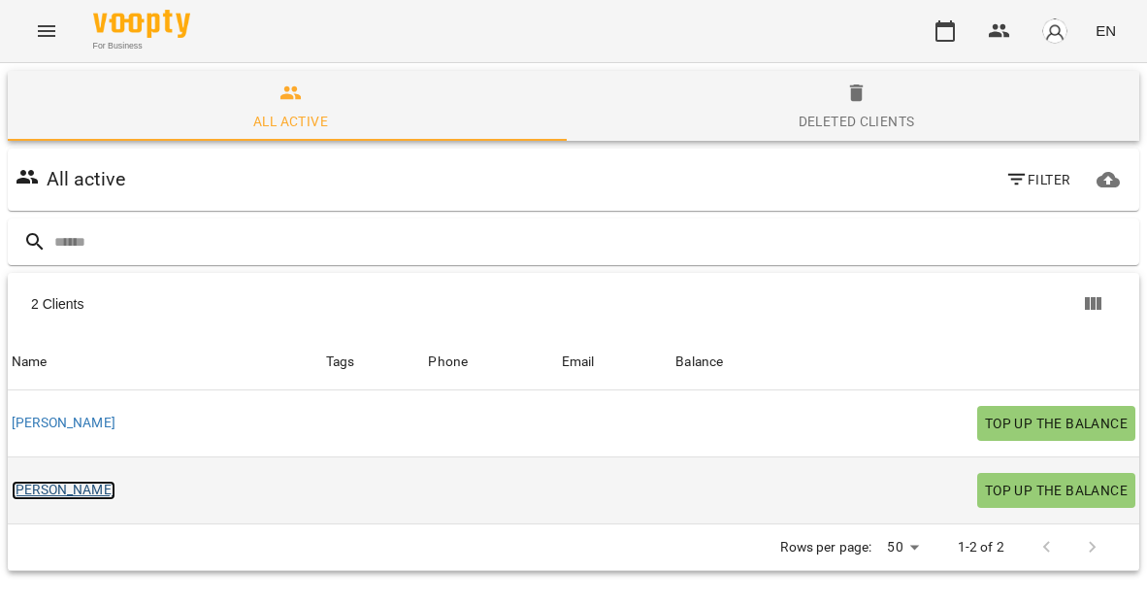
click at [47, 480] on link "[PERSON_NAME]" at bounding box center [64, 489] width 104 height 19
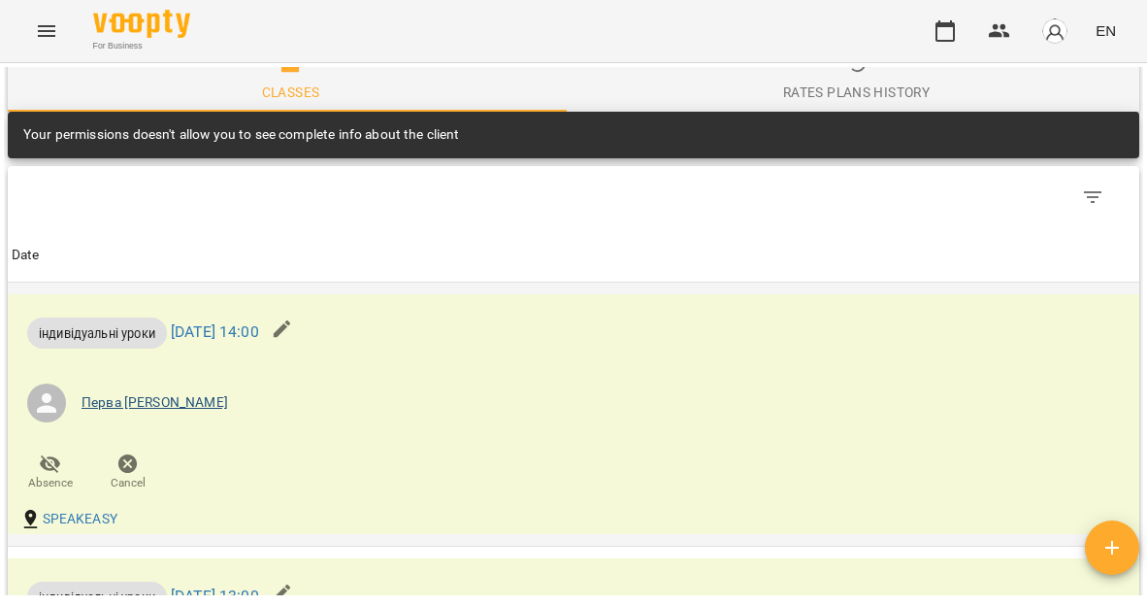
scroll to position [926, 0]
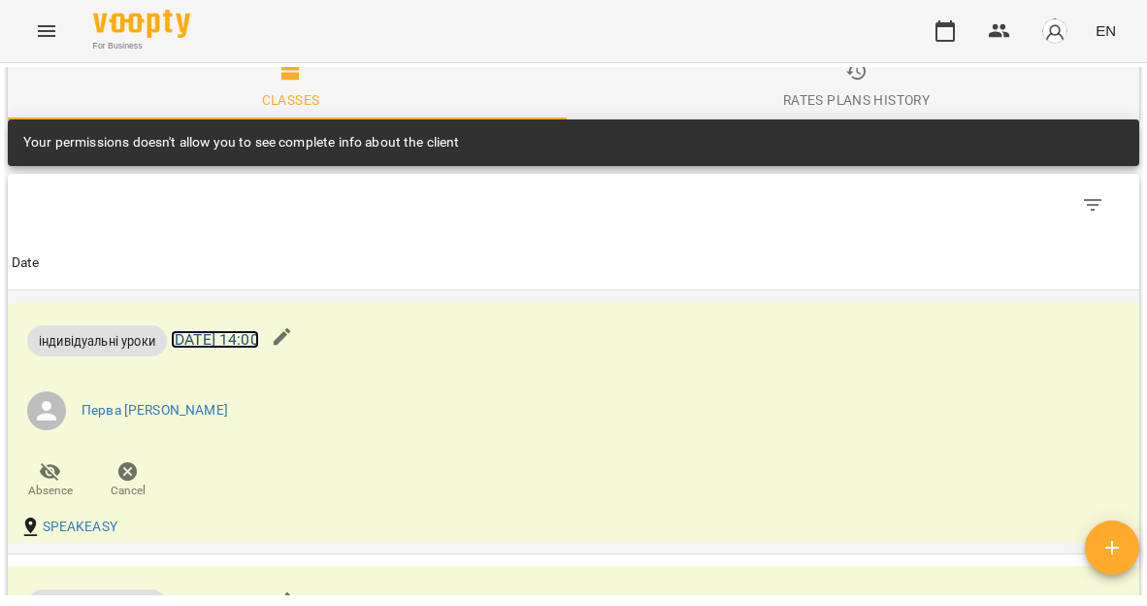
click at [248, 339] on link "[DATE] 14:00" at bounding box center [215, 339] width 88 height 18
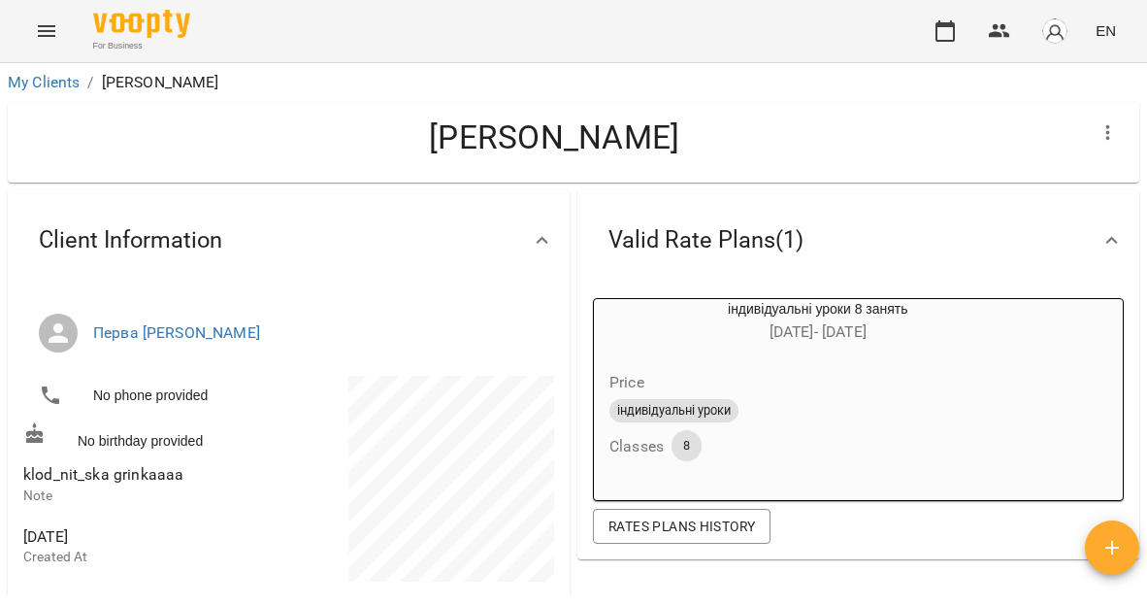
click at [51, 26] on icon "Menu" at bounding box center [46, 31] width 17 height 12
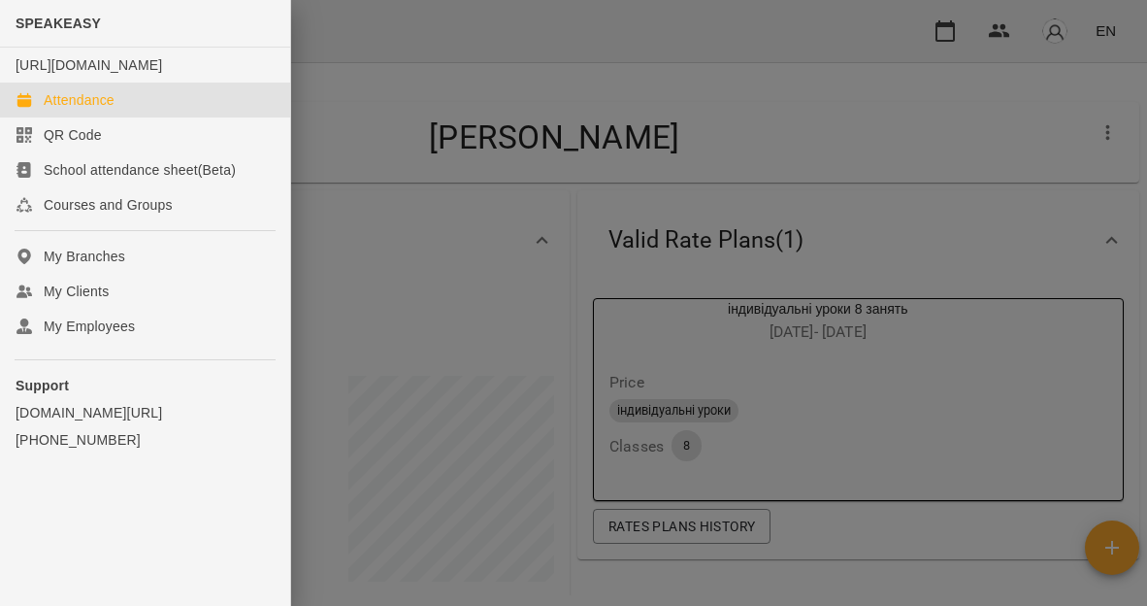
click at [76, 110] on div "Attendance" at bounding box center [79, 99] width 71 height 19
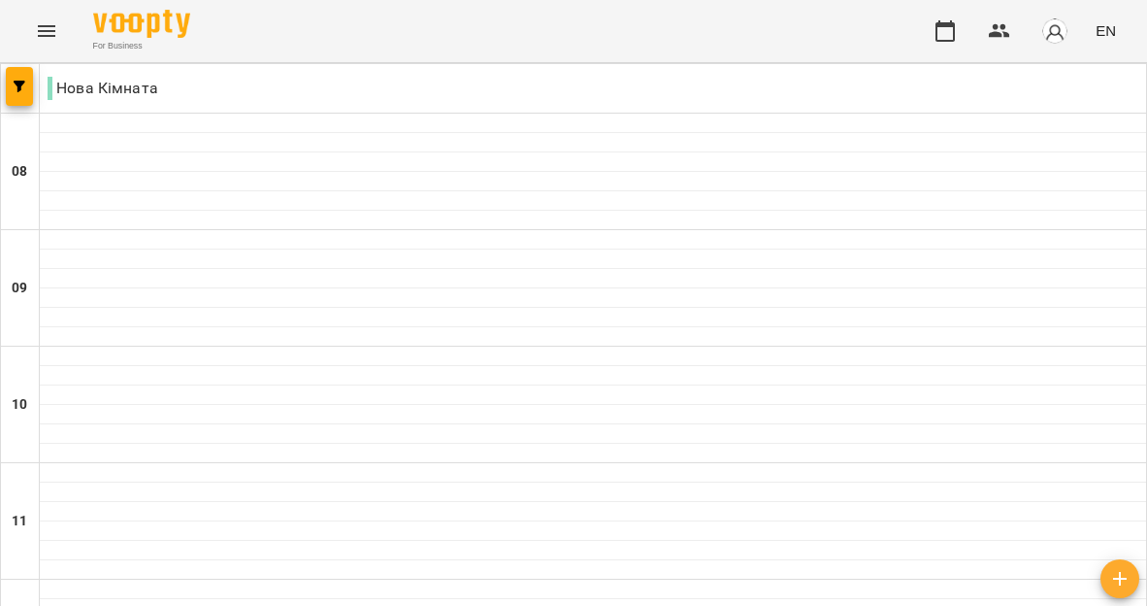
type input "**********"
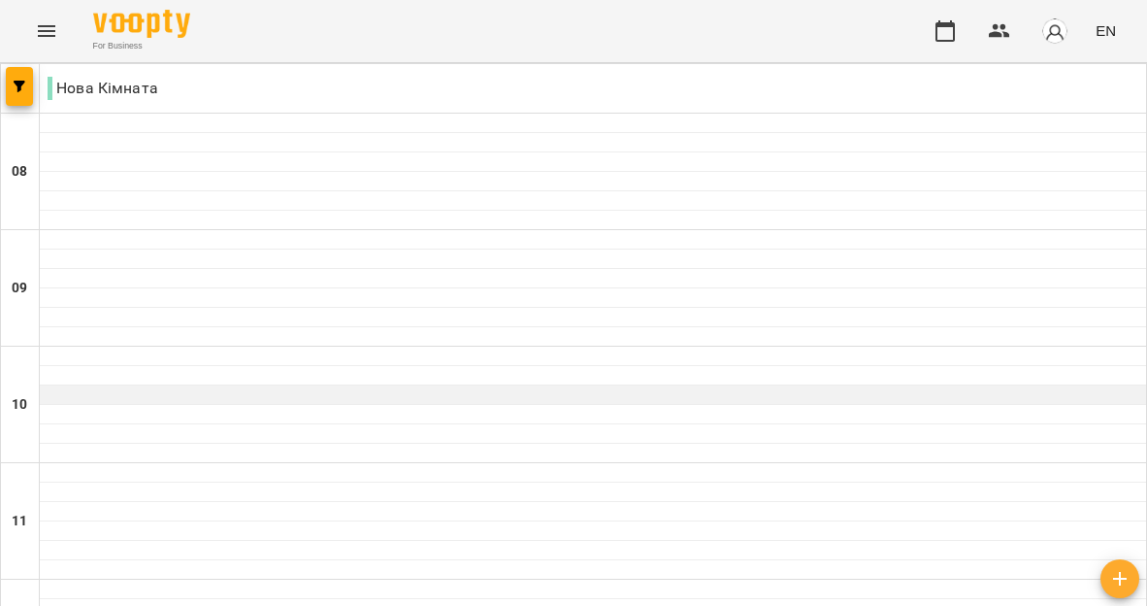
scroll to position [508, 0]
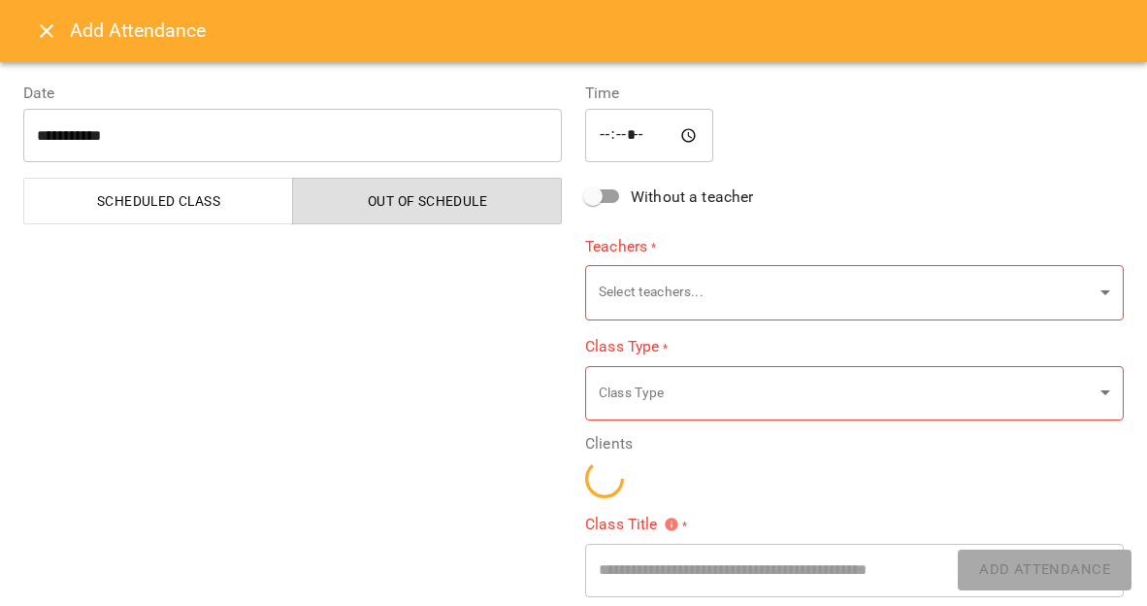
type input "**********"
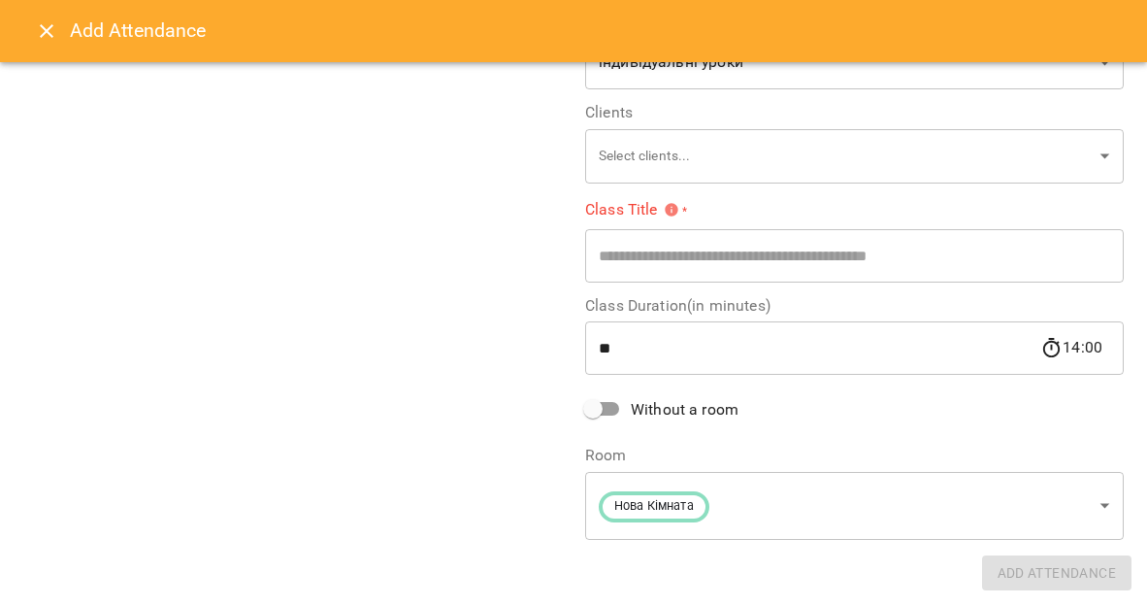
scroll to position [0, 0]
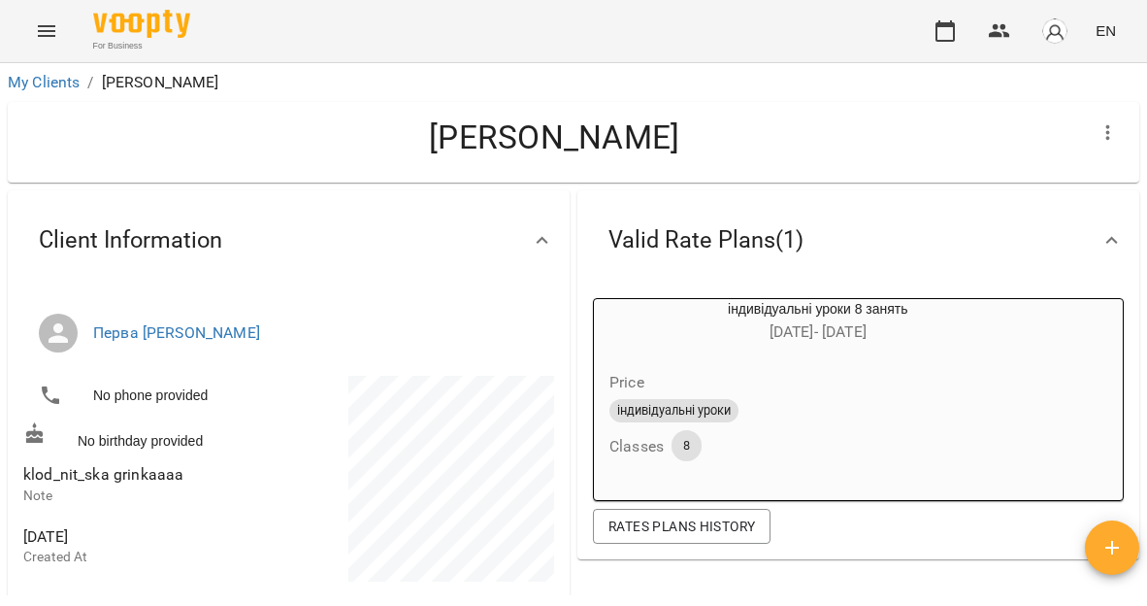
click at [56, 27] on icon "Menu" at bounding box center [46, 30] width 23 height 23
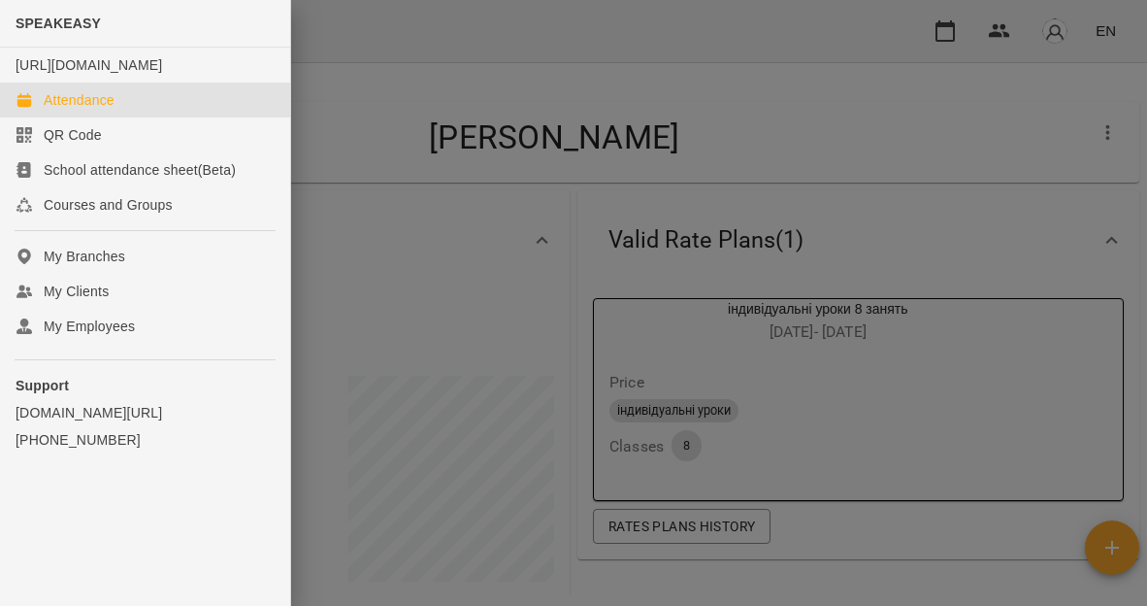
click at [86, 110] on div "Attendance" at bounding box center [79, 99] width 71 height 19
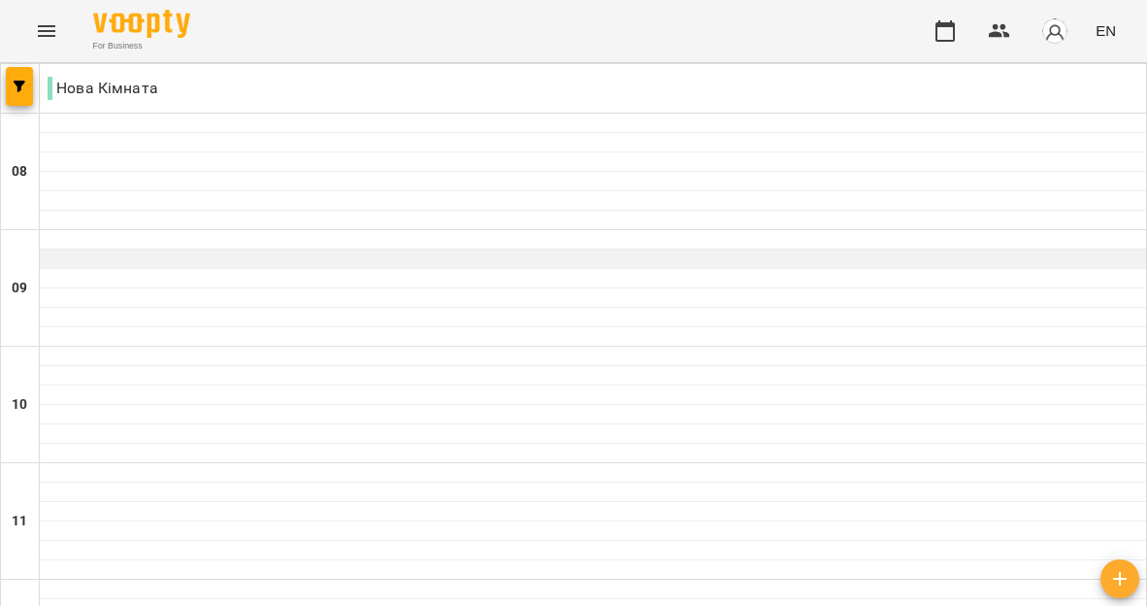
scroll to position [526, 0]
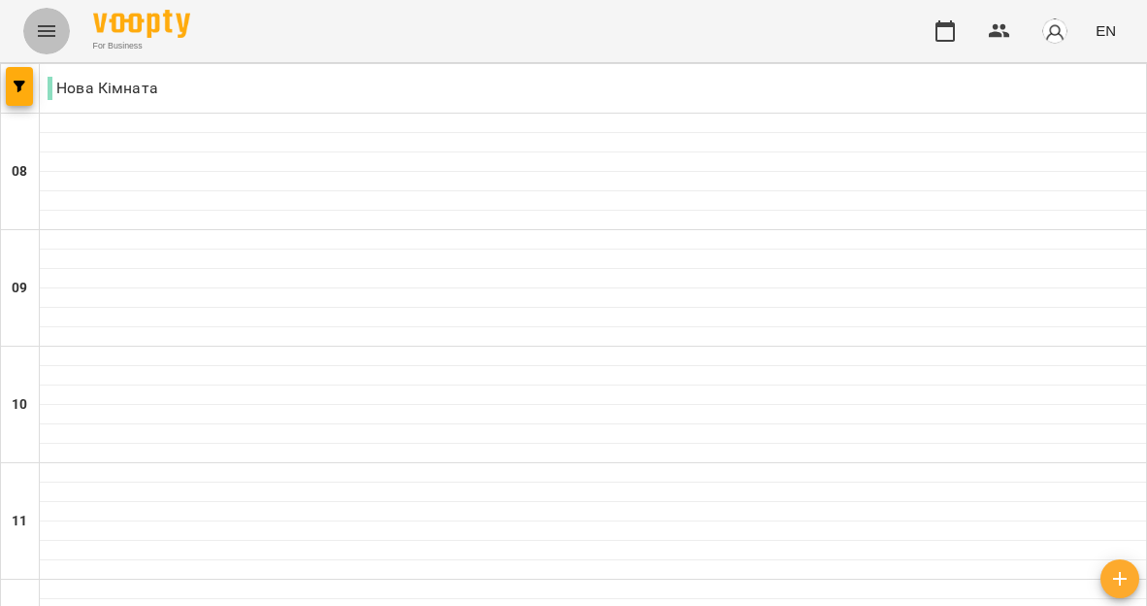
click at [49, 29] on icon "Menu" at bounding box center [46, 30] width 23 height 23
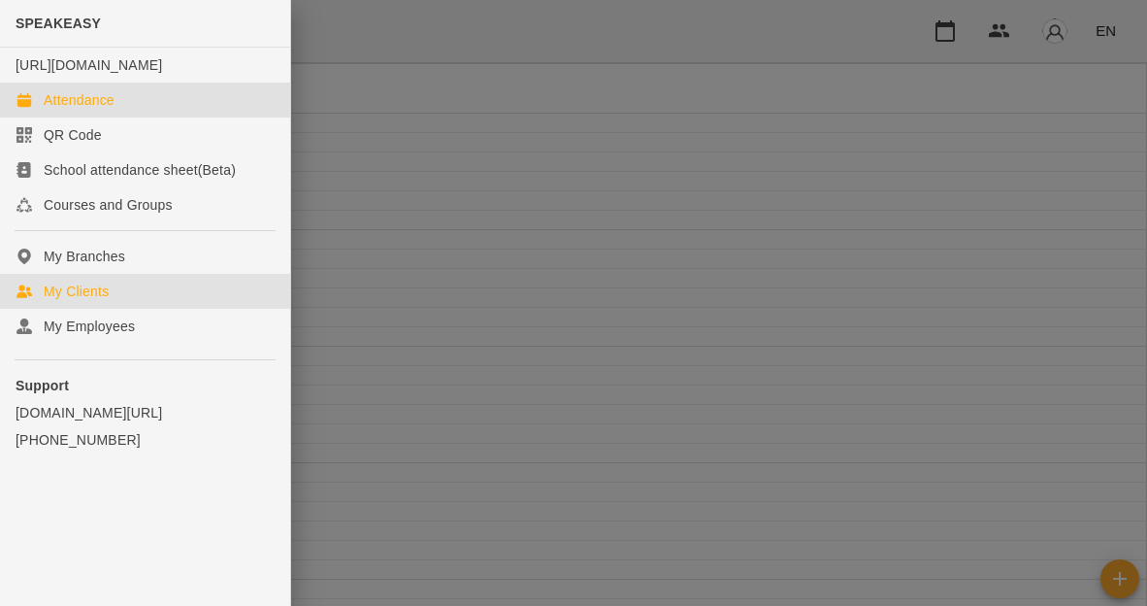
click at [74, 301] on div "My Clients" at bounding box center [76, 290] width 65 height 19
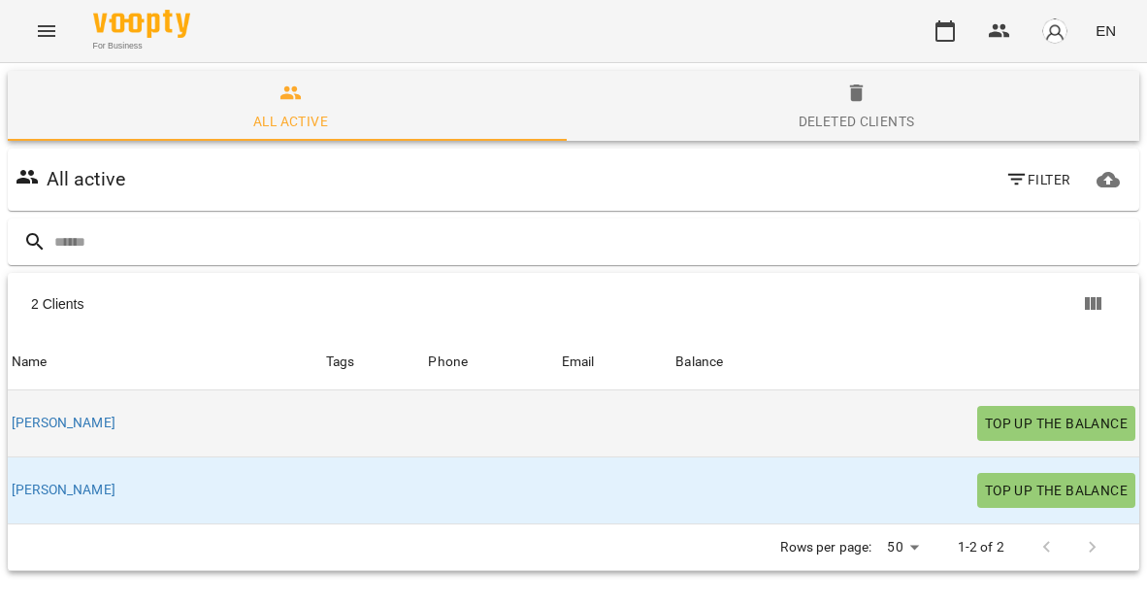
scroll to position [85, 0]
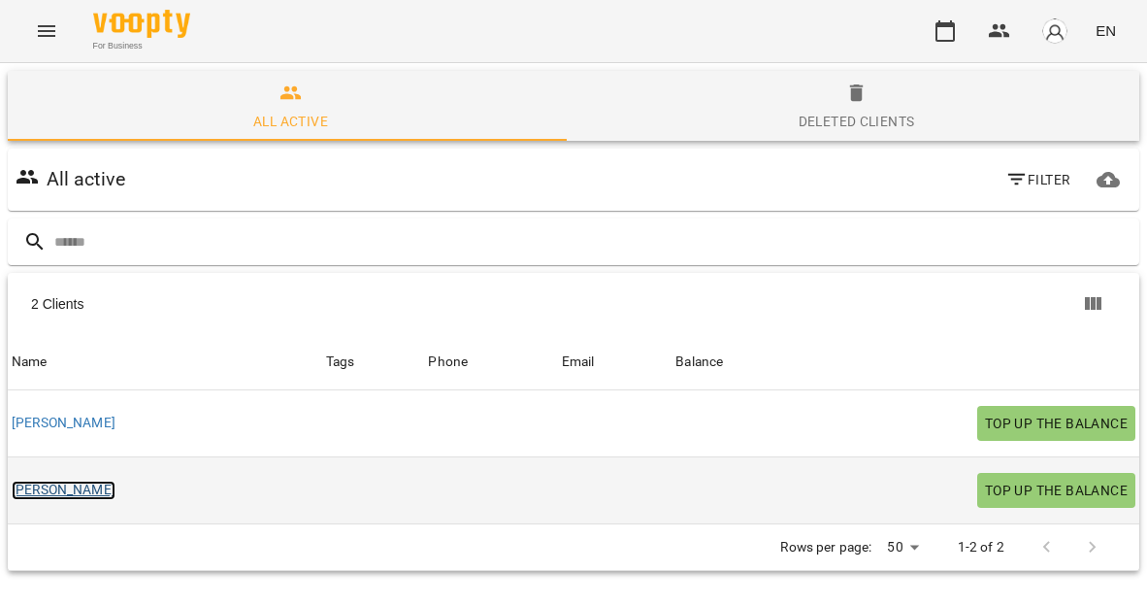
click at [48, 480] on link "[PERSON_NAME]" at bounding box center [64, 489] width 104 height 19
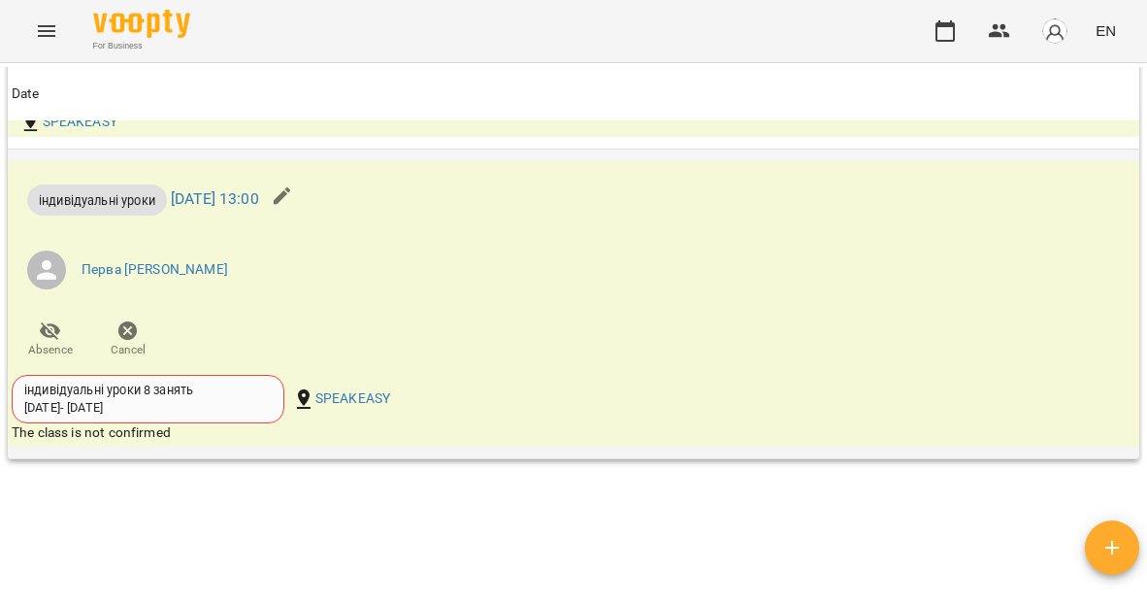
scroll to position [1281, 0]
